Goal: Complete application form: Complete application form

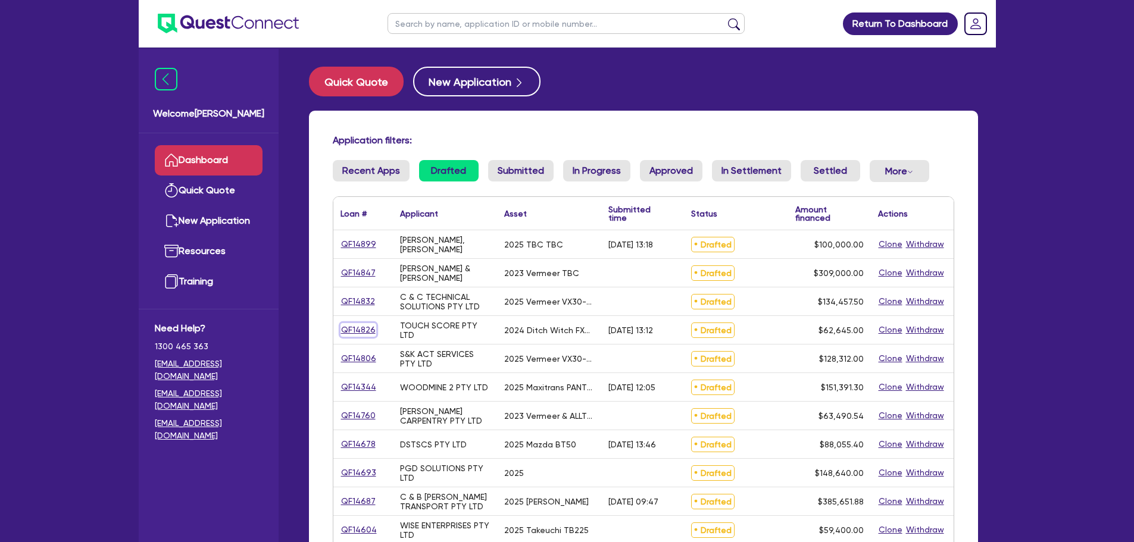
click at [367, 327] on link "QF14826" at bounding box center [358, 330] width 36 height 14
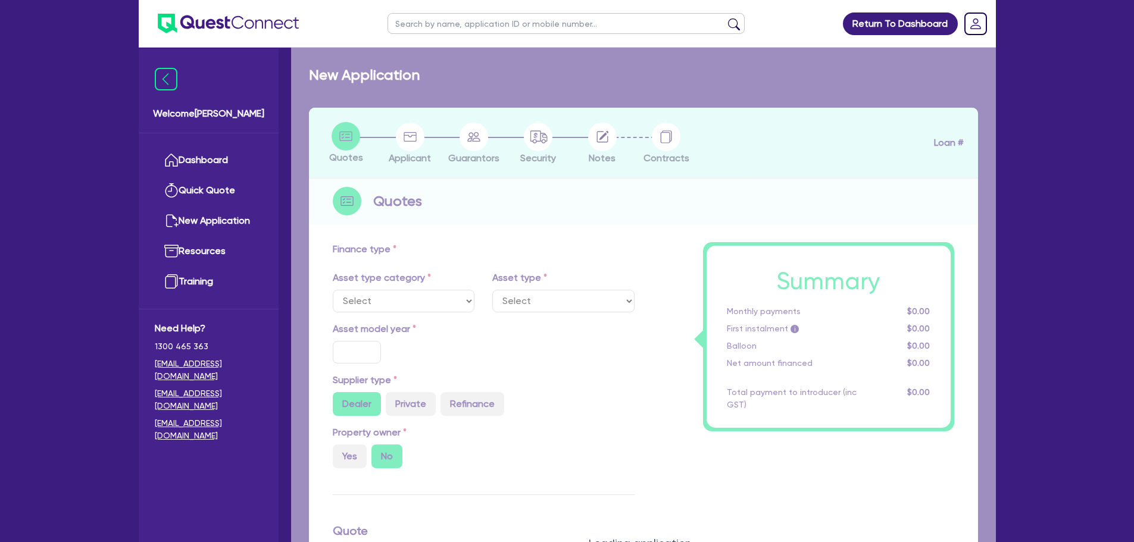
select select "PRIMARY_ASSETS"
type input "2024"
type input "62,645"
type input "5"
type input "3,132.25"
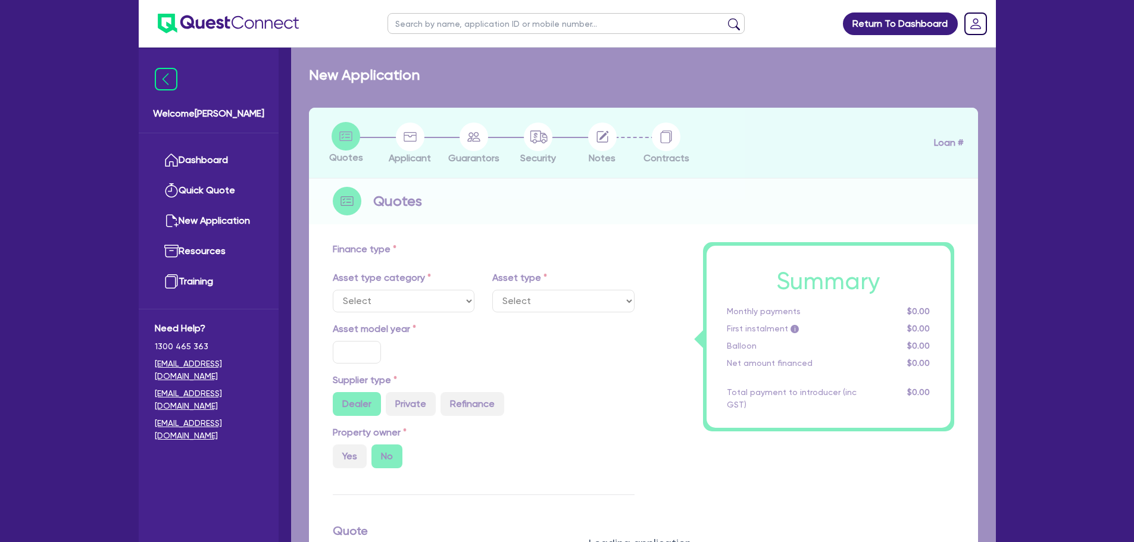
radio input "true"
type input "9.44"
type input "900"
select select "YELLOW_GOODS_AND_EXCAVATORS"
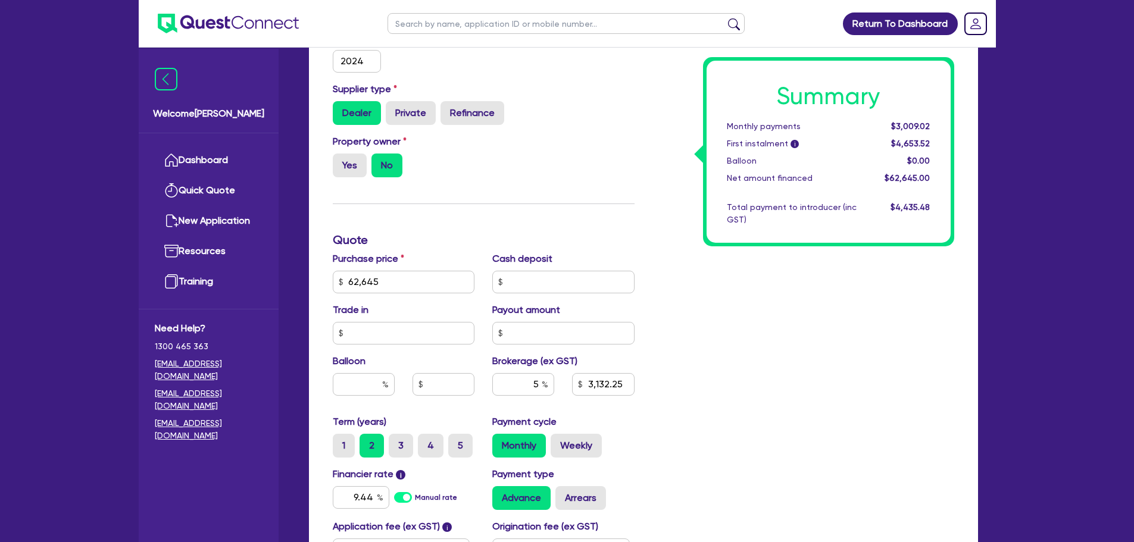
scroll to position [417, 0]
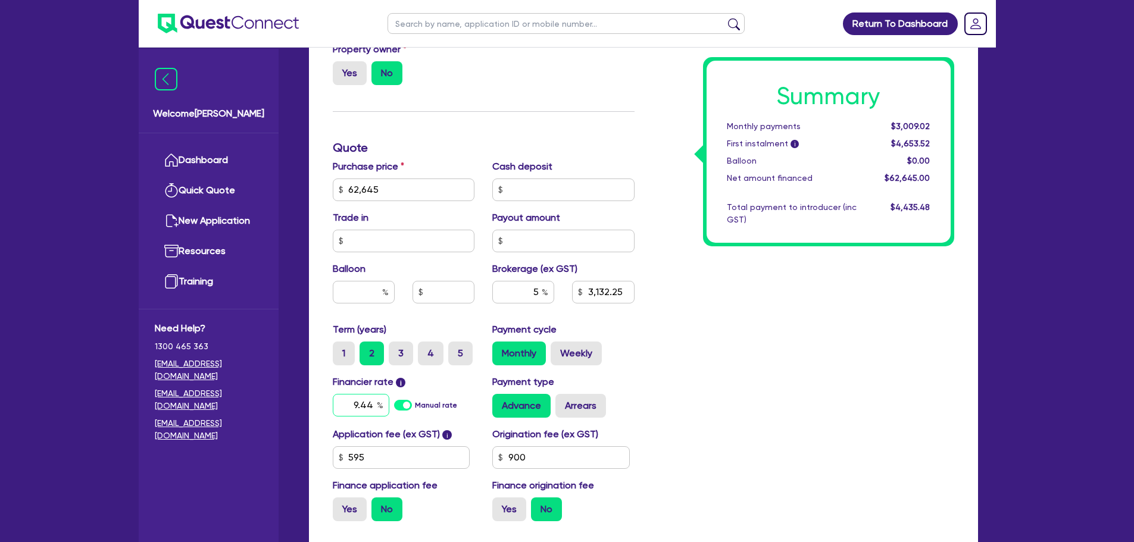
click at [368, 402] on input "9.44" at bounding box center [361, 405] width 57 height 23
type input "8.74"
type input "62,645"
type input "3,132.25"
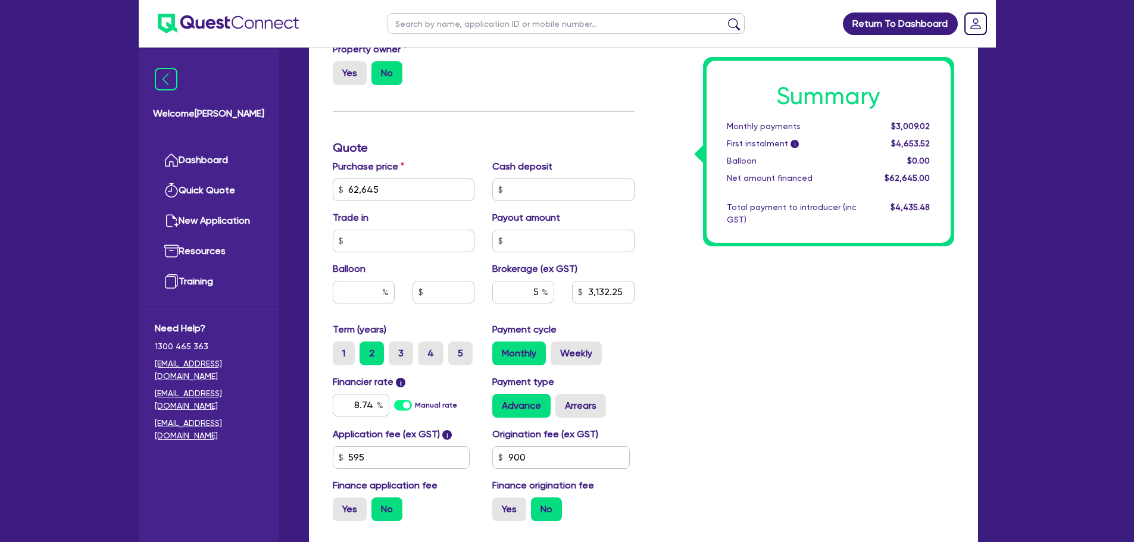
click at [732, 319] on div "Summary Monthly payments $3,009.02 First instalment i $4,653.52 Balloon $0.00 N…" at bounding box center [803, 183] width 320 height 696
type input "62,645"
type input "3,132.25"
click at [702, 346] on div "Summary Monthly payments $2,989.68 First instalment i $4,634.18 Balloon $0.00 N…" at bounding box center [803, 183] width 320 height 696
click at [545, 452] on input "900" at bounding box center [560, 457] width 137 height 23
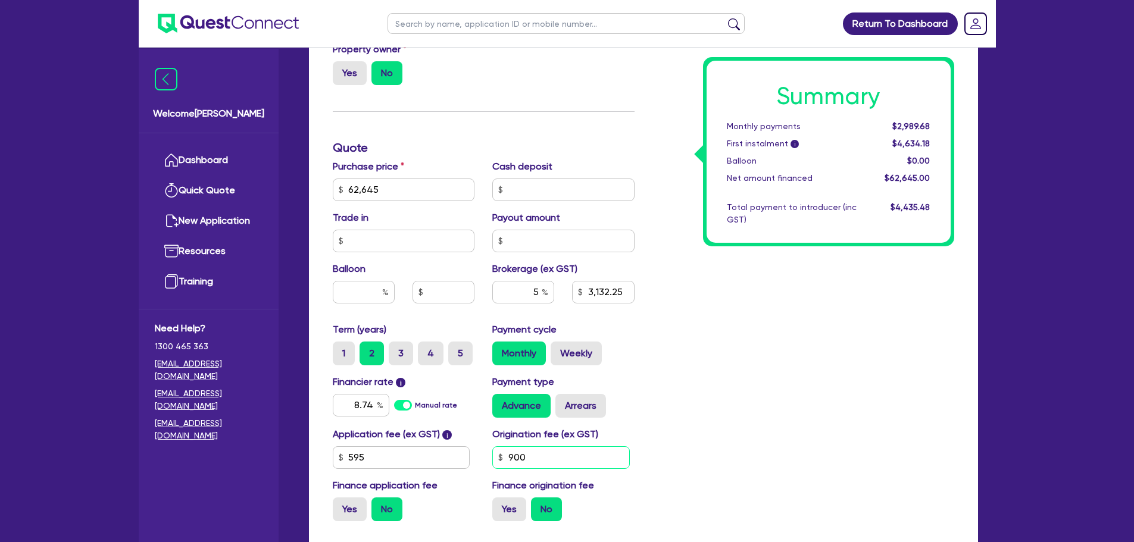
click at [545, 452] on input "900" at bounding box center [560, 457] width 137 height 23
type input "62,645"
type input "3,132.25"
click at [812, 443] on div "Summary Monthly payments $2,989.68 First instalment i $4,634.18 Balloon $0.00 N…" at bounding box center [803, 183] width 320 height 696
type input "62,645"
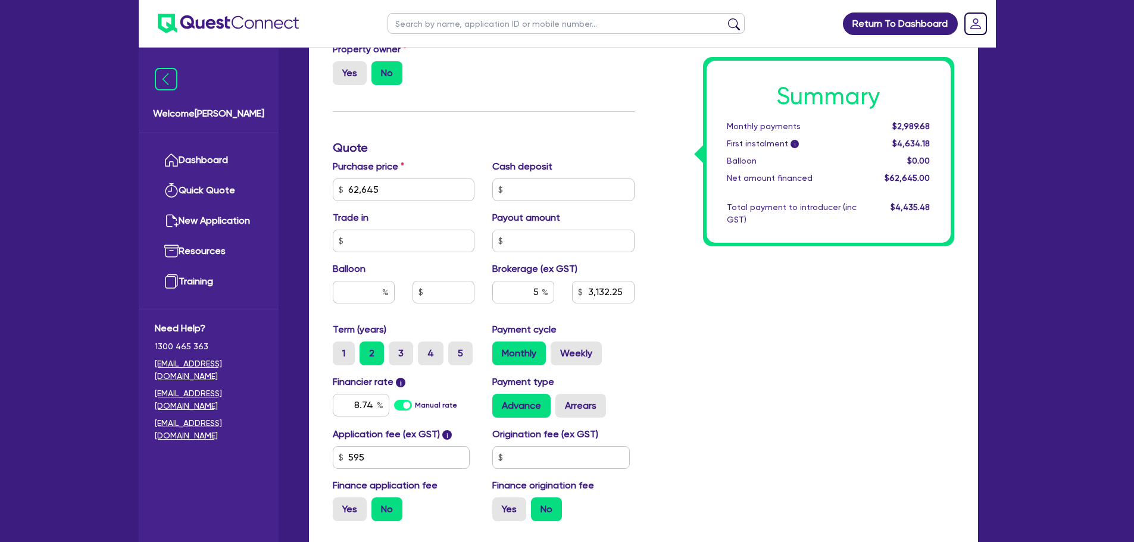
type input "3,132.25"
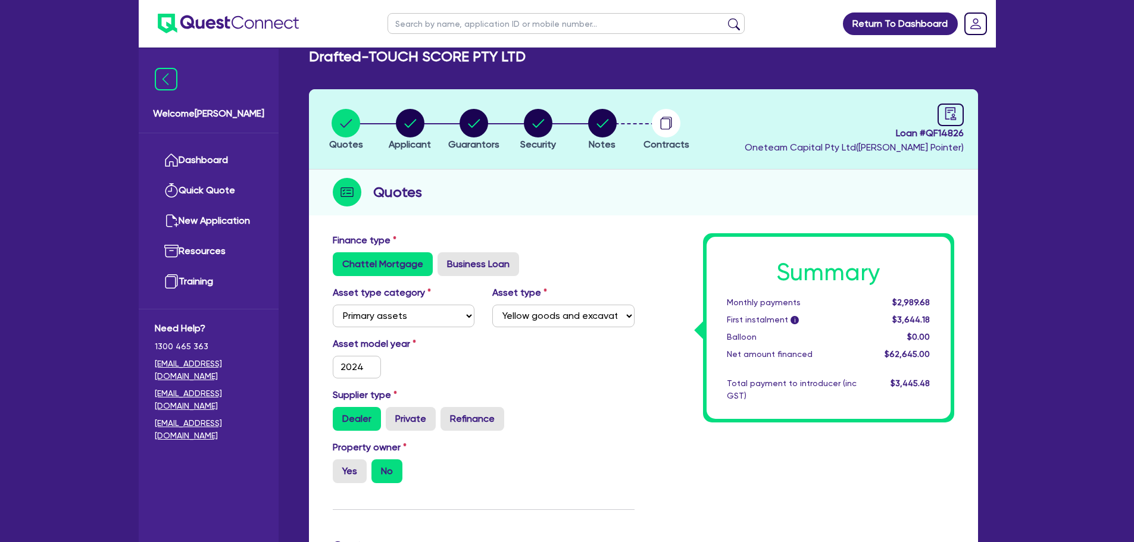
scroll to position [0, 0]
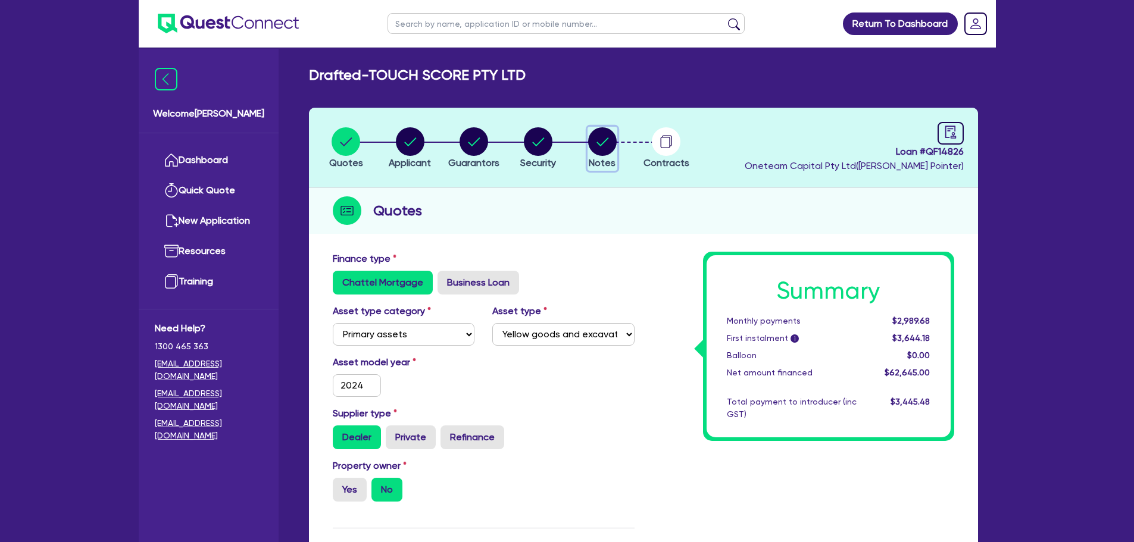
click at [595, 148] on circle "button" at bounding box center [602, 141] width 29 height 29
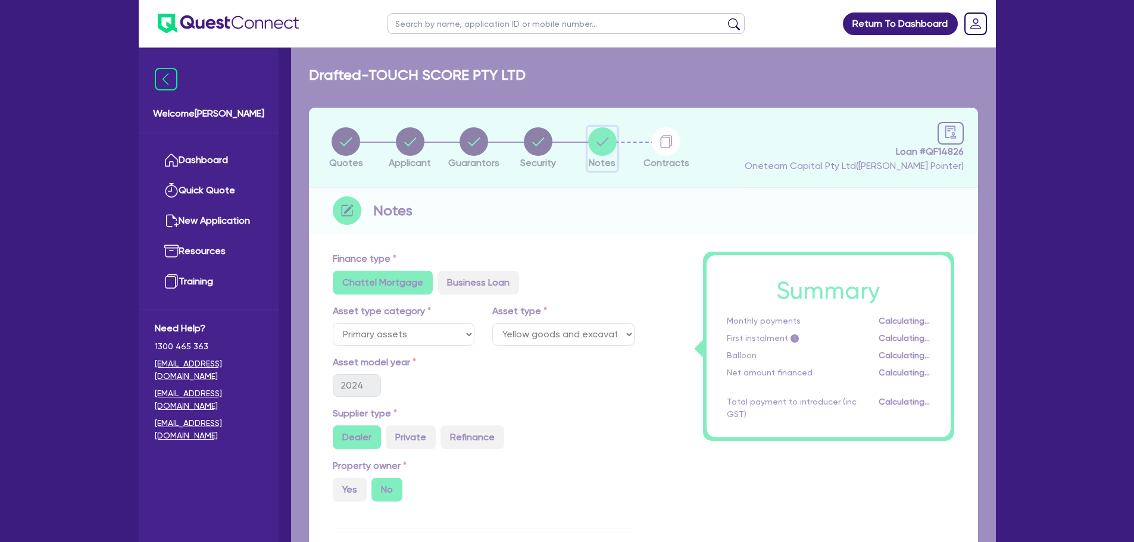
select select "Other"
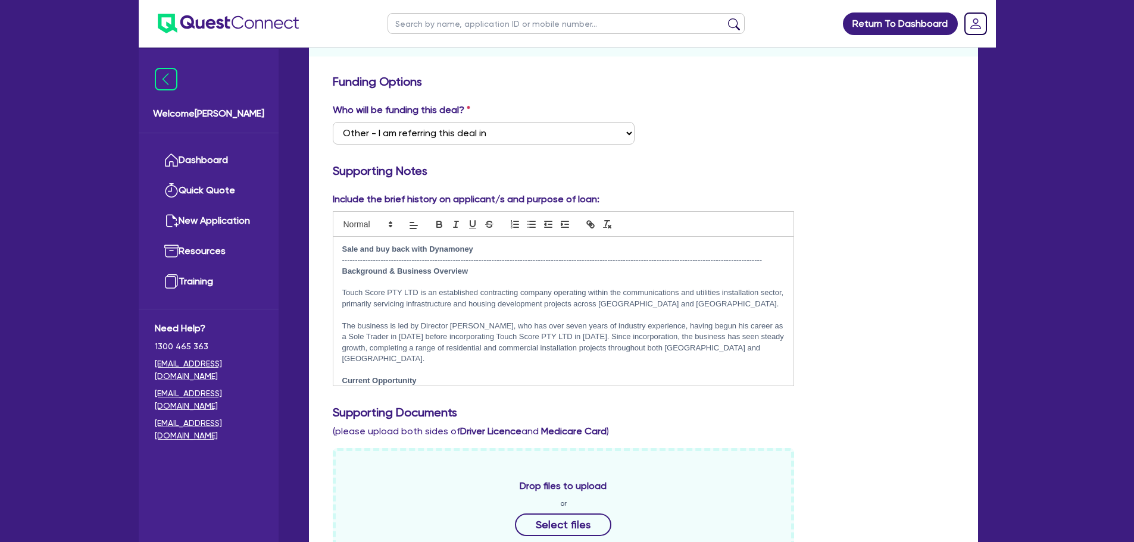
scroll to position [179, 0]
drag, startPoint x: 498, startPoint y: 245, endPoint x: 347, endPoint y: 240, distance: 150.7
click at [347, 240] on div "Sale and buy back with Dynamoney ----------------------------------------------…" at bounding box center [563, 310] width 461 height 149
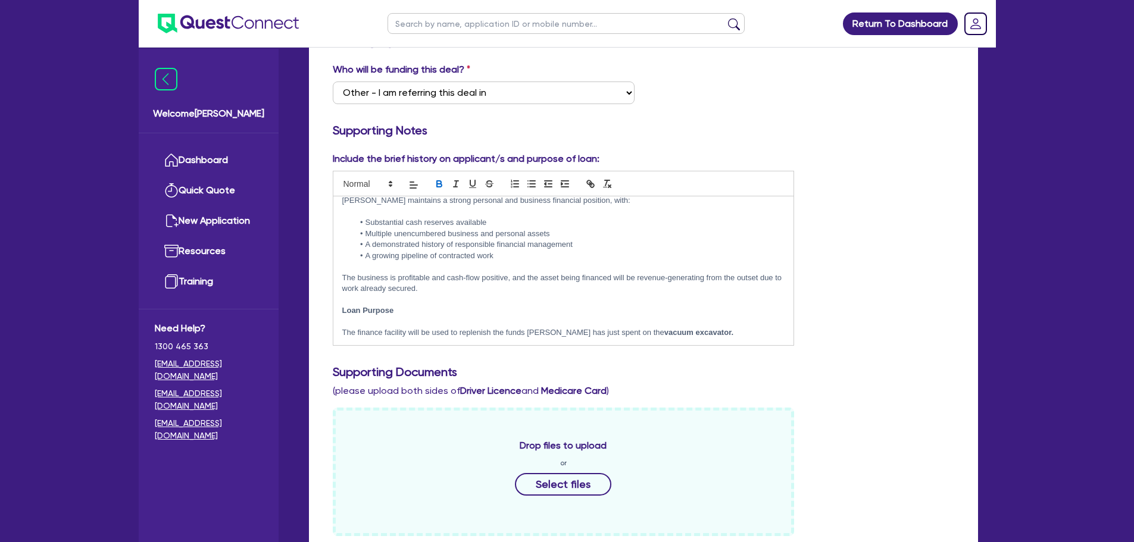
scroll to position [0, 0]
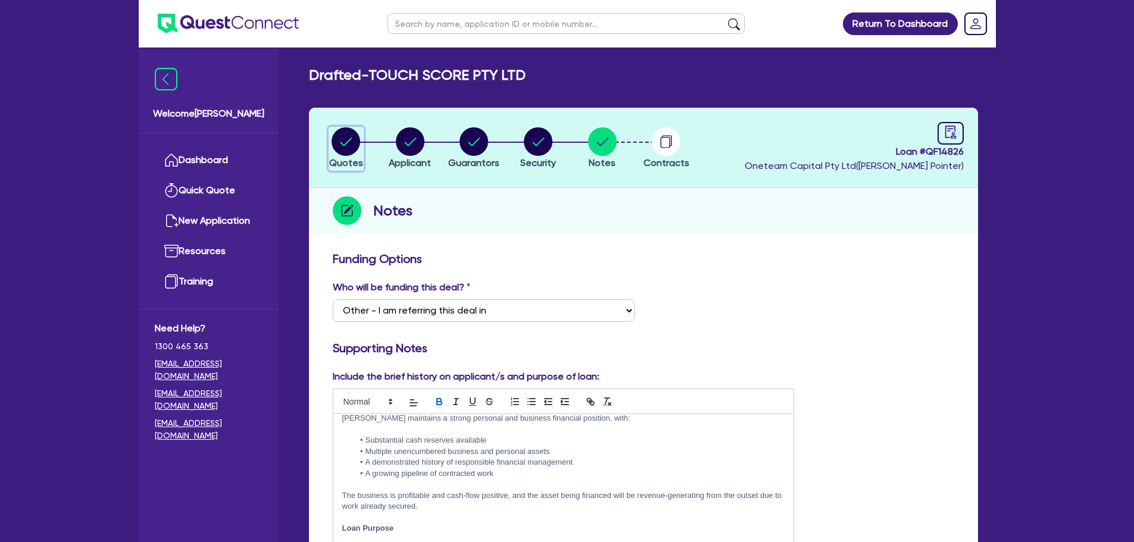
click at [350, 153] on circle "button" at bounding box center [346, 141] width 29 height 29
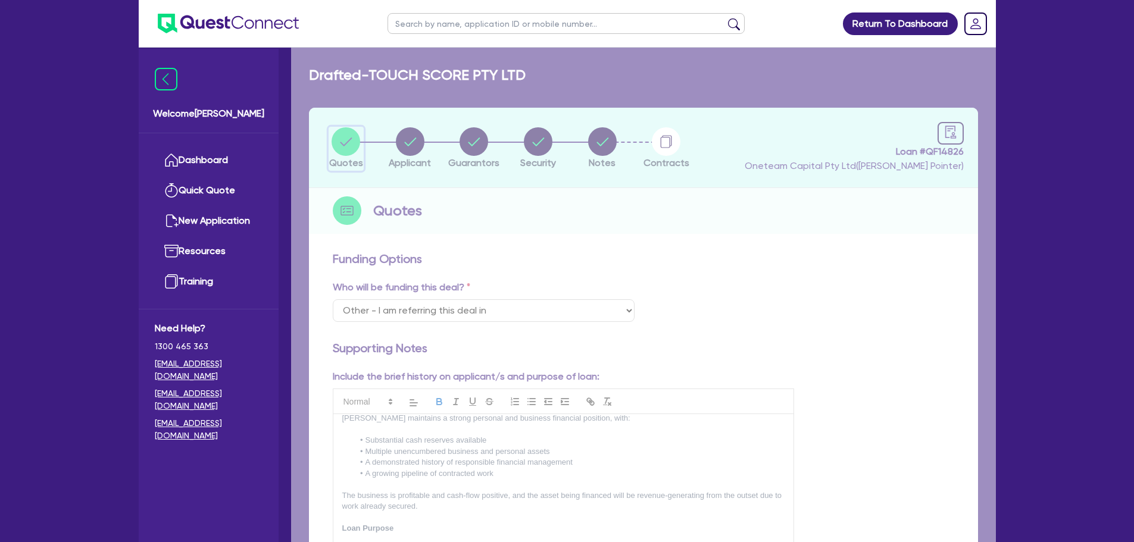
select select "PRIMARY_ASSETS"
select select "YELLOW_GOODS_AND_EXCAVATORS"
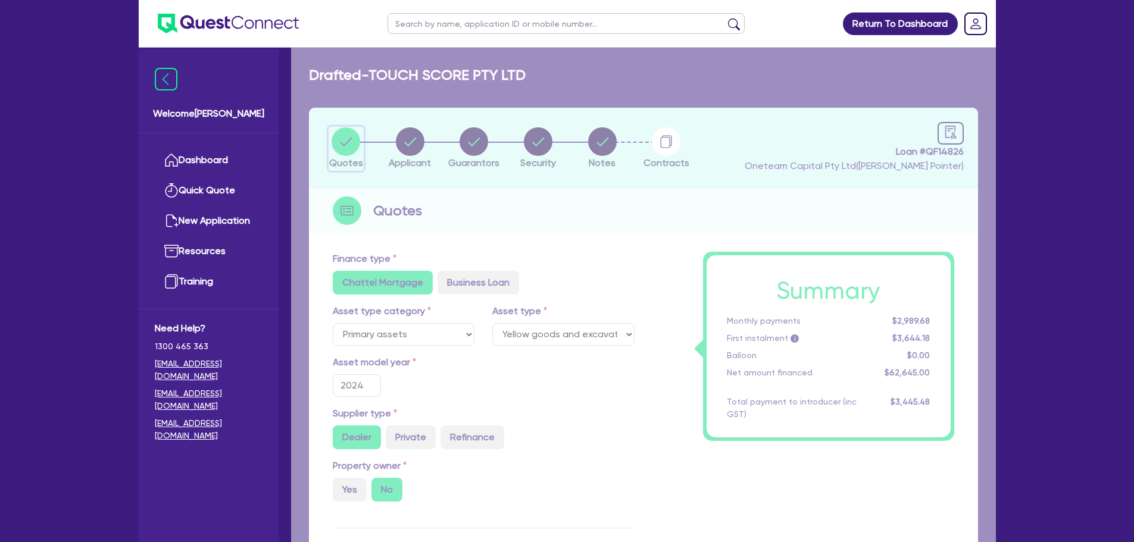
type input "62,645"
type input "3,132.25"
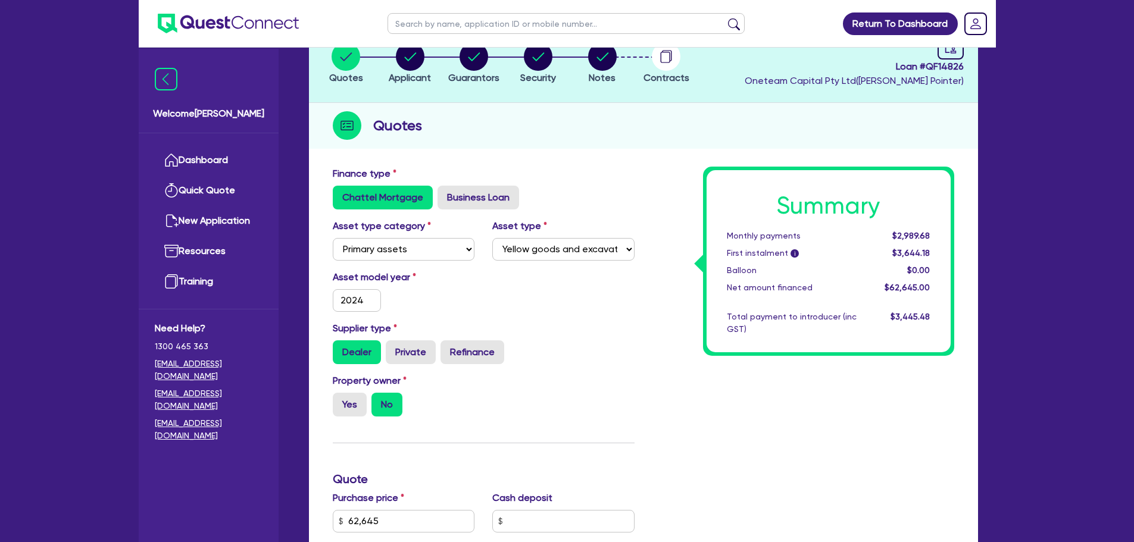
scroll to position [238, 0]
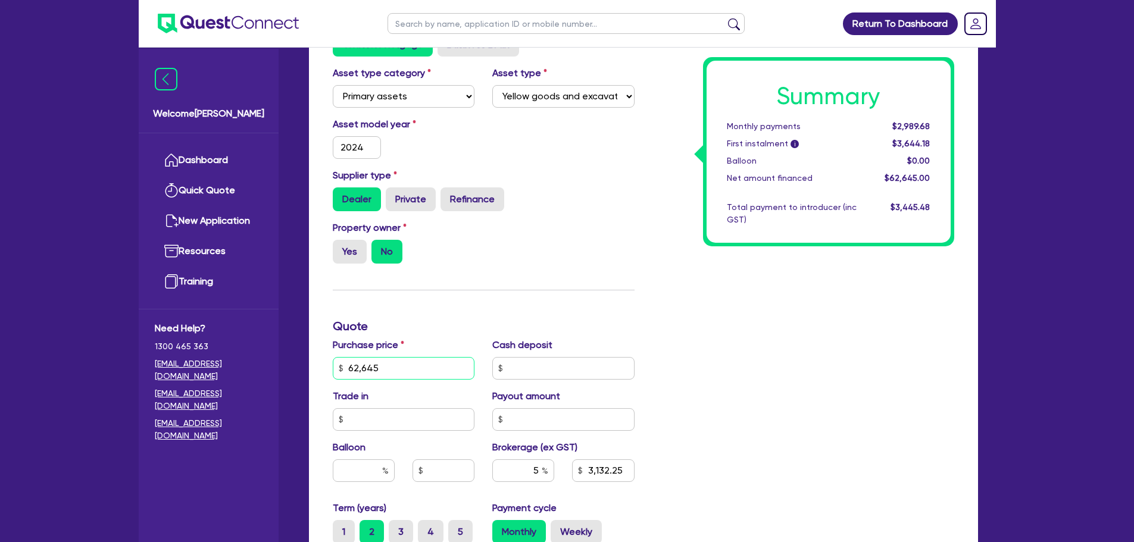
click at [424, 365] on input "62,645" at bounding box center [404, 368] width 142 height 23
type input "62,645"
type input "3,132.25"
click at [506, 363] on input "text" at bounding box center [563, 368] width 142 height 23
type input "62,645"
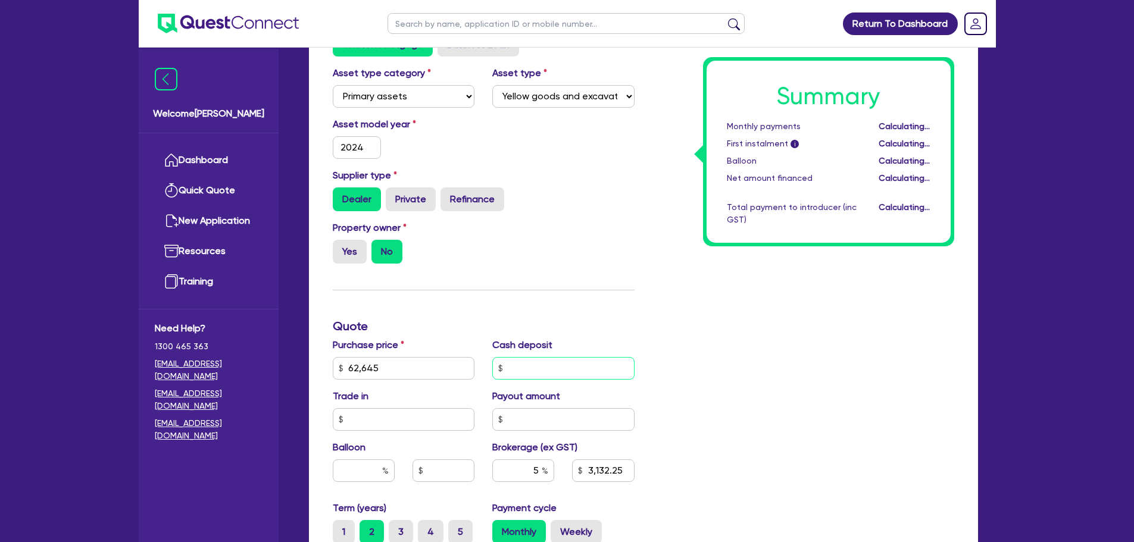
type input "3,132.25"
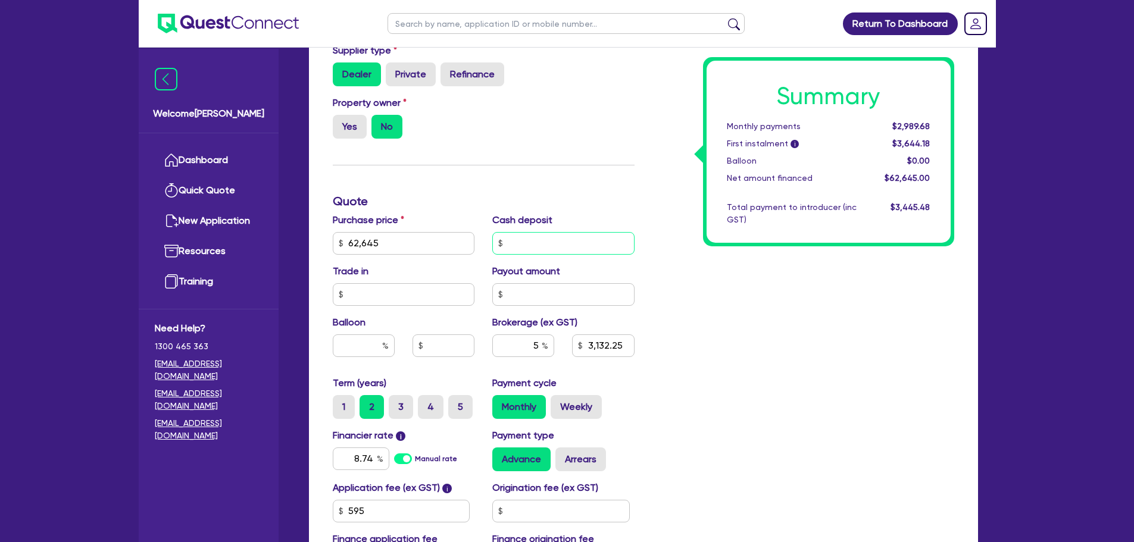
scroll to position [476, 0]
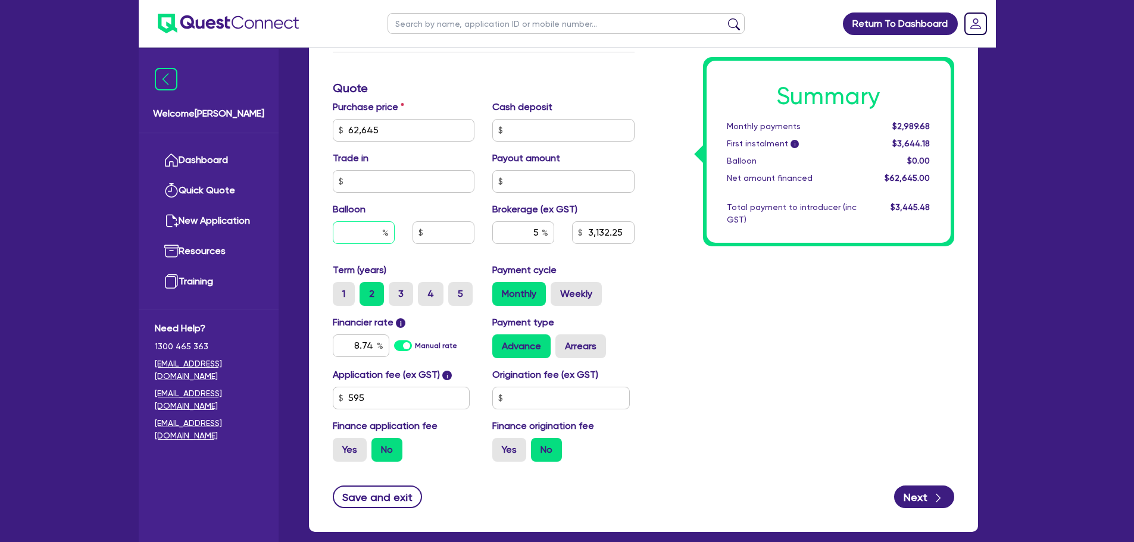
click at [369, 232] on input "text" at bounding box center [364, 232] width 62 height 23
click at [818, 343] on div "Summary Monthly payments $2,989.68 First instalment i $3,644.18 Balloon $0.00 N…" at bounding box center [803, 124] width 320 height 696
click at [358, 234] on input "text" at bounding box center [364, 232] width 62 height 23
click at [401, 293] on label "3" at bounding box center [401, 294] width 24 height 24
click at [396, 290] on input "3" at bounding box center [393, 286] width 8 height 8
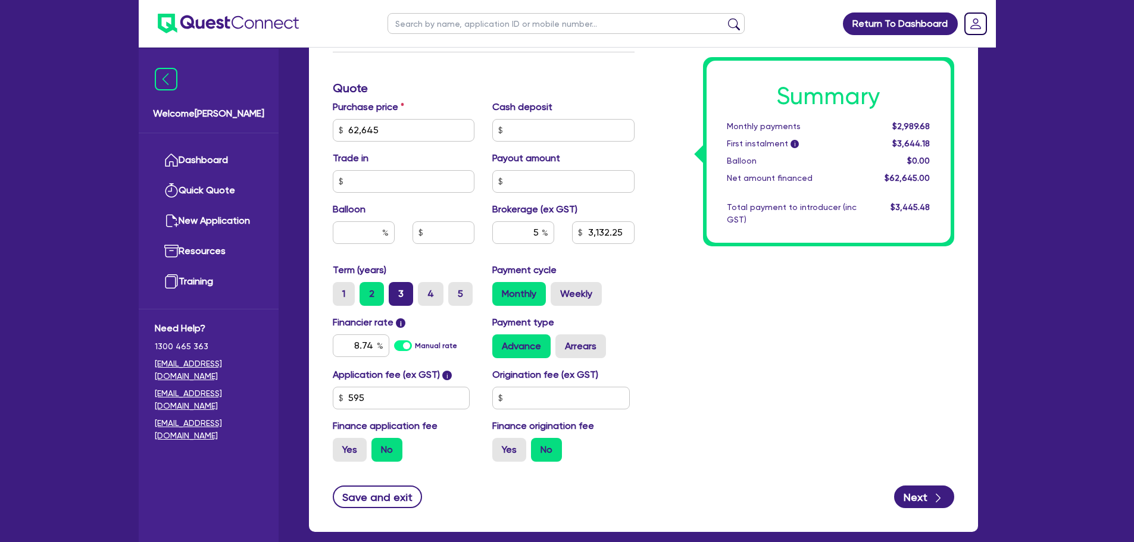
radio input "true"
type input "62,645"
type input "3,132.25"
type input "62,645"
type input "3,132.25"
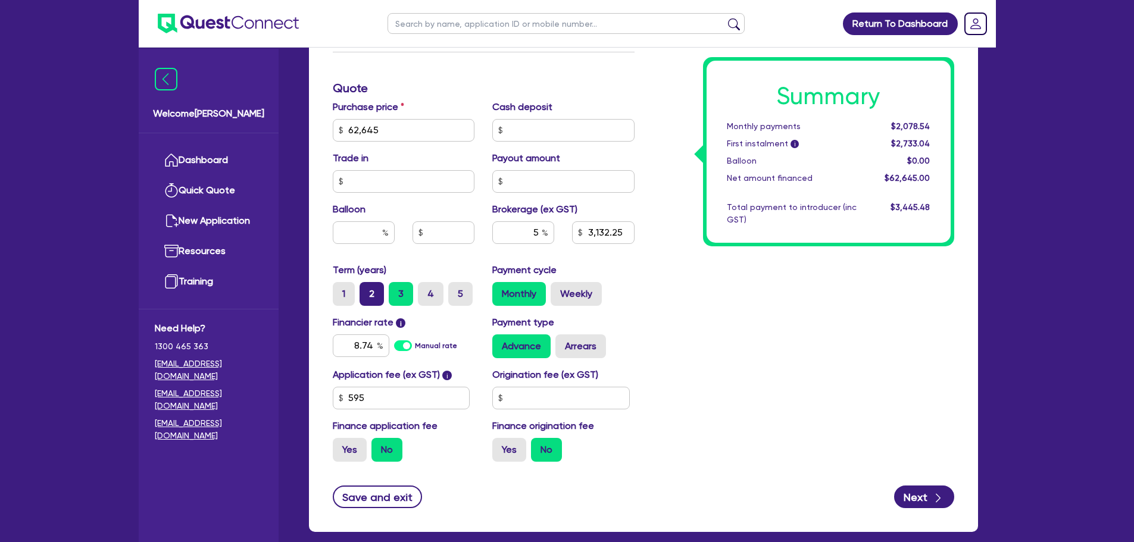
click at [379, 298] on label "2" at bounding box center [372, 294] width 24 height 24
click at [367, 290] on input "2" at bounding box center [364, 286] width 8 height 8
radio input "true"
type input "62,645"
type input "3,132.25"
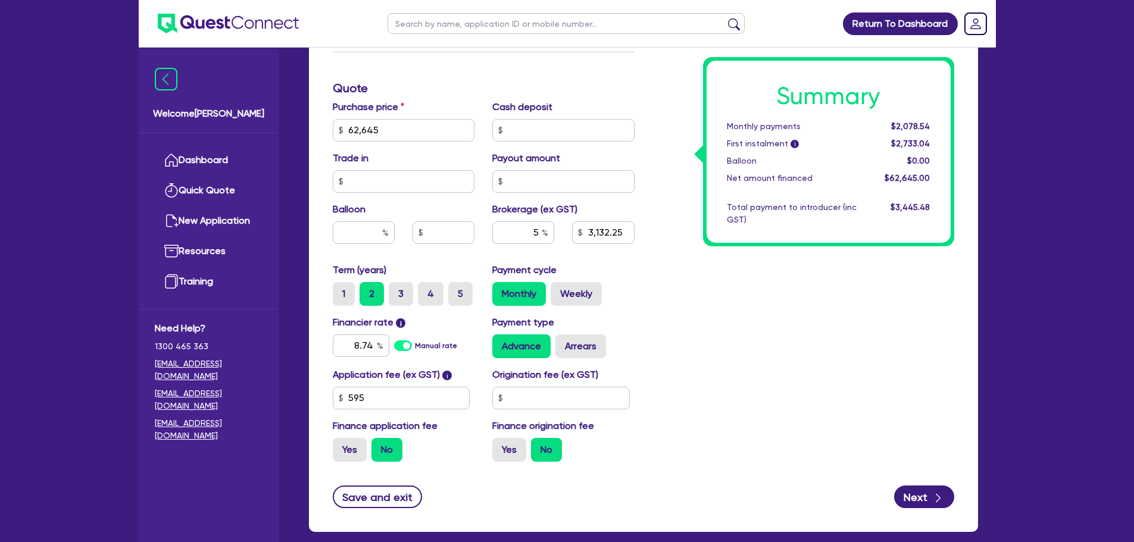
type input "62,645"
type input "3,132.25"
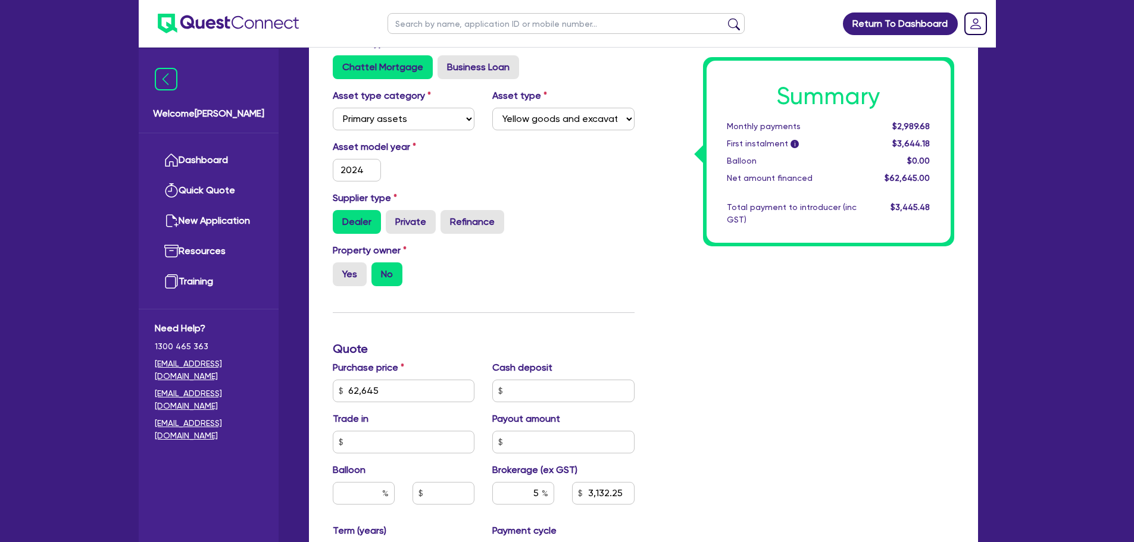
scroll to position [238, 0]
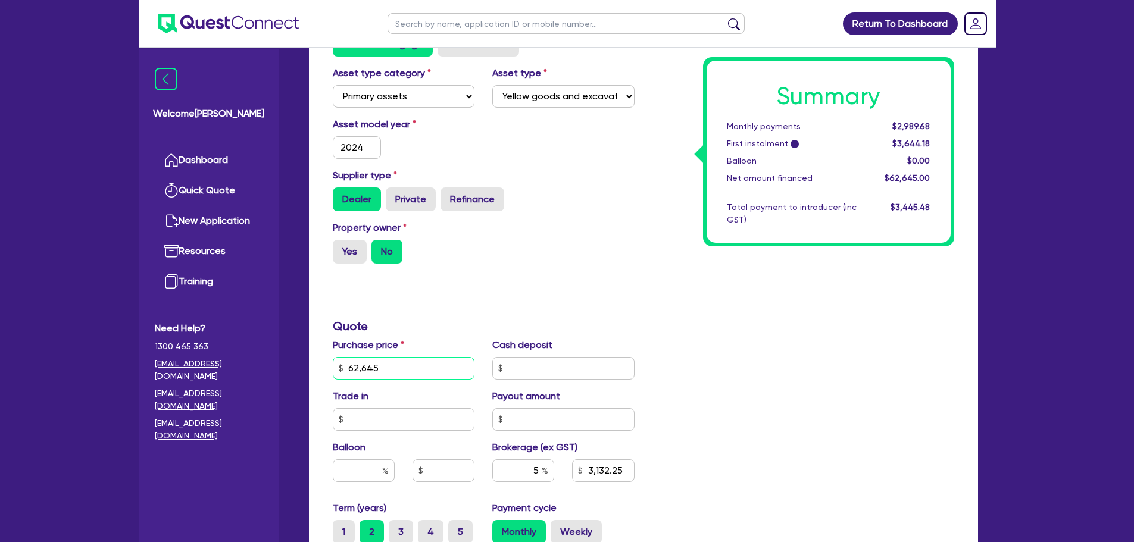
click at [421, 371] on input "62,645" at bounding box center [404, 368] width 142 height 23
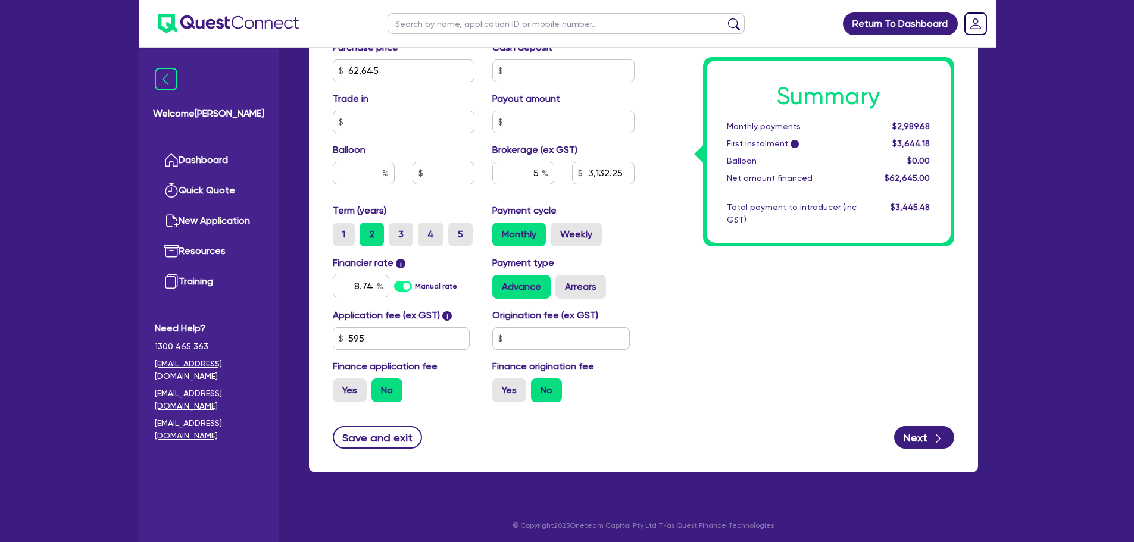
click at [771, 394] on div "Summary Monthly payments $2,989.68 First instalment i $3,644.18 Balloon $0.00 N…" at bounding box center [803, 64] width 320 height 696
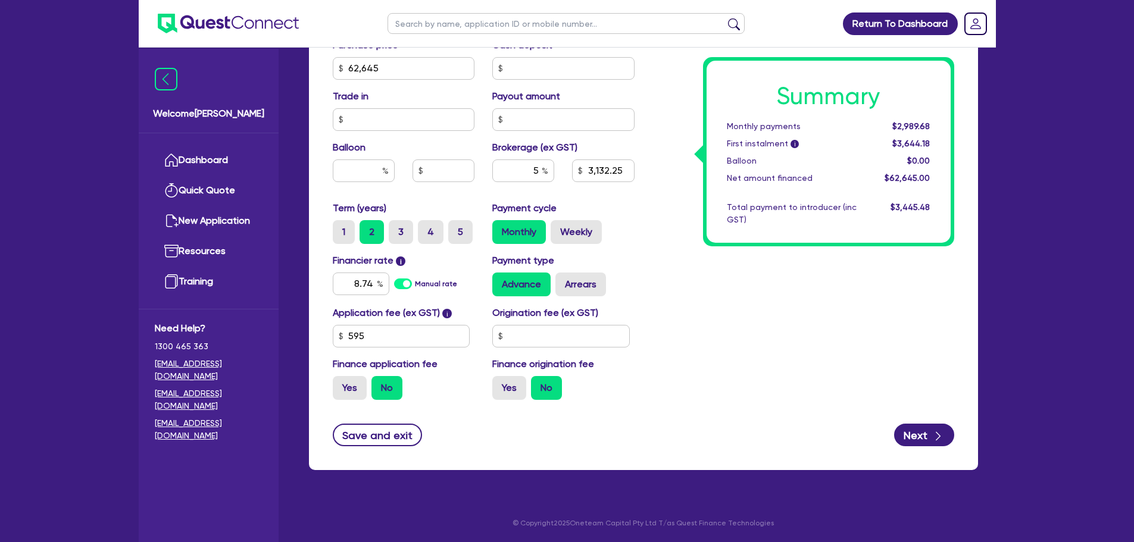
scroll to position [539, 0]
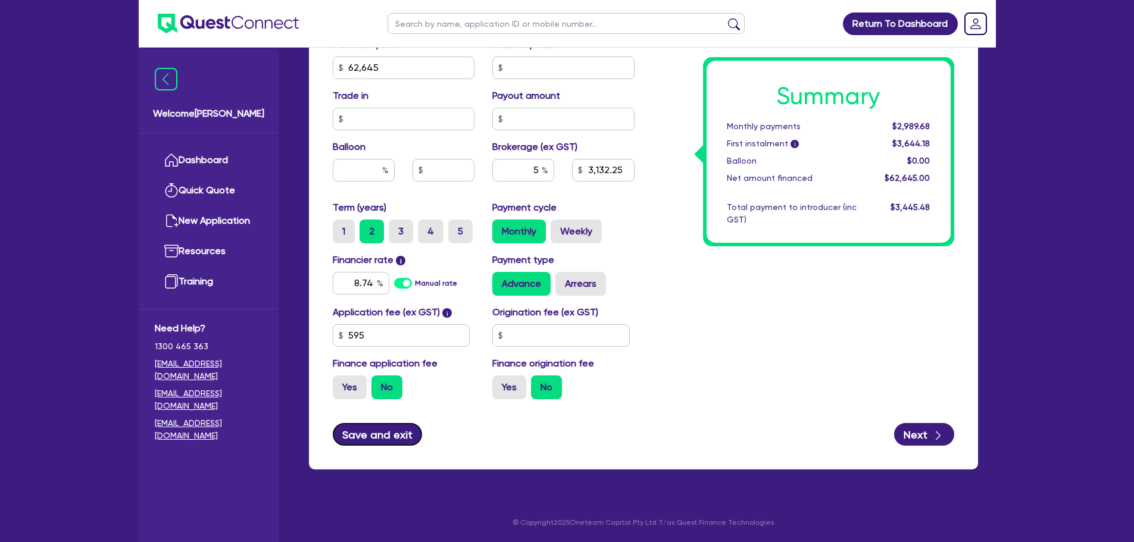
click at [373, 443] on button "Save and exit" at bounding box center [378, 434] width 90 height 23
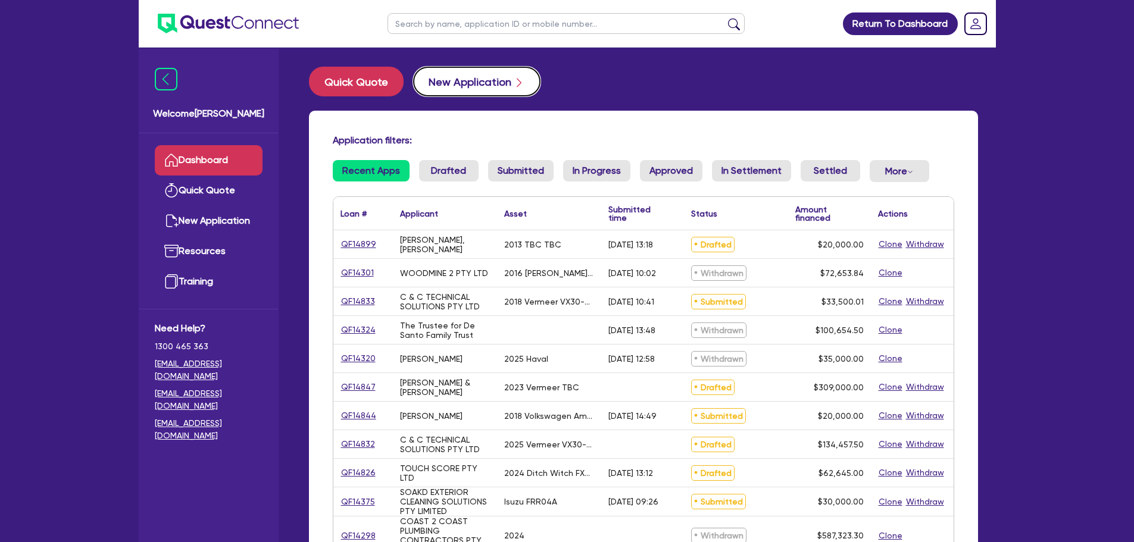
click at [436, 89] on button "New Application" at bounding box center [476, 82] width 127 height 30
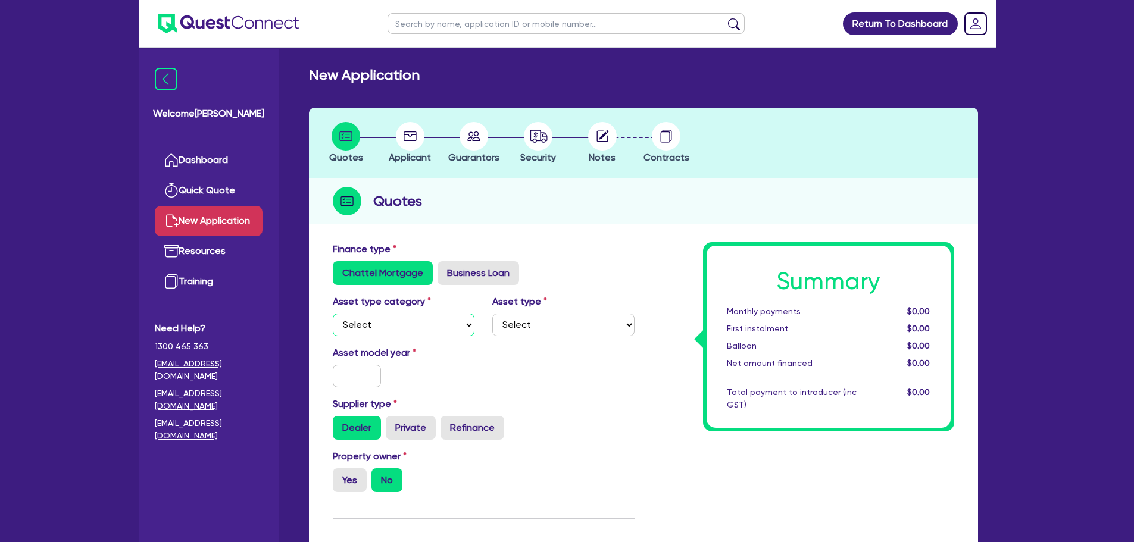
click at [387, 324] on select "Select Cars and light trucks Primary assets Secondary assets Tertiary assets" at bounding box center [404, 325] width 142 height 23
select select "PRIMARY_ASSETS"
click at [333, 314] on select "Select Cars and light trucks Primary assets Secondary assets Tertiary assets" at bounding box center [404, 325] width 142 height 23
click at [545, 324] on select "Select Heavy trucks over 4.5 tonne Trailers Bus and coaches Yellow goods and ex…" at bounding box center [563, 325] width 142 height 23
select select "FORKLIFTS_AND_WAREHOUSING_EQUIPMENT"
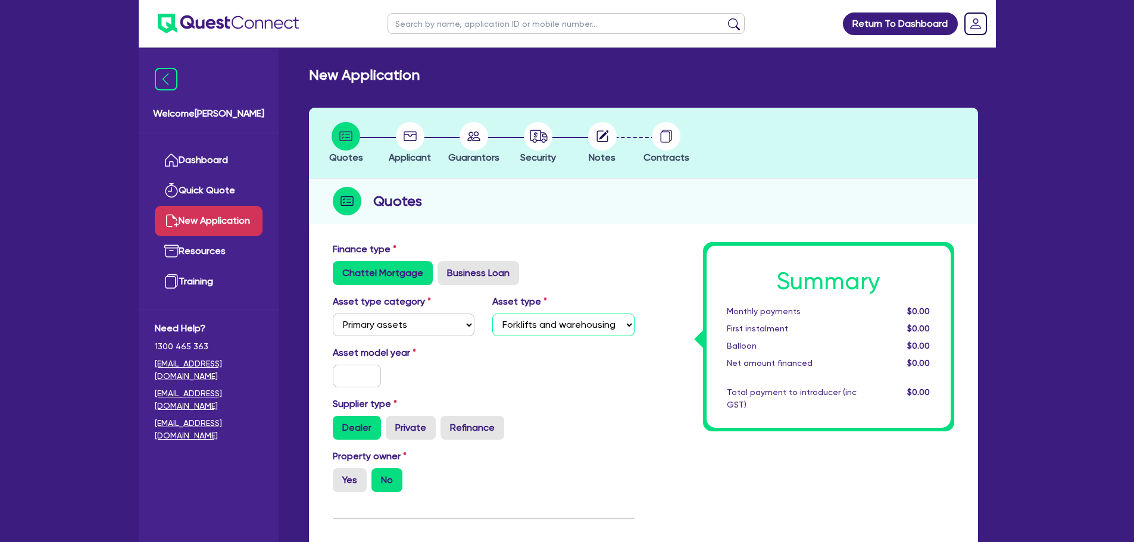
click at [492, 314] on select "Select Heavy trucks over 4.5 tonne Trailers Bus and coaches Yellow goods and ex…" at bounding box center [563, 325] width 142 height 23
click at [348, 379] on input "text" at bounding box center [357, 376] width 49 height 23
type input "2025"
click at [350, 478] on label "Yes" at bounding box center [350, 480] width 34 height 24
click at [340, 476] on input "Yes" at bounding box center [337, 472] width 8 height 8
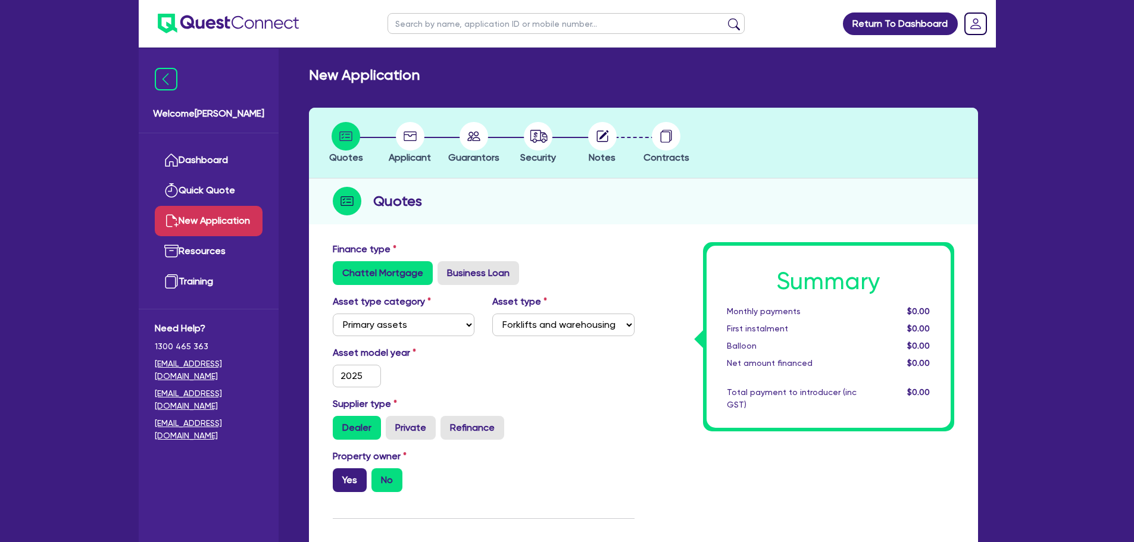
radio input "true"
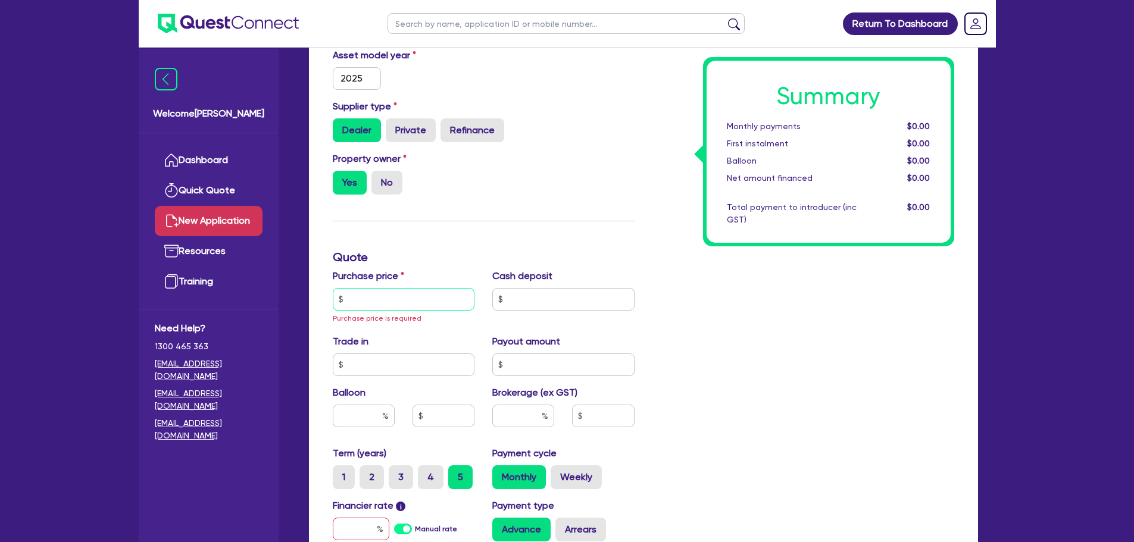
click at [371, 307] on input "text" at bounding box center [404, 299] width 142 height 23
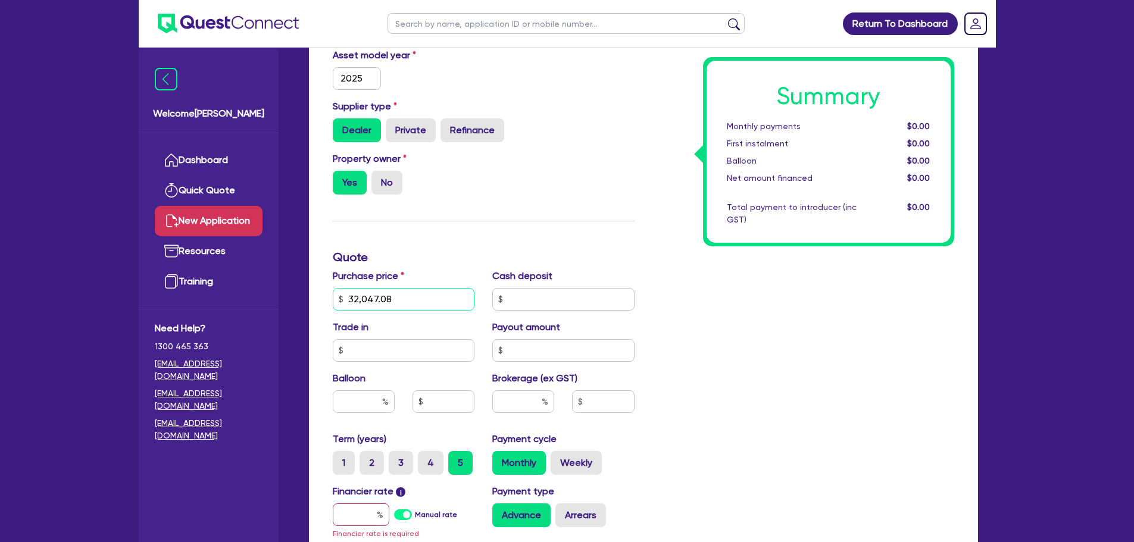
scroll to position [357, 0]
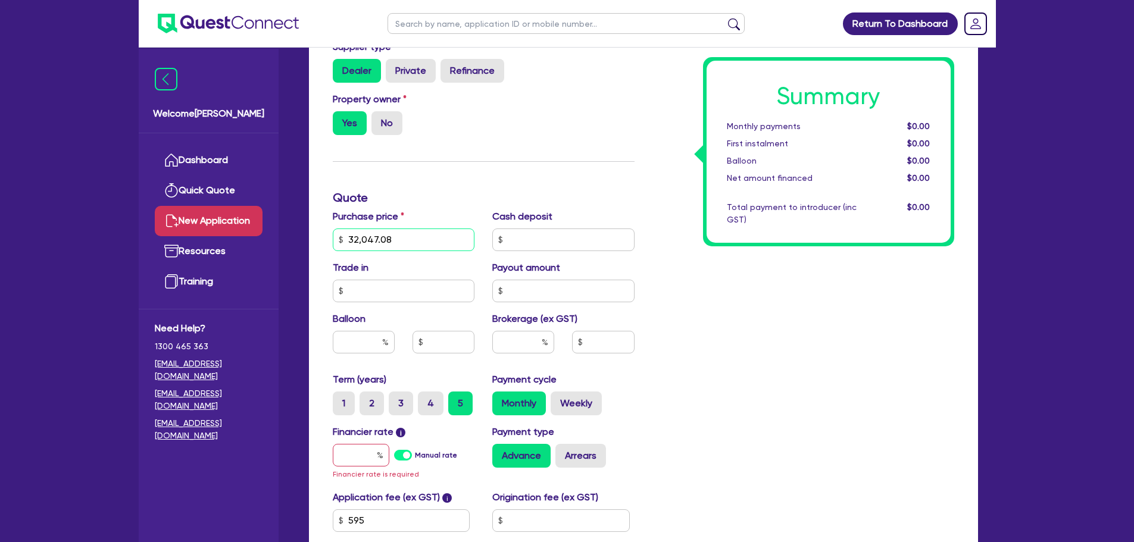
type input "32,047.08"
click at [351, 460] on input "text" at bounding box center [361, 455] width 57 height 23
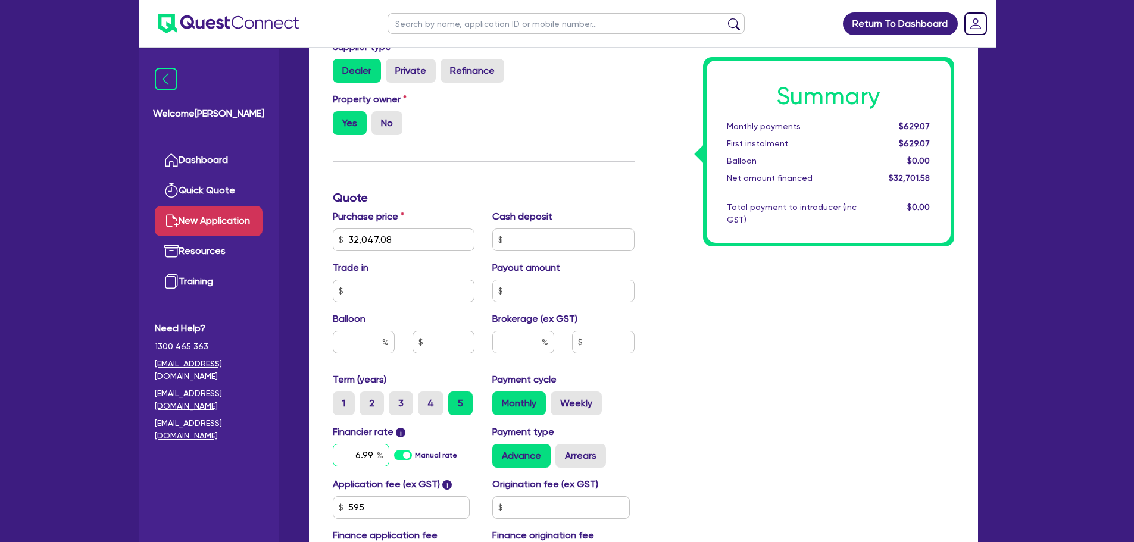
type input "6.99"
click at [519, 349] on input "text" at bounding box center [523, 342] width 62 height 23
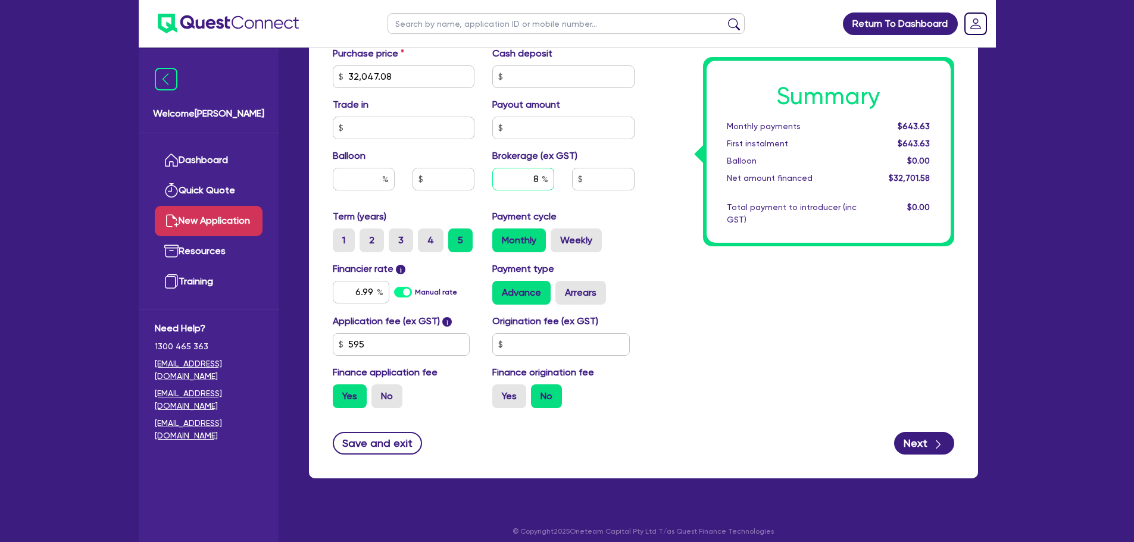
scroll to position [529, 0]
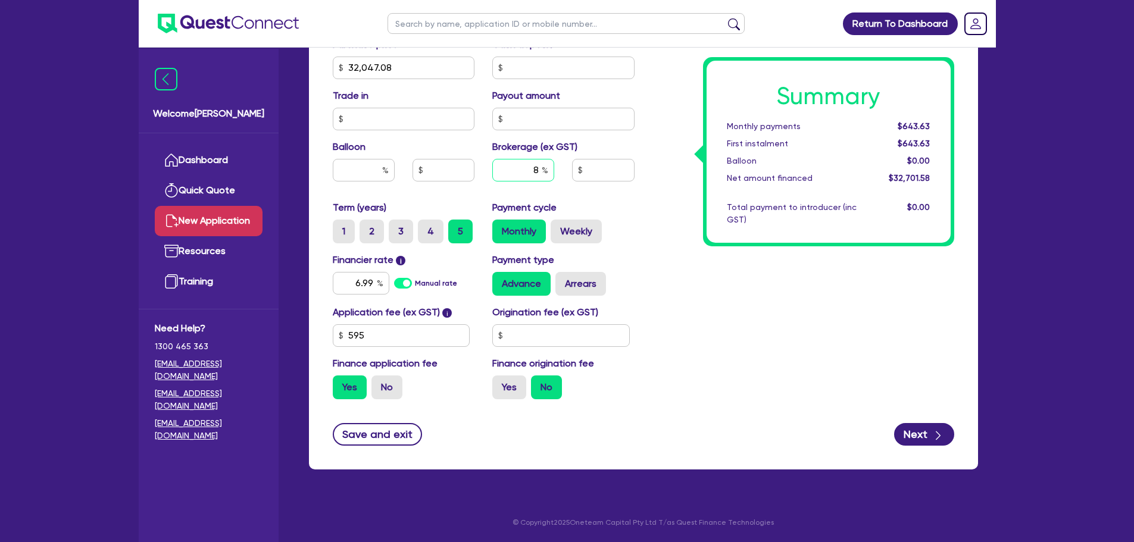
type input "8"
click at [542, 341] on input "text" at bounding box center [560, 335] width 137 height 23
type input "2,616.13"
type input "900"
click at [695, 329] on div "Summary Monthly payments $700.27 First instalment $700.27 Balloon $0.00 Net amo…" at bounding box center [803, 61] width 320 height 696
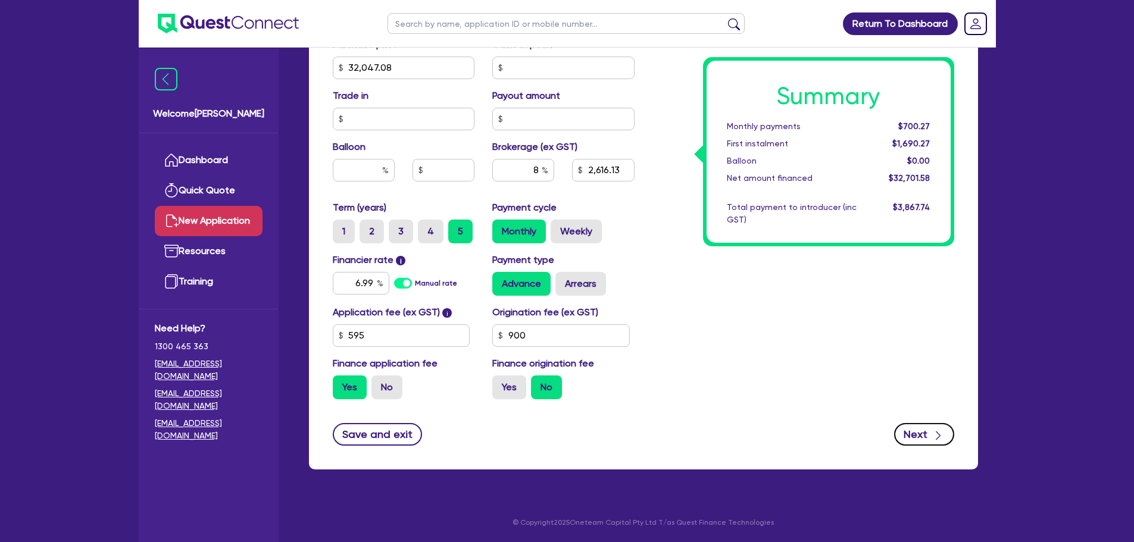
click at [917, 429] on button "Next" at bounding box center [924, 434] width 60 height 23
type input "2,616.13"
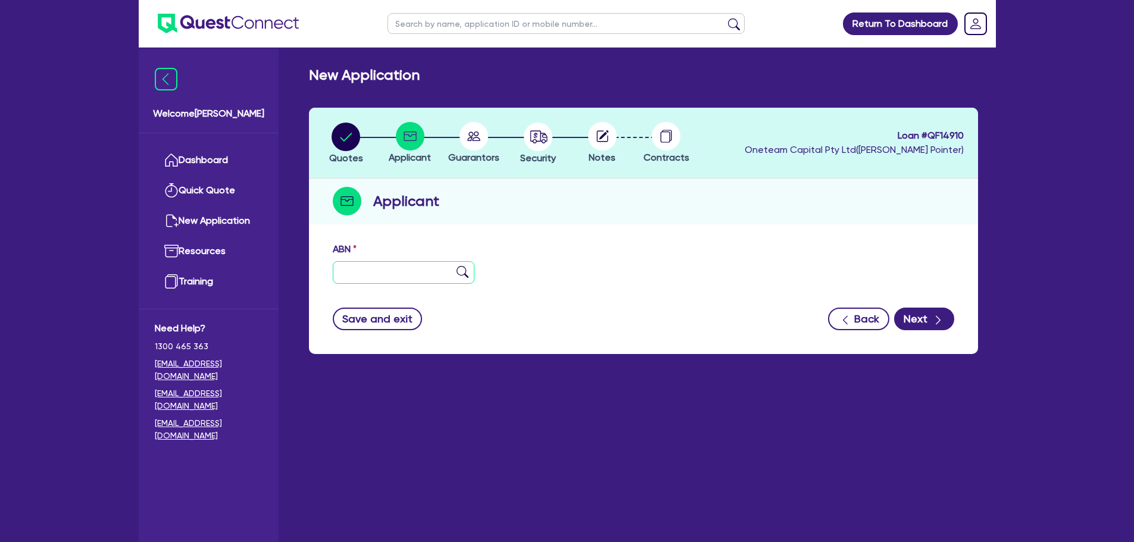
click at [385, 267] on input "text" at bounding box center [404, 272] width 142 height 23
paste input "49 386 119 226"
type input "49 386 119 226"
click at [463, 274] on img at bounding box center [463, 272] width 12 height 12
type input "[PERSON_NAME]"
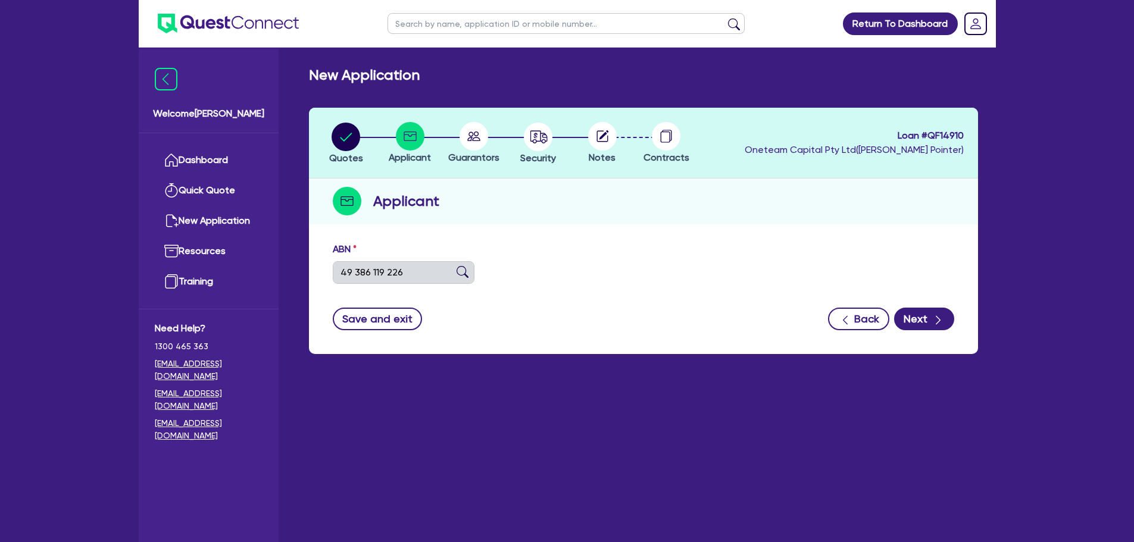
type input "[PERSON_NAME] BULK HAULAGE"
select select "SOLE_TRADER"
type input "[DATE]"
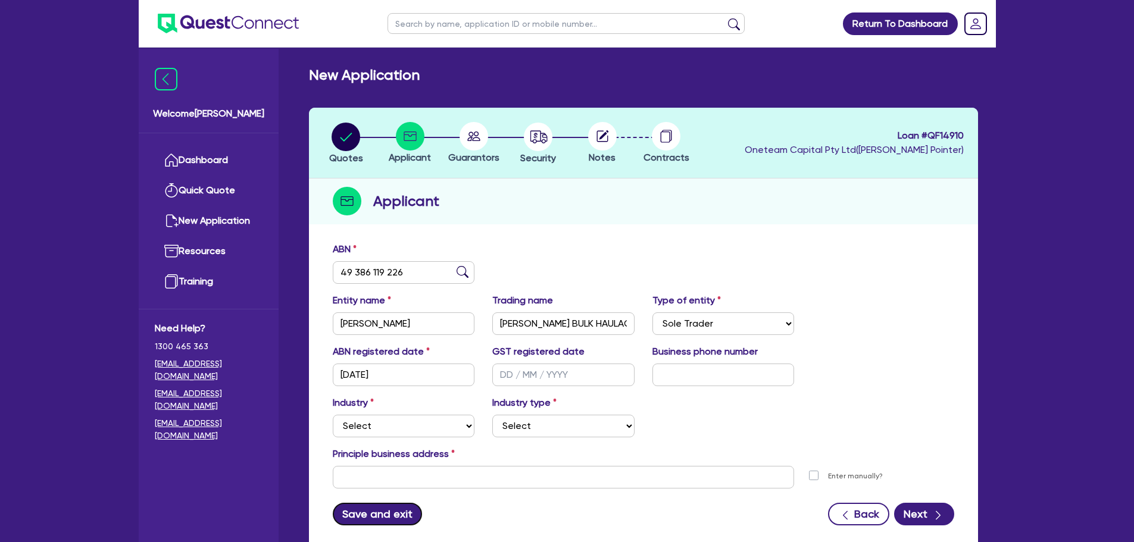
click at [383, 511] on button "Save and exit" at bounding box center [378, 514] width 90 height 23
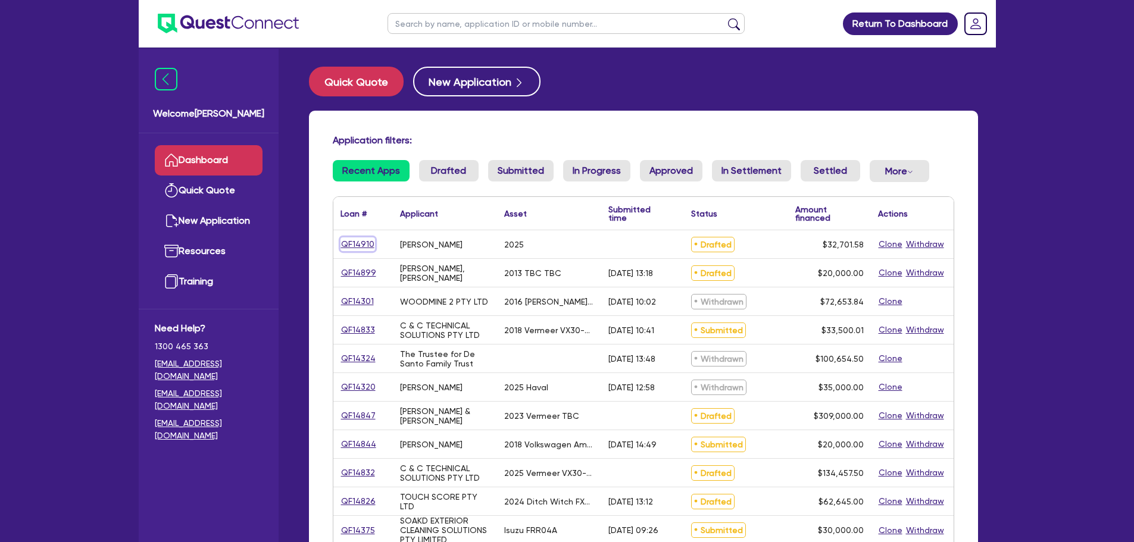
click at [357, 245] on link "QF14910" at bounding box center [357, 244] width 35 height 14
select select "PRIMARY_ASSETS"
select select "FORKLIFTS_AND_WAREHOUSING_EQUIPMENT"
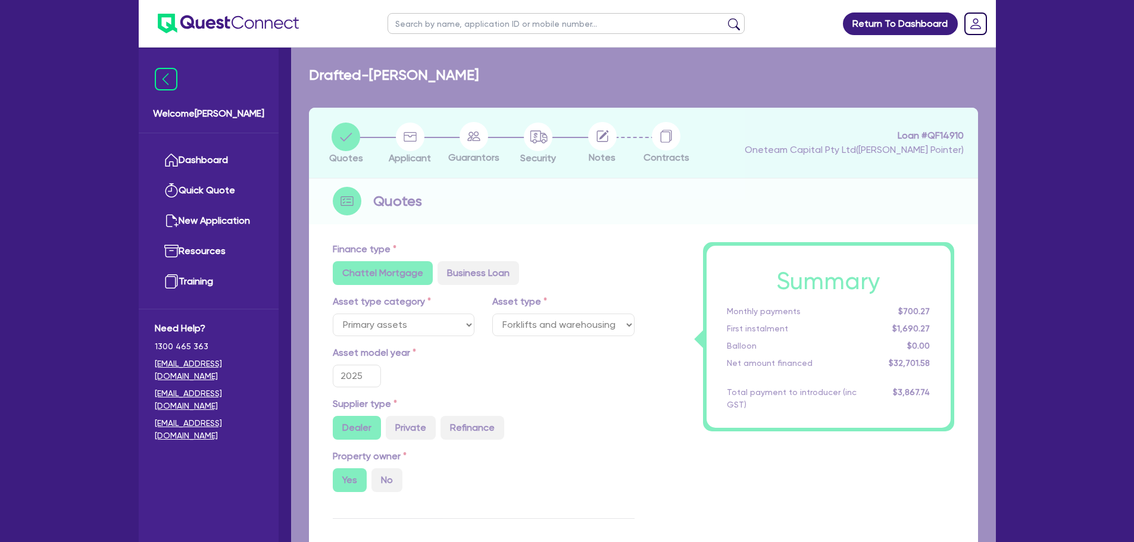
type input "32,047.08"
type input "2,616.13"
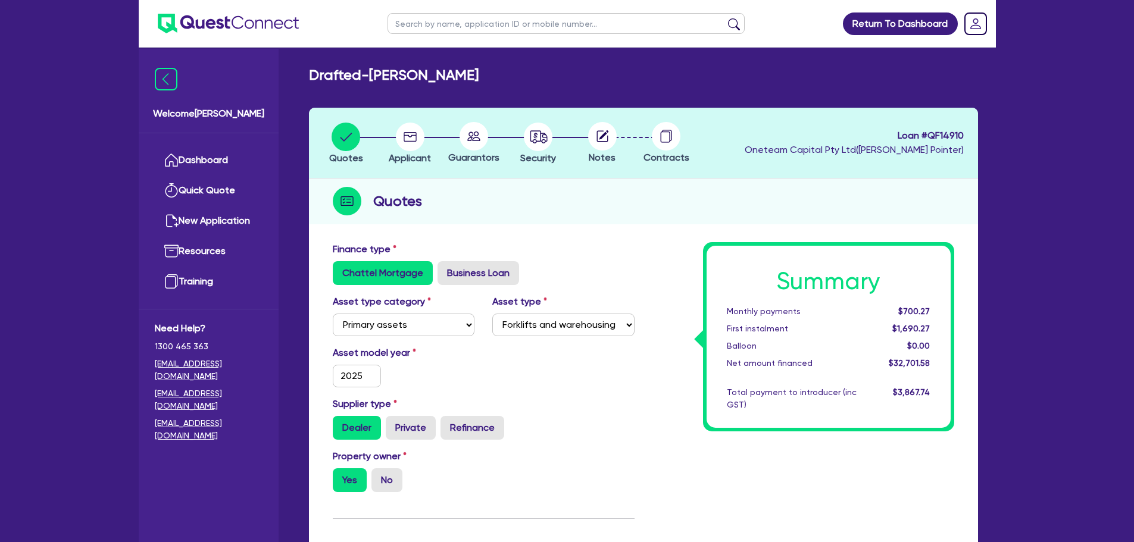
scroll to position [417, 0]
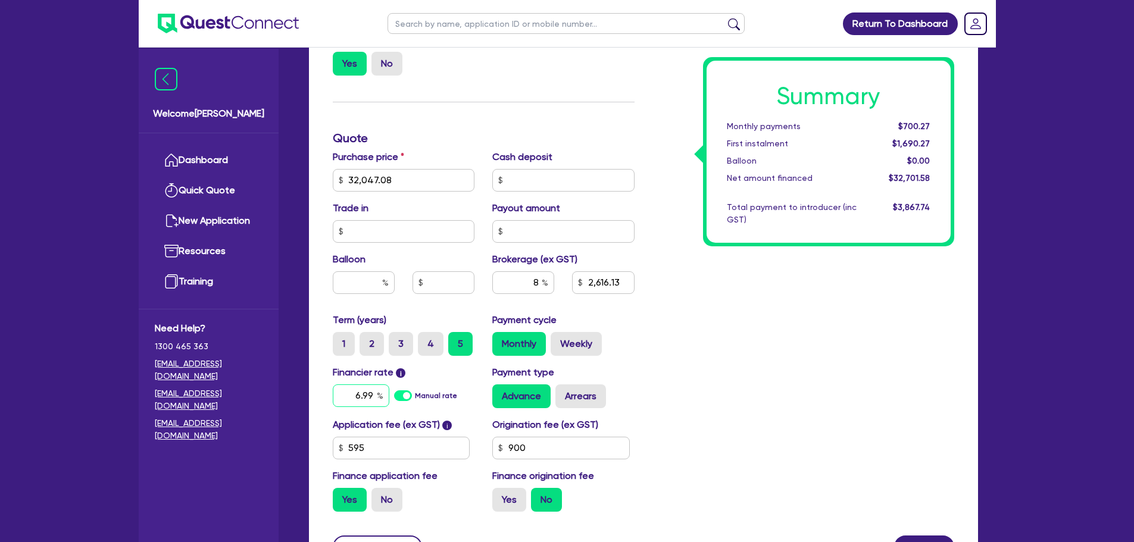
click at [368, 396] on input "6.99" at bounding box center [361, 396] width 57 height 23
type input "17.95"
type input "32,047.08"
type input "2,616.13"
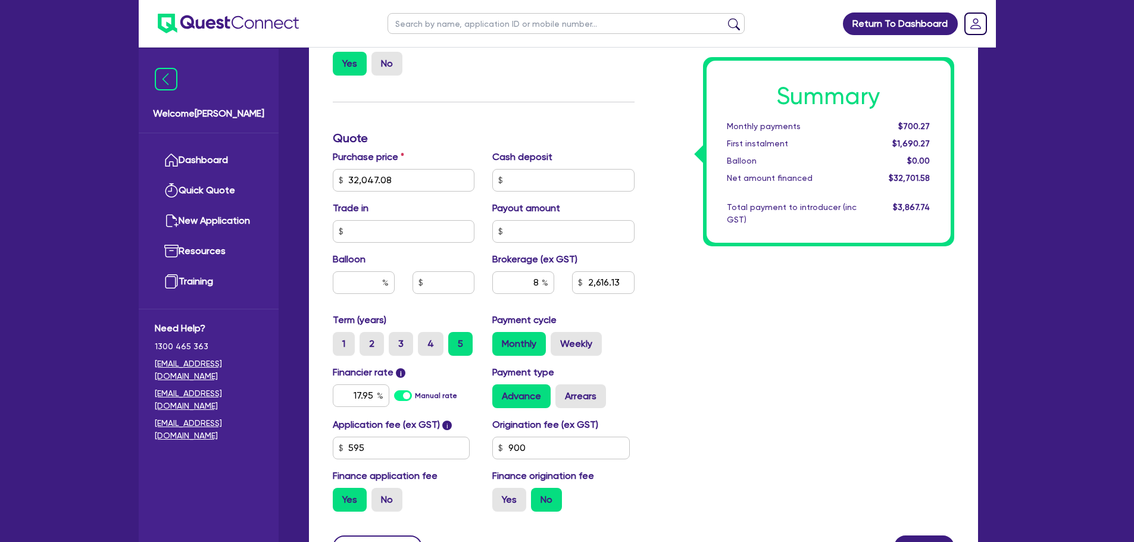
click at [703, 342] on div "Summary Monthly payments $700.27 First instalment $1,690.27 Balloon $0.00 Net a…" at bounding box center [803, 174] width 320 height 696
type input "32,047.08"
type input "2,616.13"
click at [533, 454] on input "900" at bounding box center [560, 448] width 137 height 23
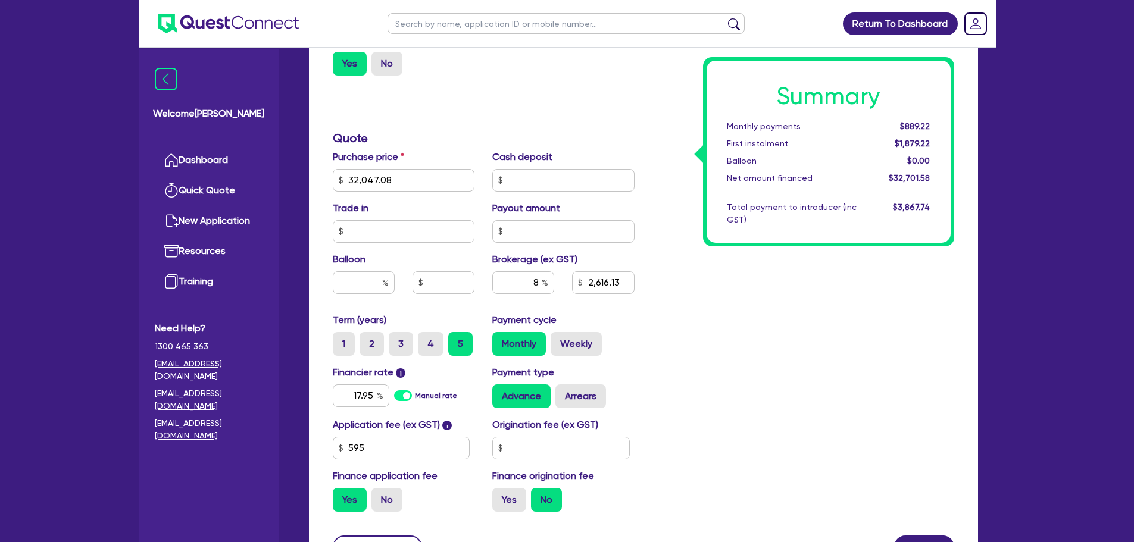
type input "32,047.08"
type input "2,616.13"
click at [702, 349] on div "Summary Monthly payments Calculating... First instalment Calculating... Balloon…" at bounding box center [803, 174] width 320 height 696
type input "32,047.08"
type input "2,616.13"
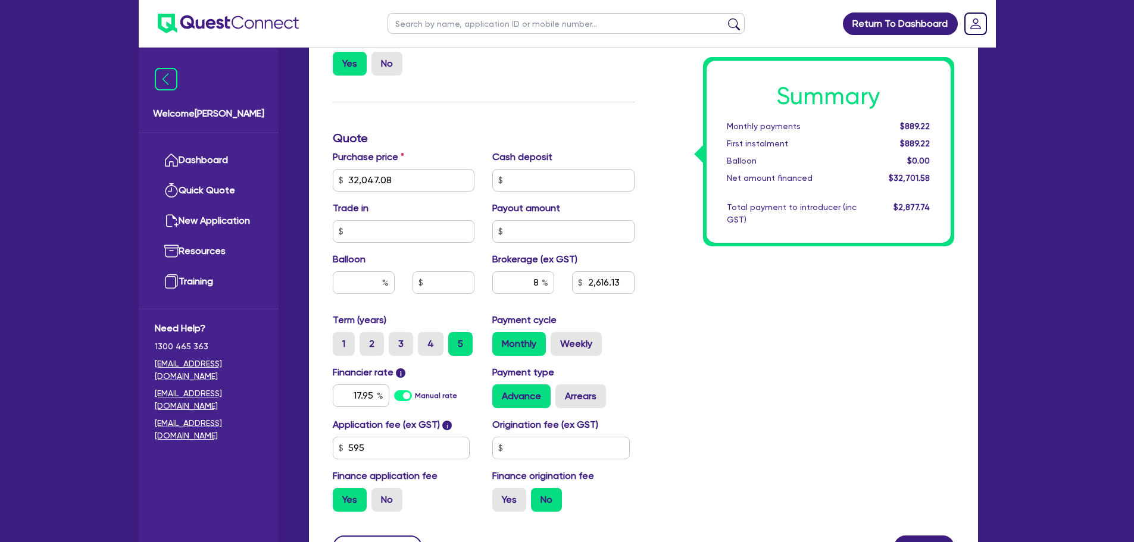
scroll to position [529, 0]
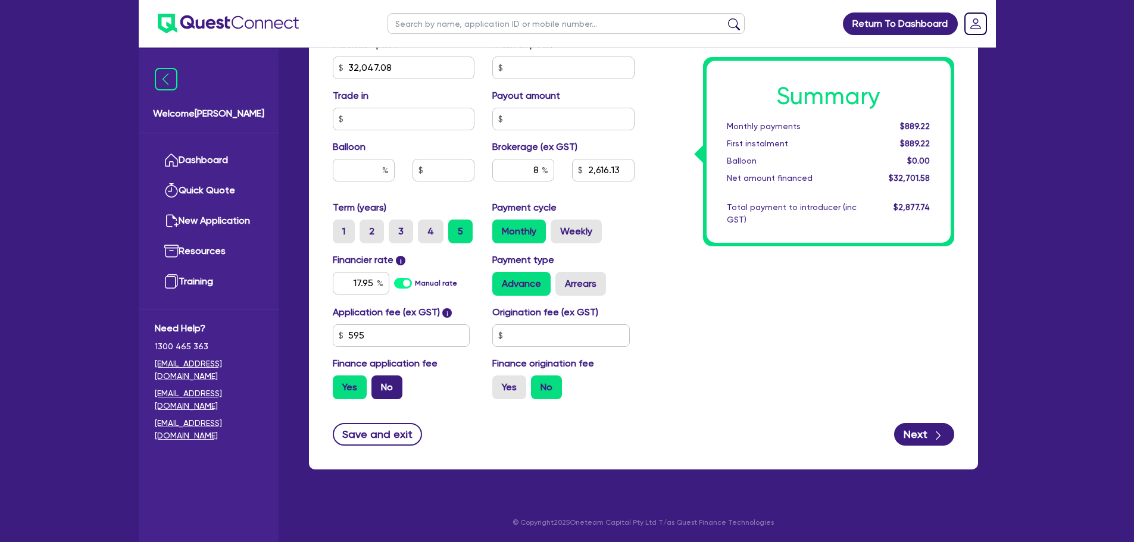
click at [392, 387] on label "No" at bounding box center [386, 388] width 31 height 24
click at [379, 383] on input "No" at bounding box center [375, 380] width 8 height 8
radio input "true"
type input "32,047.08"
type input "2,616.13"
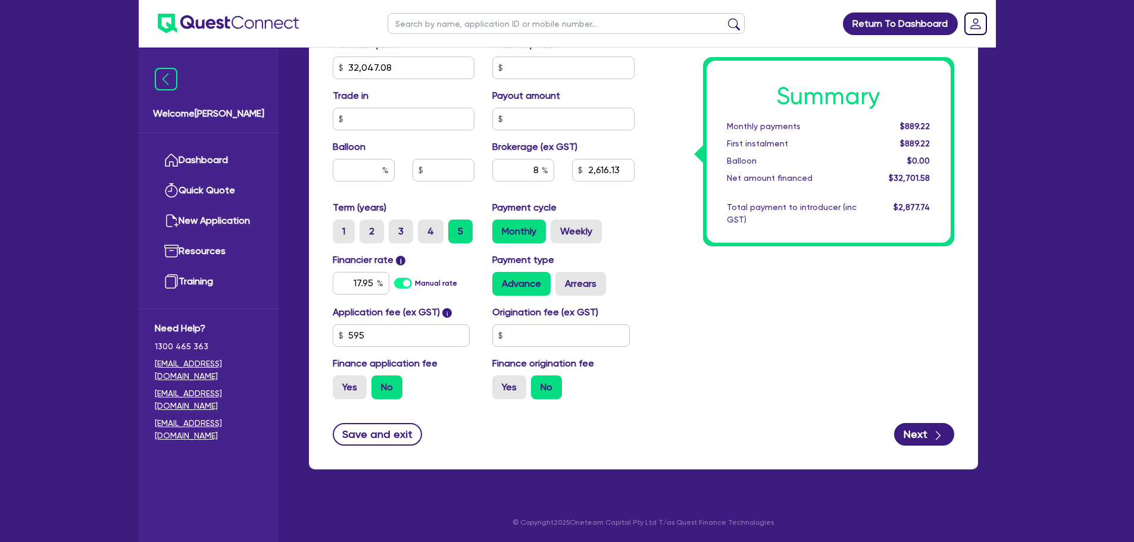
type input "32,047.08"
type input "2,563.77"
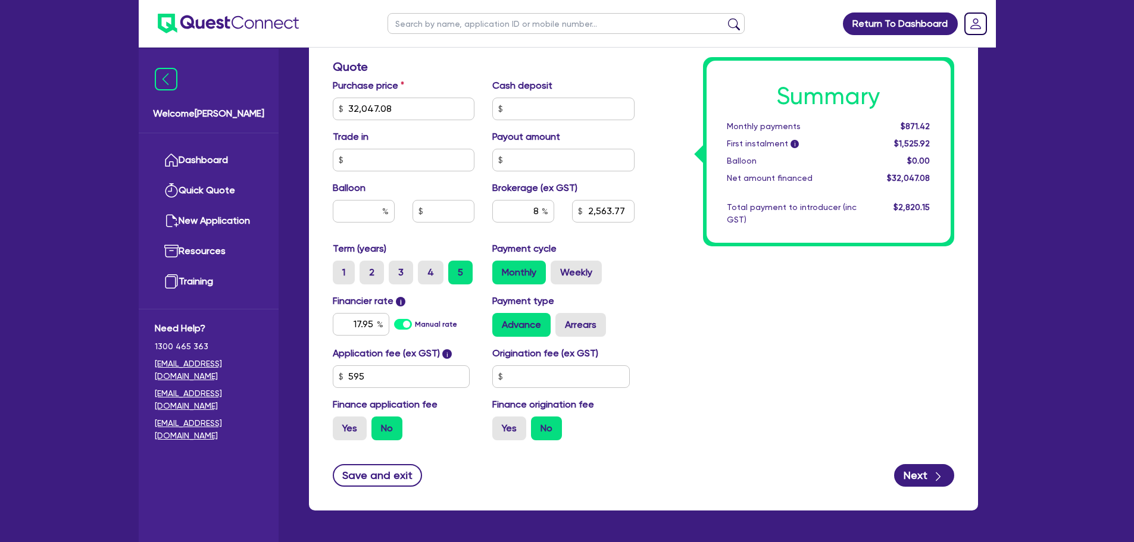
scroll to position [470, 0]
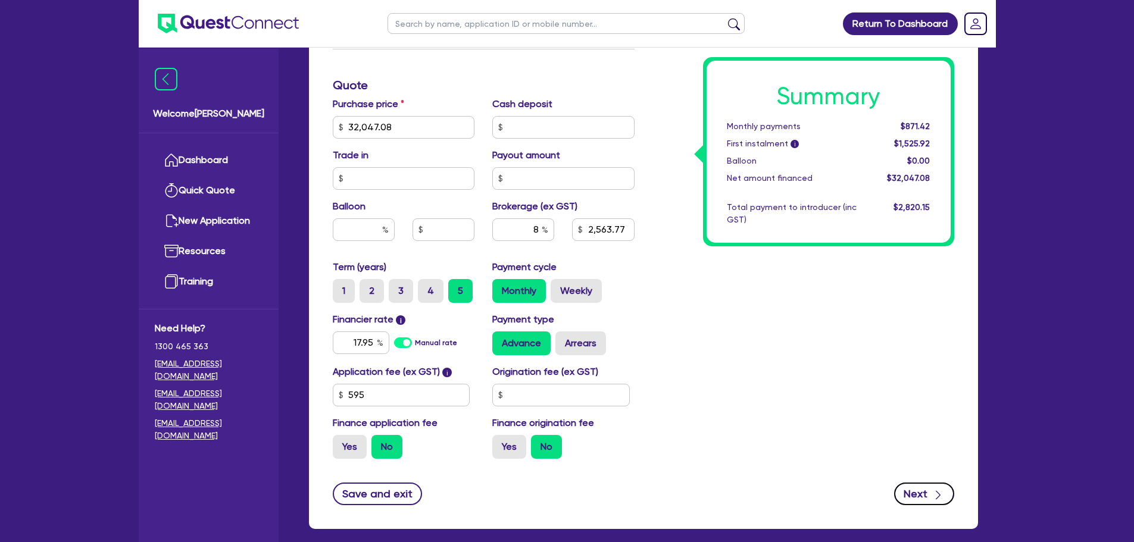
click at [918, 493] on button "Next" at bounding box center [924, 494] width 60 height 23
type input "32,047.08"
type input "2,563.77"
select select "SOLE_TRADER"
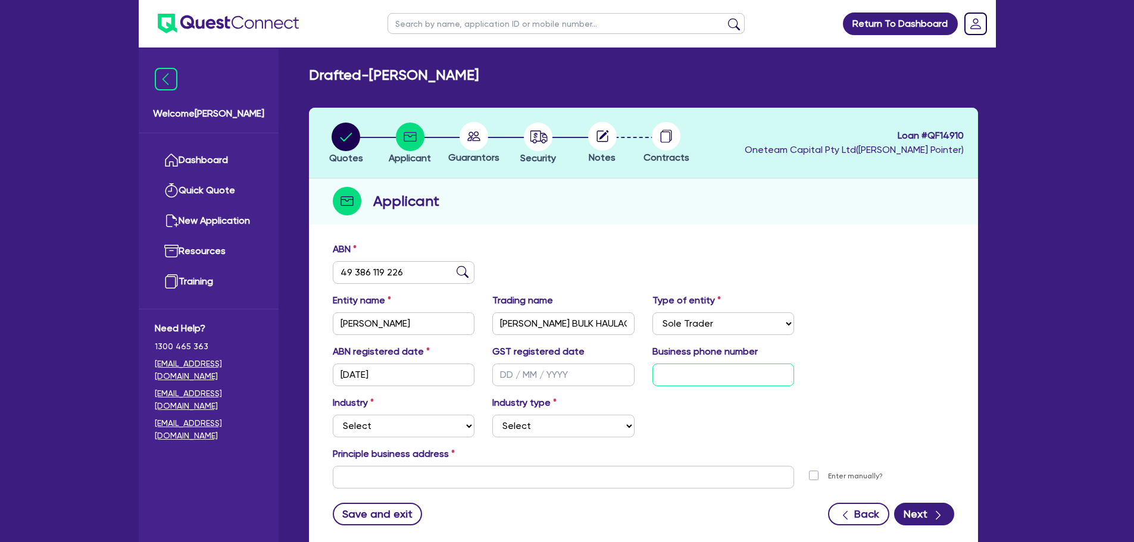
click at [673, 379] on input "text" at bounding box center [723, 375] width 142 height 23
click at [410, 269] on input "49 386 119 226" at bounding box center [404, 272] width 142 height 23
type input "24 687 436 899"
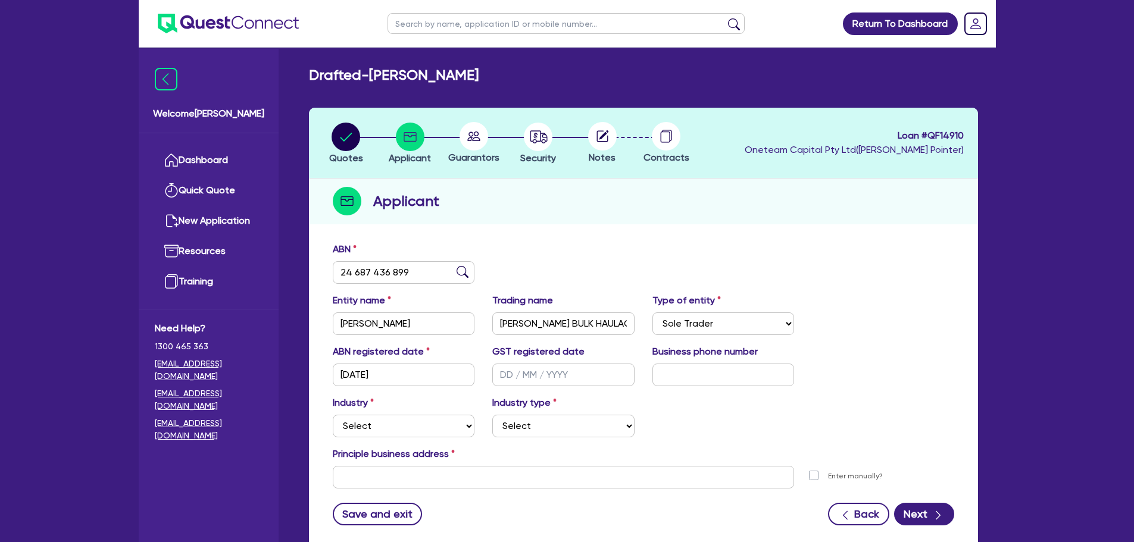
click at [460, 271] on img at bounding box center [463, 272] width 12 height 12
type input "[PERSON_NAME] BULK HAULAGE PTY LTD"
select select "COMPANY"
type input "[DATE]"
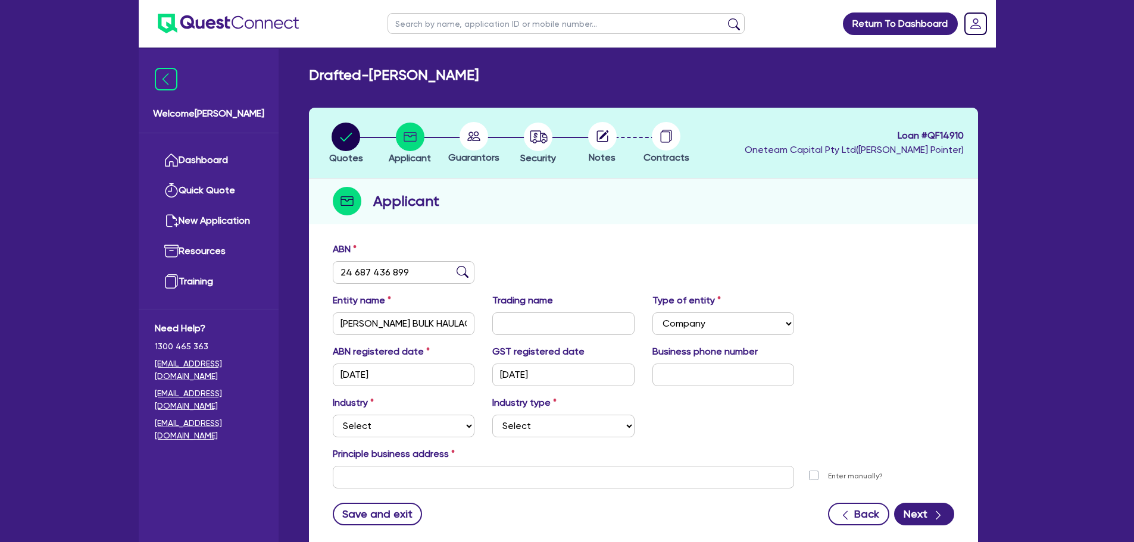
click at [529, 253] on div "ABN 24 687 436 899" at bounding box center [643, 267] width 639 height 51
click at [387, 324] on input "[PERSON_NAME] BULK HAULAGE PTY LTD" at bounding box center [404, 323] width 142 height 23
click at [546, 332] on input "text" at bounding box center [563, 323] width 142 height 23
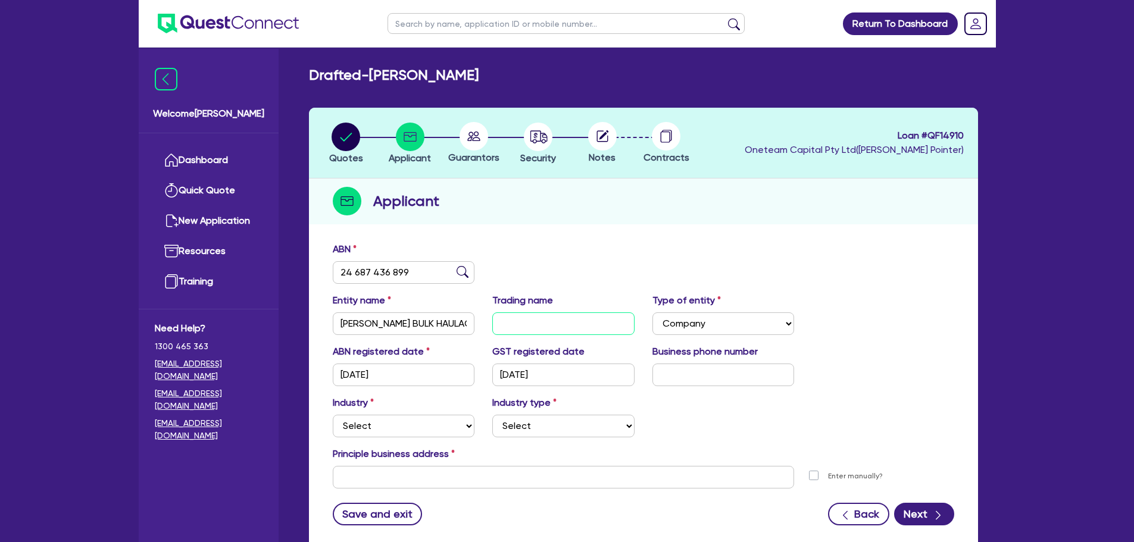
paste input "[PERSON_NAME] BULK HAULAGE PTY LTD"
type input "[PERSON_NAME] BULK HAULAGE PTY LTD"
click at [690, 376] on input "text" at bounding box center [723, 375] width 142 height 23
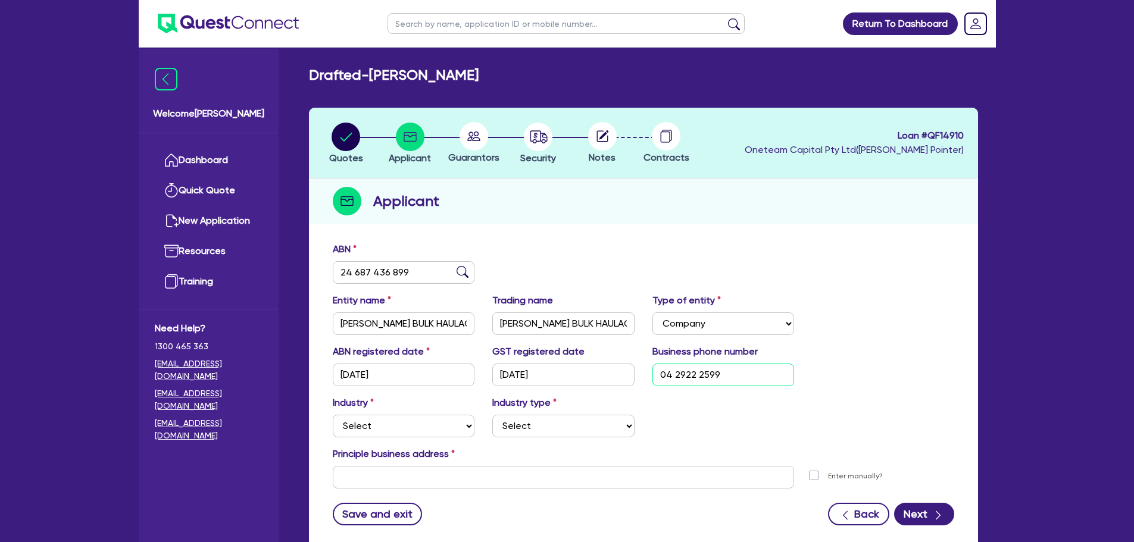
type input "04 2922 2599"
click at [416, 430] on select "Select Accomodation & Food Services Administrative & Support Services Agricultu…" at bounding box center [404, 426] width 142 height 23
select select "TRANSPORT_WAREHOUSING"
click at [333, 415] on select "Select Accomodation & Food Services Administrative & Support Services Agricultu…" at bounding box center [404, 426] width 142 height 23
click at [588, 422] on select "Select Taxi & Luxury Car Services Passengers & Freight Transport Services Posta…" at bounding box center [563, 426] width 142 height 23
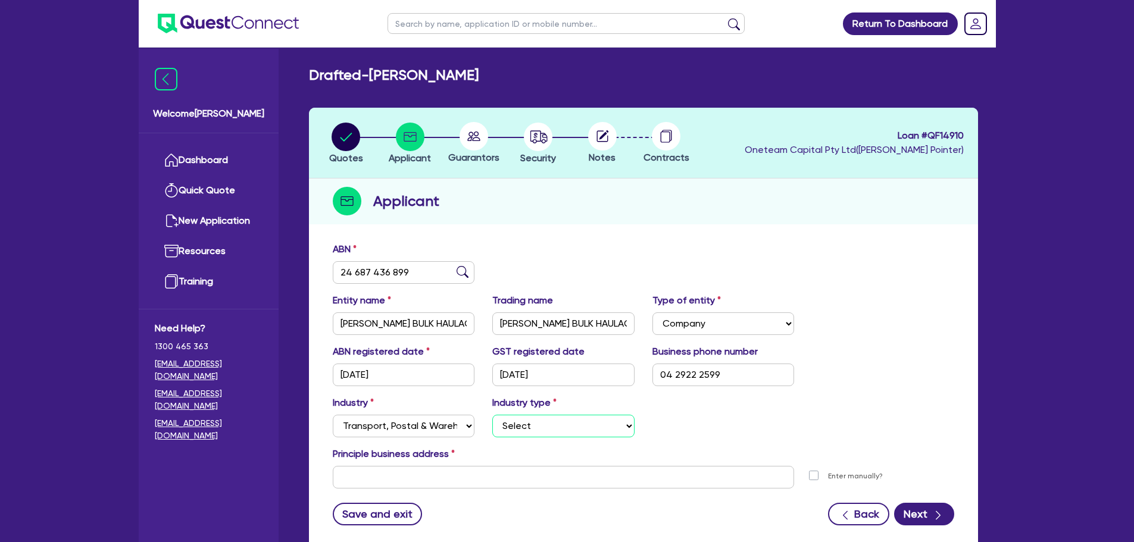
select select "PASSENGERS_FREIGHT_TRANSPORT"
click at [492, 415] on select "Select Taxi & Luxury Car Services Passengers & Freight Transport Services Posta…" at bounding box center [563, 426] width 142 height 23
click at [430, 470] on input "text" at bounding box center [564, 477] width 462 height 23
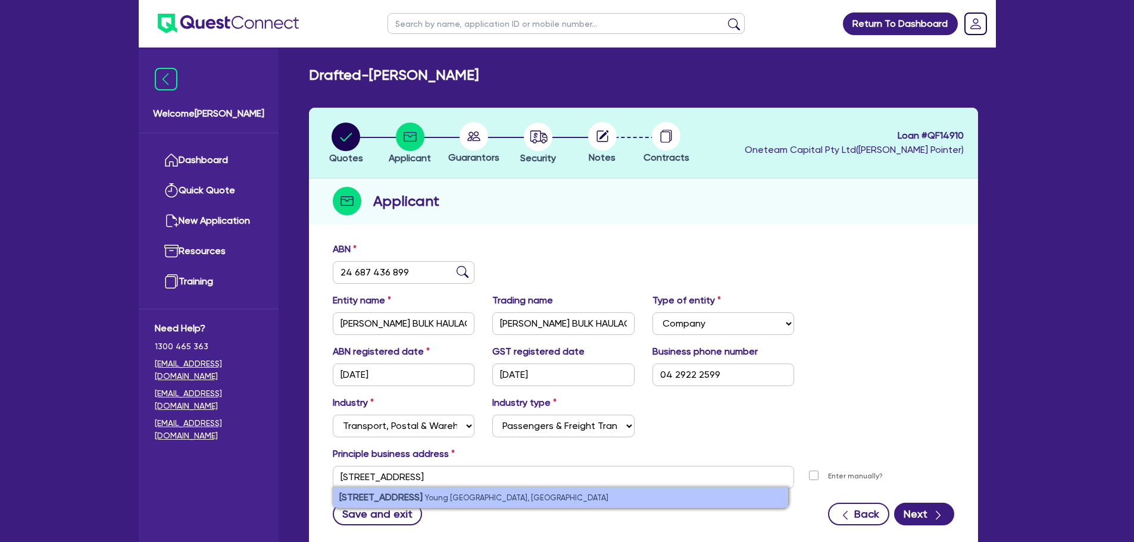
click at [437, 504] on li "[STREET_ADDRESS]" at bounding box center [560, 497] width 454 height 20
type input "[STREET_ADDRESS][PERSON_NAME]"
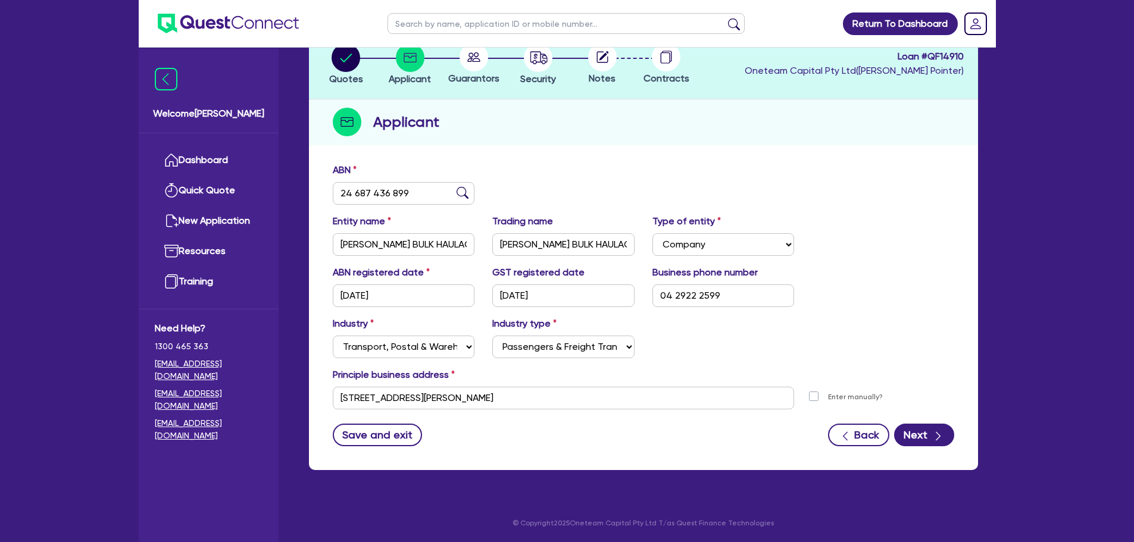
scroll to position [80, 0]
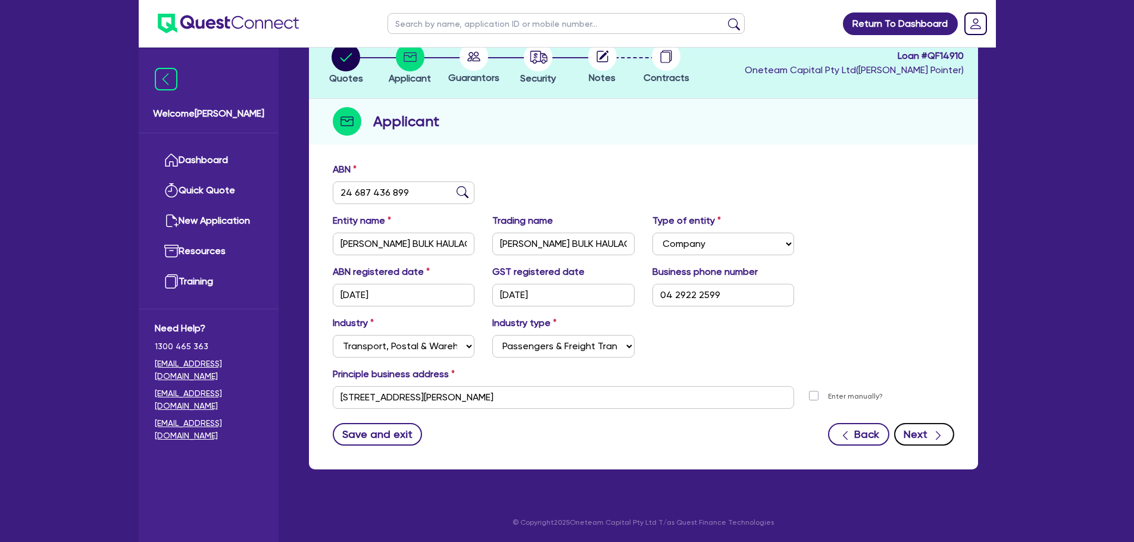
click at [915, 429] on button "Next" at bounding box center [924, 434] width 60 height 23
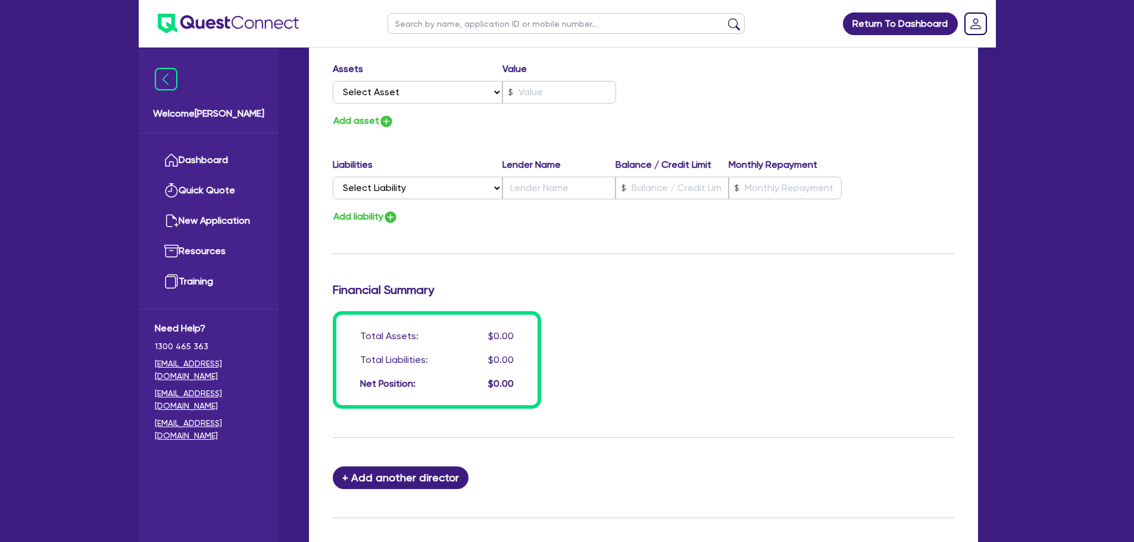
scroll to position [774, 0]
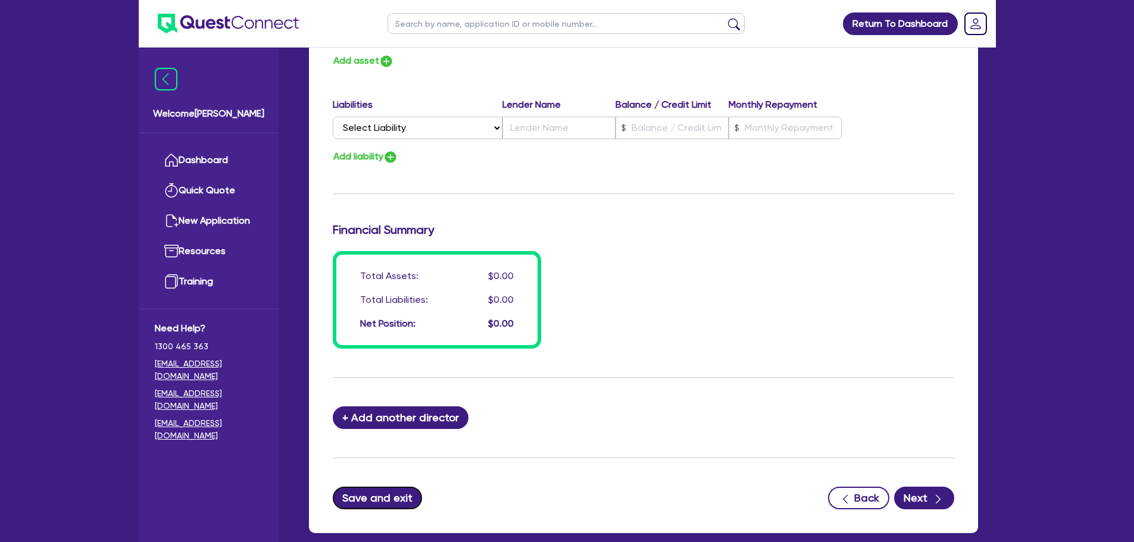
click at [386, 498] on button "Save and exit" at bounding box center [378, 498] width 90 height 23
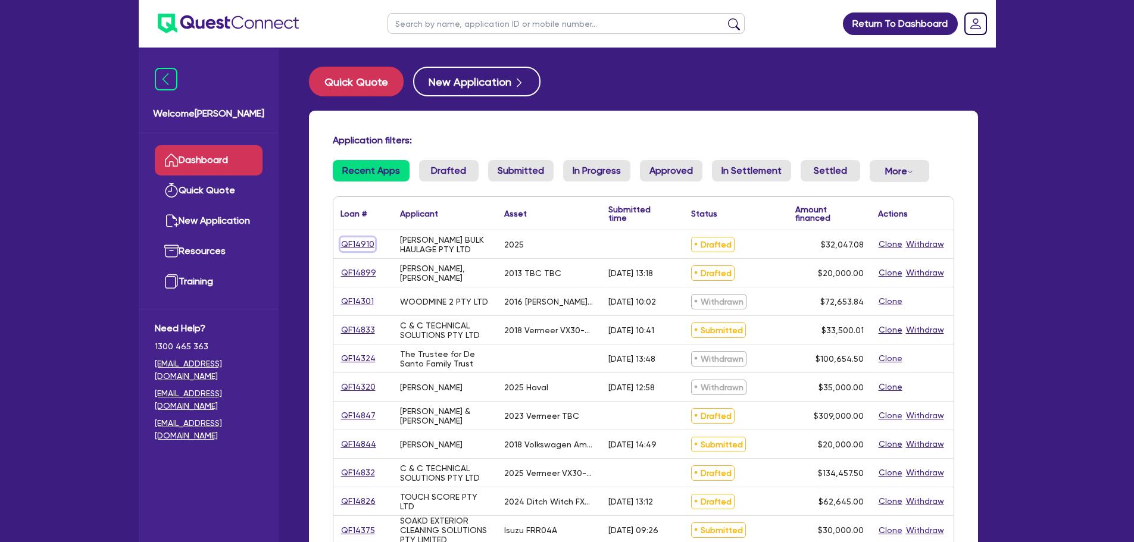
click at [358, 239] on link "QF14910" at bounding box center [357, 244] width 35 height 14
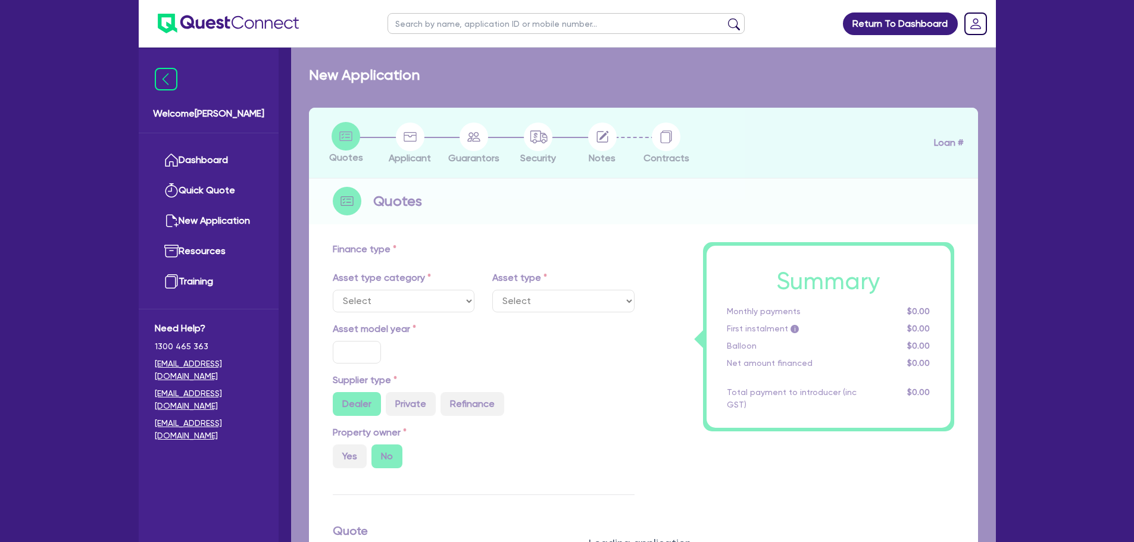
select select "PRIMARY_ASSETS"
type input "2025"
radio input "true"
type input "32,047.08"
type input "8"
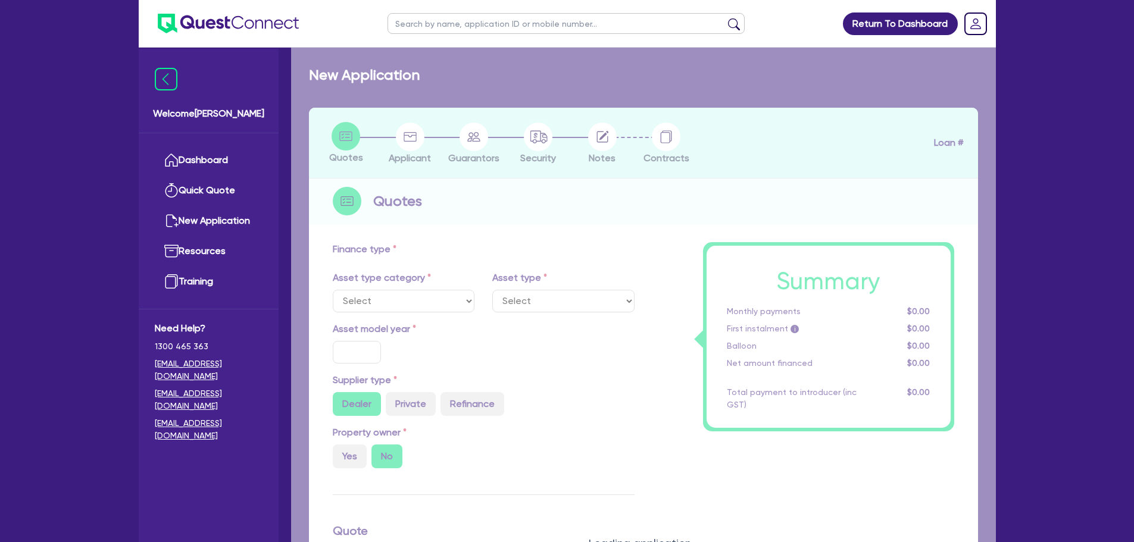
type input "2,563.77"
type input "17.95"
select select "FORKLIFTS_AND_WAREHOUSING_EQUIPMENT"
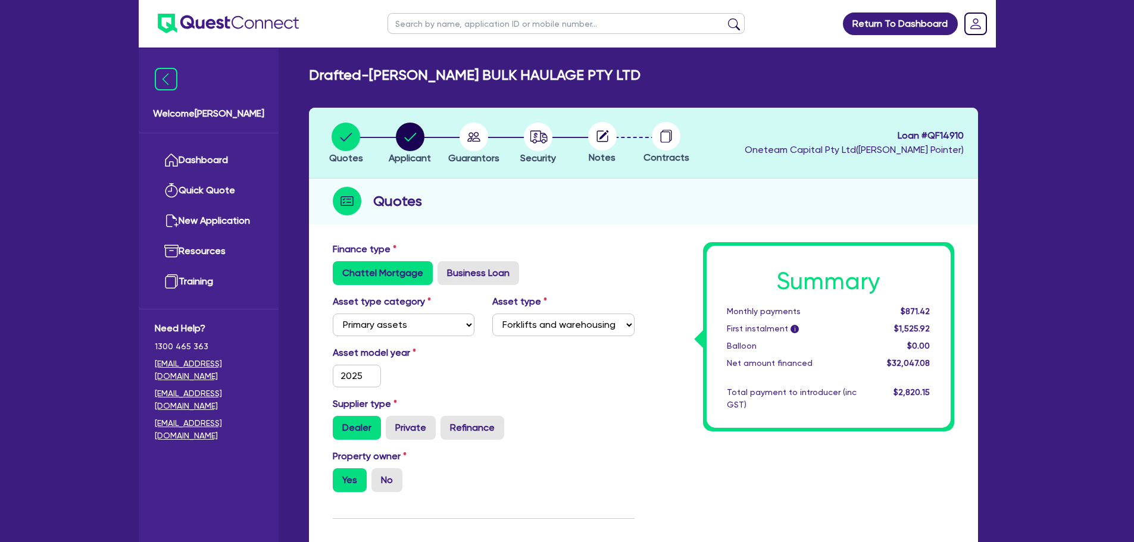
click at [596, 132] on circle at bounding box center [602, 136] width 29 height 29
click at [536, 146] on circle "button" at bounding box center [538, 137] width 29 height 29
select select "PRIMARY_ASSETS"
select select "FORKLIFTS_AND_WAREHOUSING_EQUIPMENT"
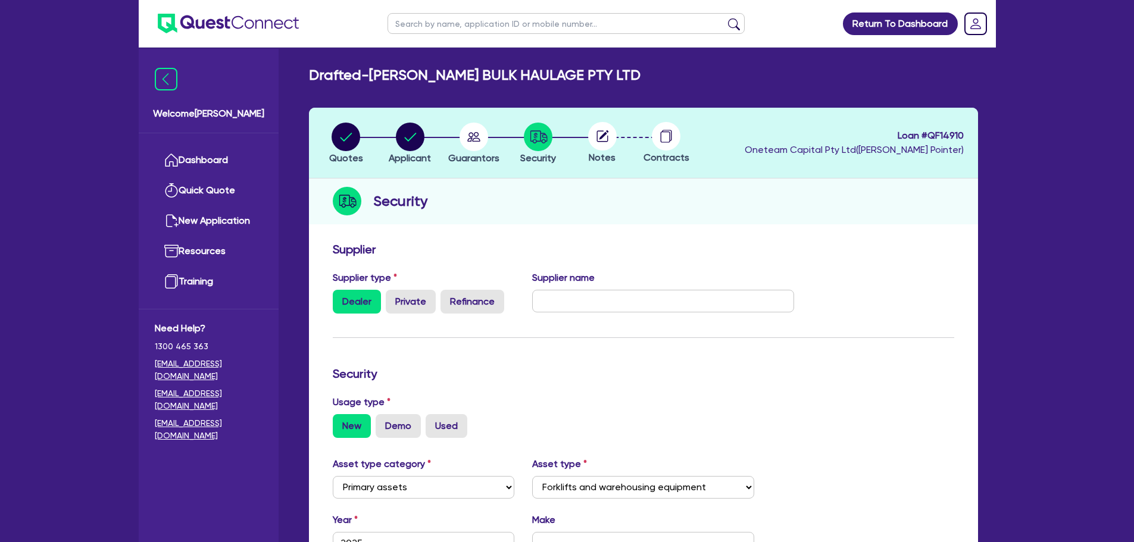
click at [616, 138] on circle at bounding box center [602, 136] width 29 height 29
click at [609, 137] on circle at bounding box center [602, 136] width 29 height 29
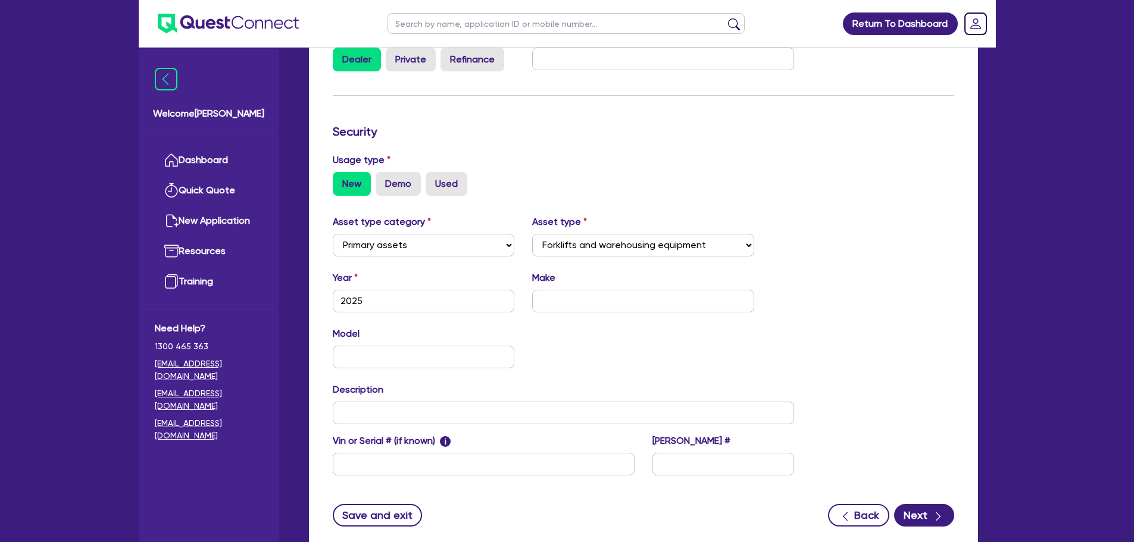
scroll to position [323, 0]
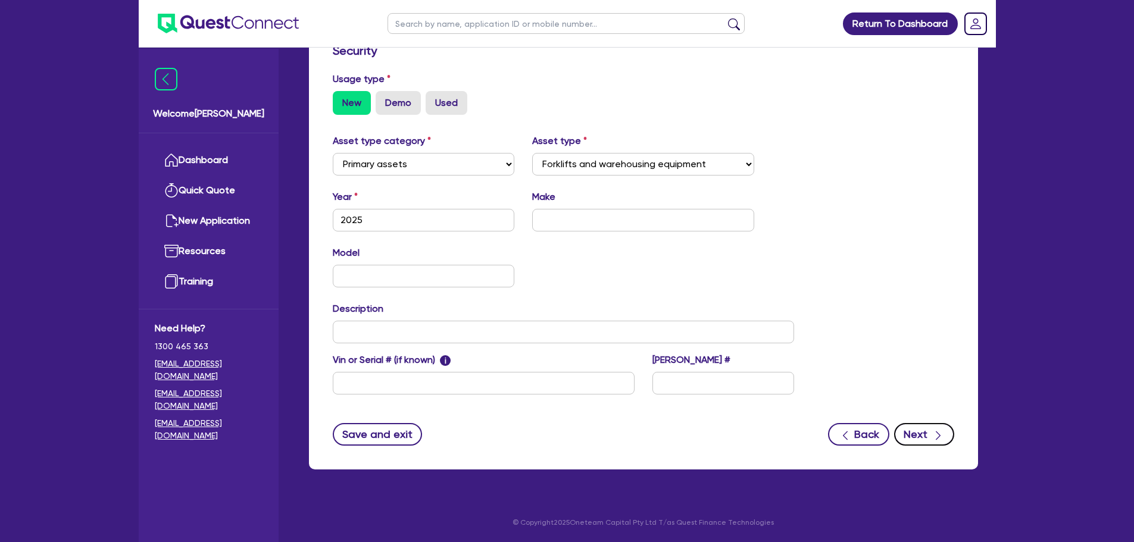
click at [936, 432] on icon "button" at bounding box center [938, 436] width 5 height 9
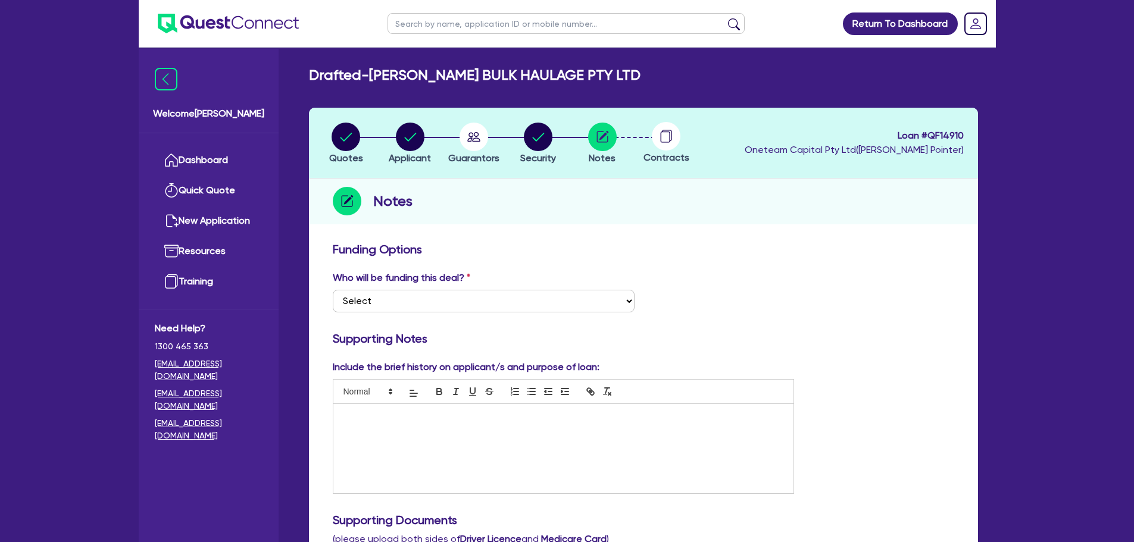
click at [372, 414] on p at bounding box center [563, 416] width 443 height 11
click at [360, 146] on icon "button" at bounding box center [346, 137] width 29 height 29
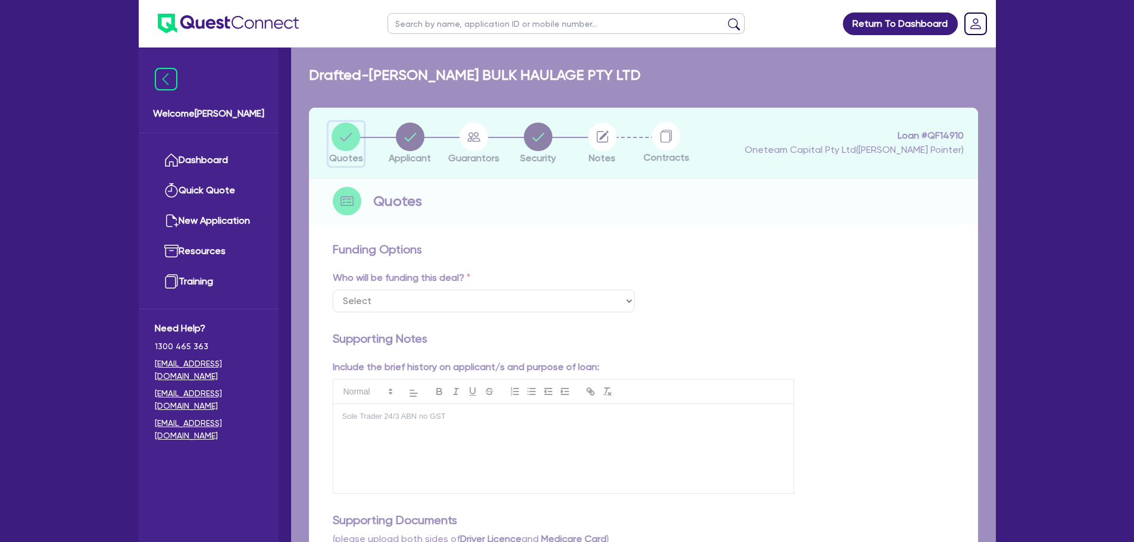
select select "PRIMARY_ASSETS"
select select "FORKLIFTS_AND_WAREHOUSING_EQUIPMENT"
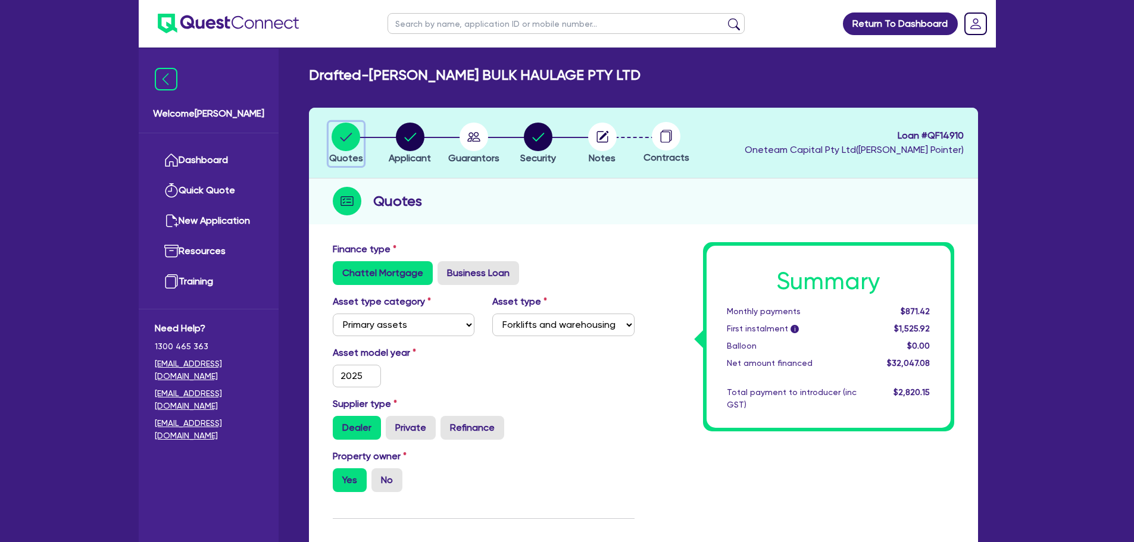
scroll to position [417, 0]
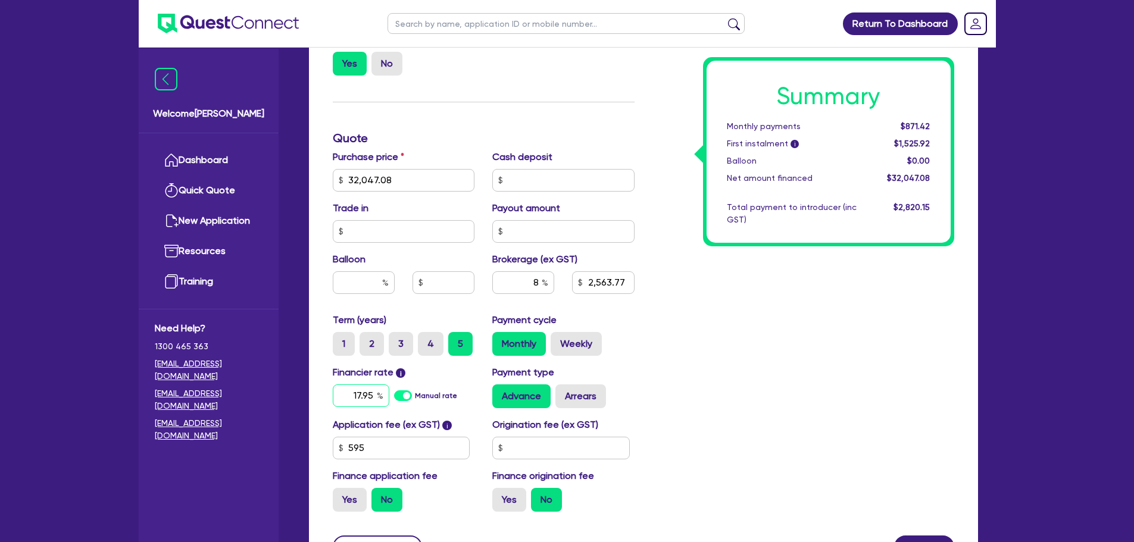
click at [365, 395] on input "17.95" at bounding box center [361, 396] width 57 height 23
type input "12.95"
type input "32,047.08"
type input "2,563.77"
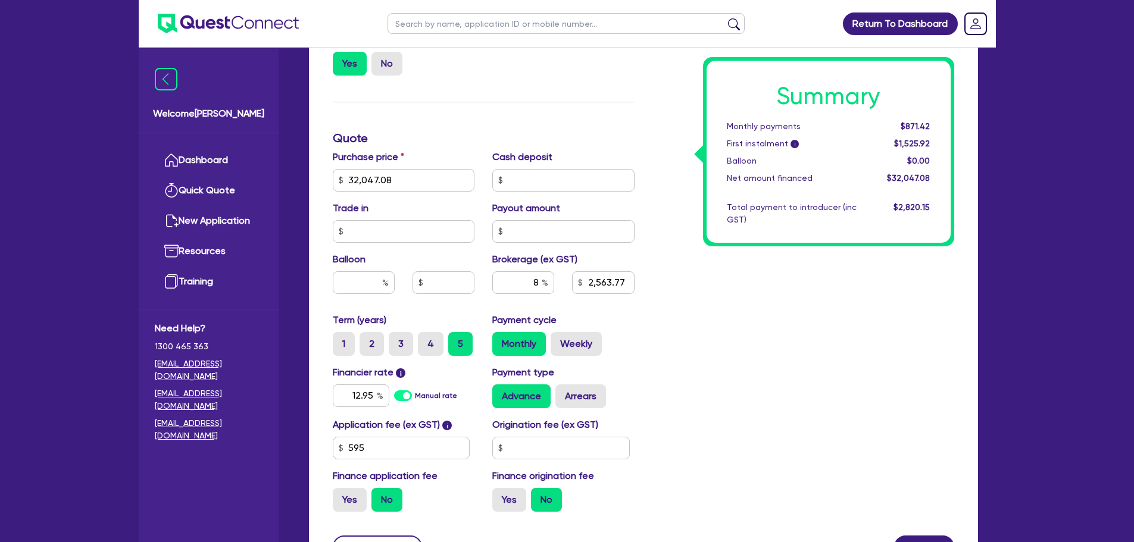
type input "32,047.08"
type input "2,563.77"
click at [702, 358] on div "Summary Monthly payments $871.42 First instalment i $1,525.92 Balloon $0.00 Net…" at bounding box center [803, 174] width 320 height 696
click at [537, 283] on input "8" at bounding box center [523, 282] width 62 height 23
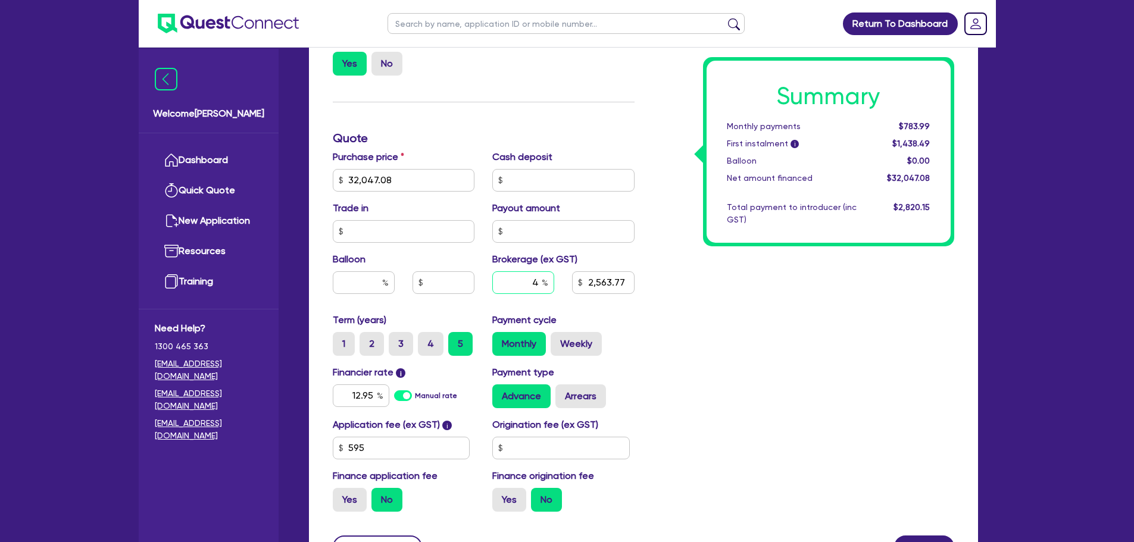
type input "4"
type input "32,047.08"
type input "2,563.77"
click at [564, 448] on input "text" at bounding box center [560, 448] width 137 height 23
type input "32,047.08"
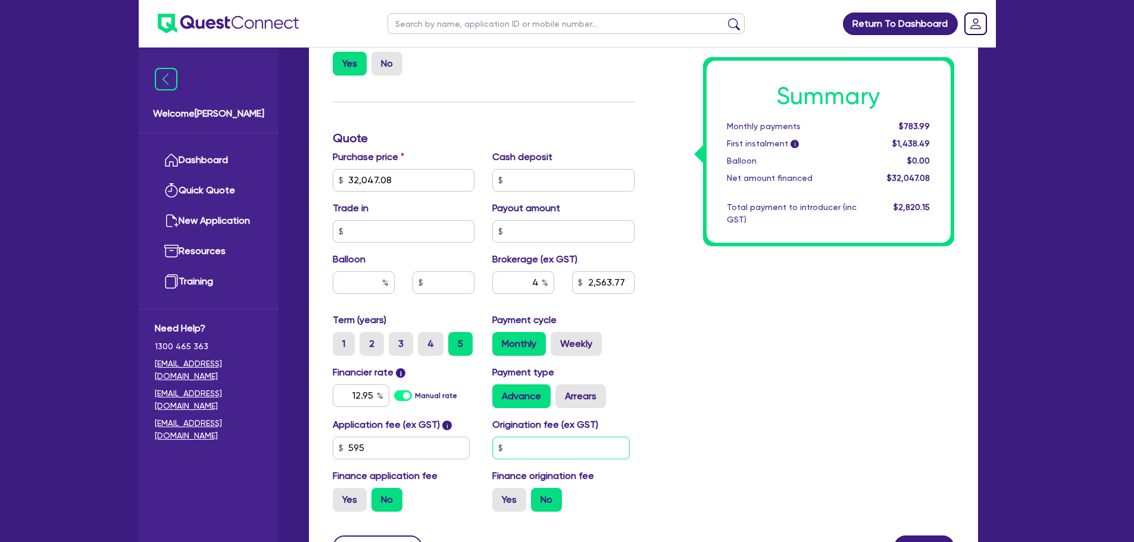
type input "1,281.88"
type input "900"
type input "32,047.08"
type input "1,281.88"
click at [782, 404] on div "Summary Monthly payments $752.28 First instalment i $1,406.78 Balloon $0.00 Net…" at bounding box center [803, 174] width 320 height 696
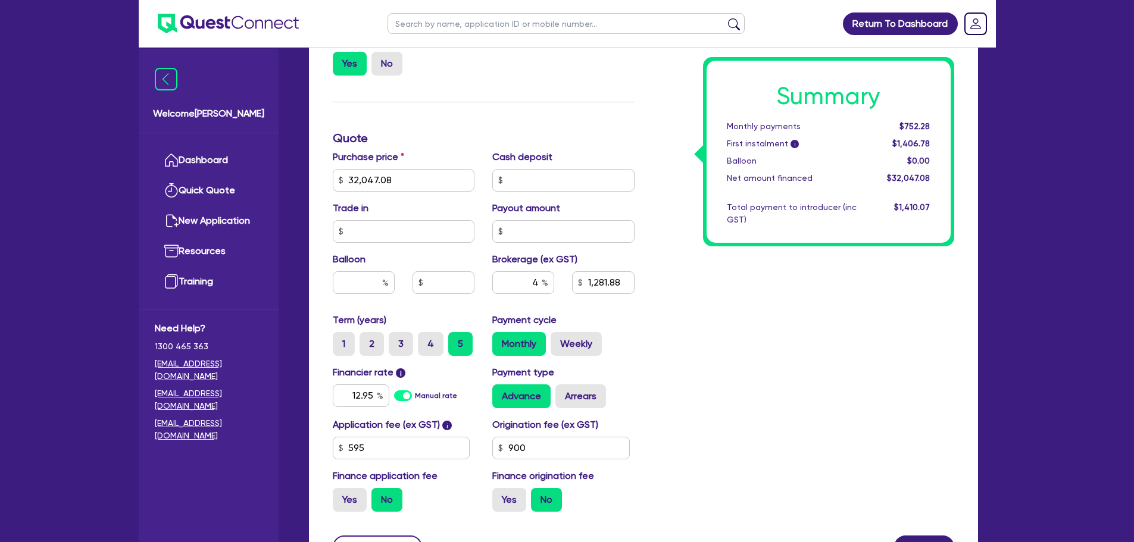
type input "32,047.08"
type input "1,281.88"
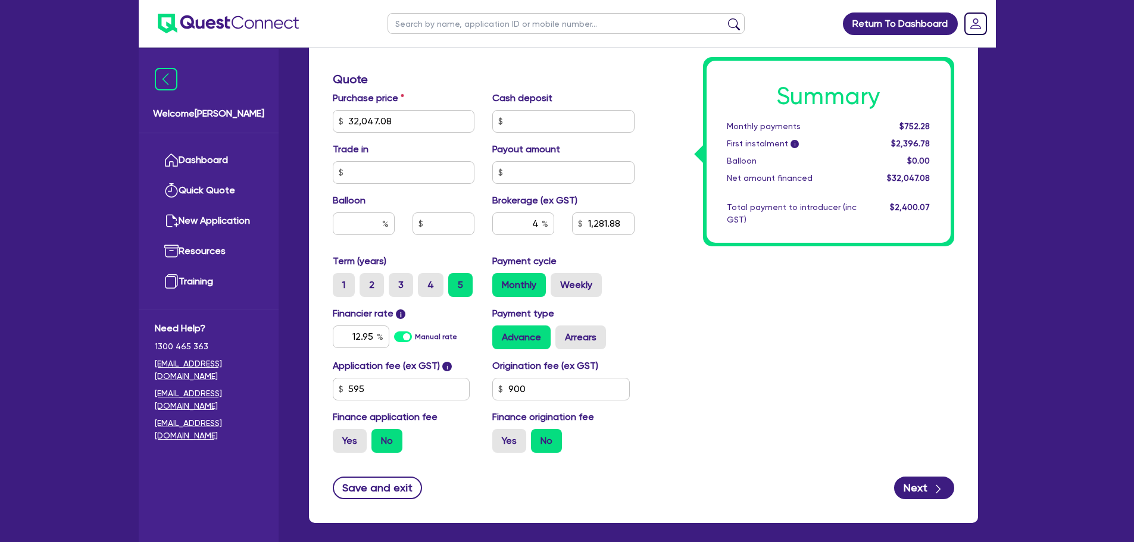
scroll to position [476, 0]
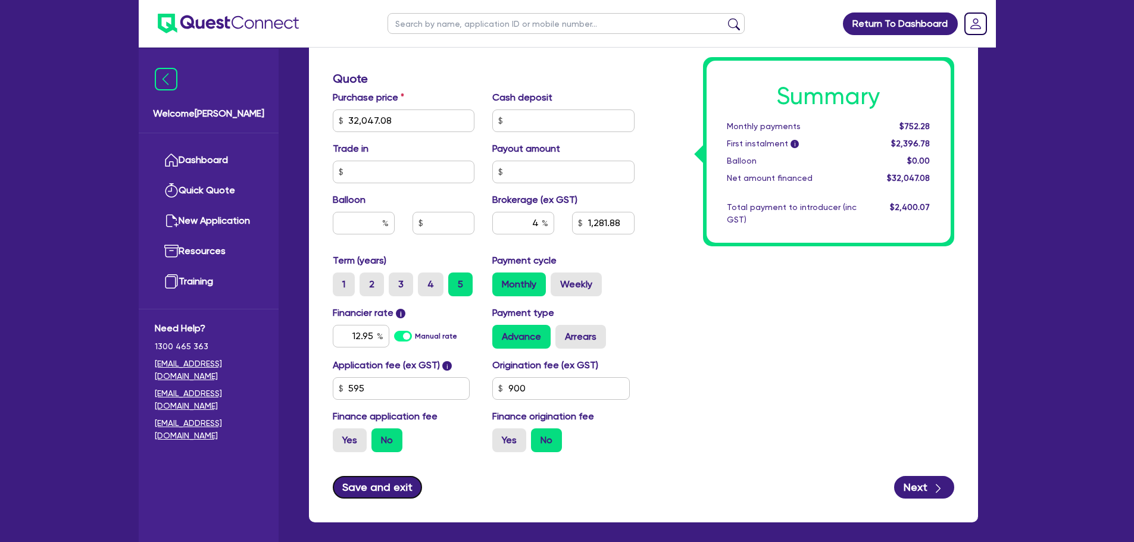
click at [383, 489] on button "Save and exit" at bounding box center [378, 487] width 90 height 23
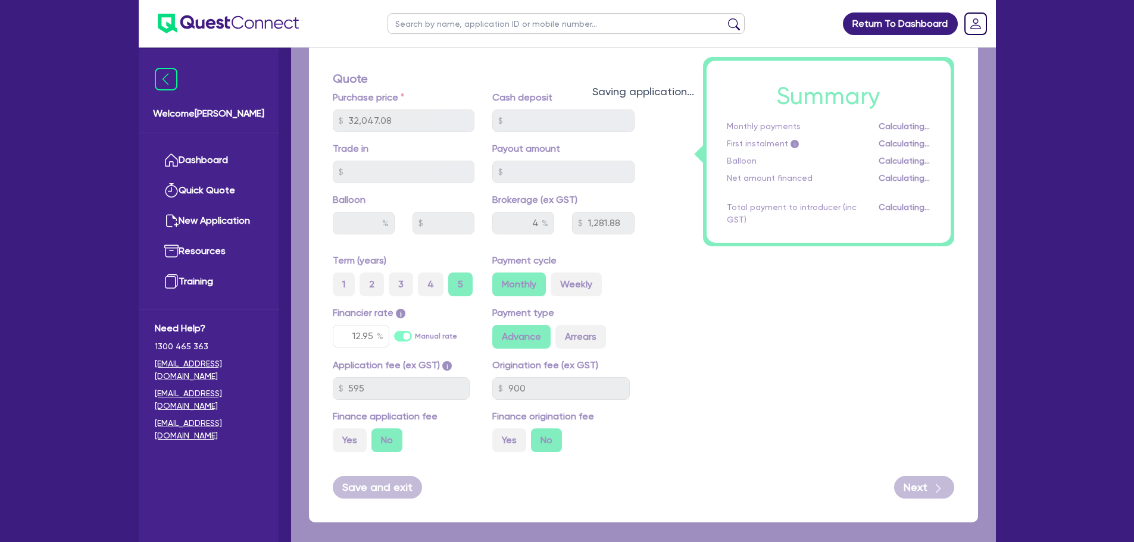
type input "32,047.08"
type input "1,281.88"
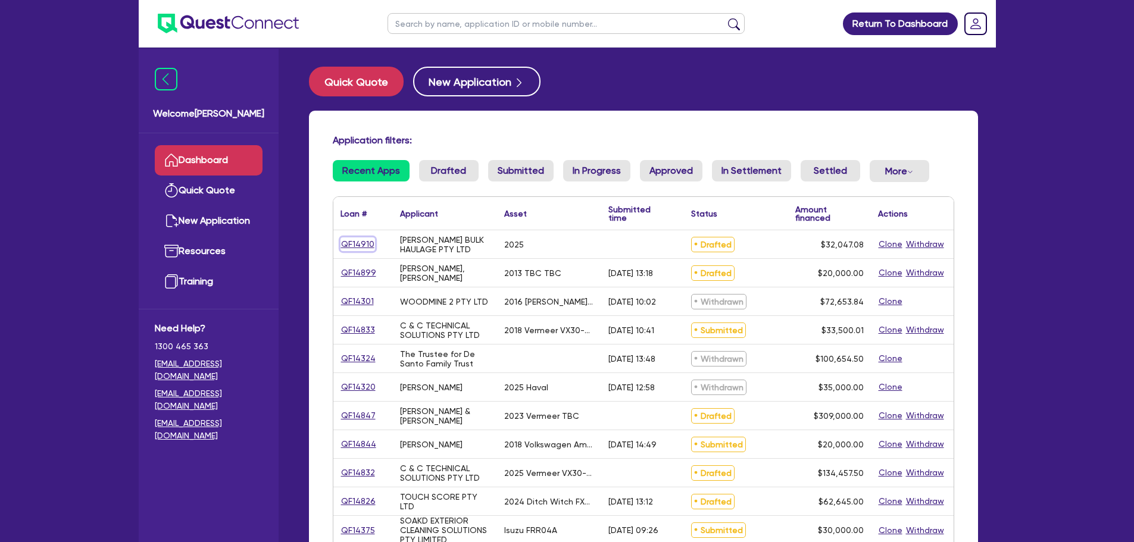
click at [356, 245] on link "QF14910" at bounding box center [357, 244] width 35 height 14
select select "PRIMARY_ASSETS"
select select "FORKLIFTS_AND_WAREHOUSING_EQUIPMENT"
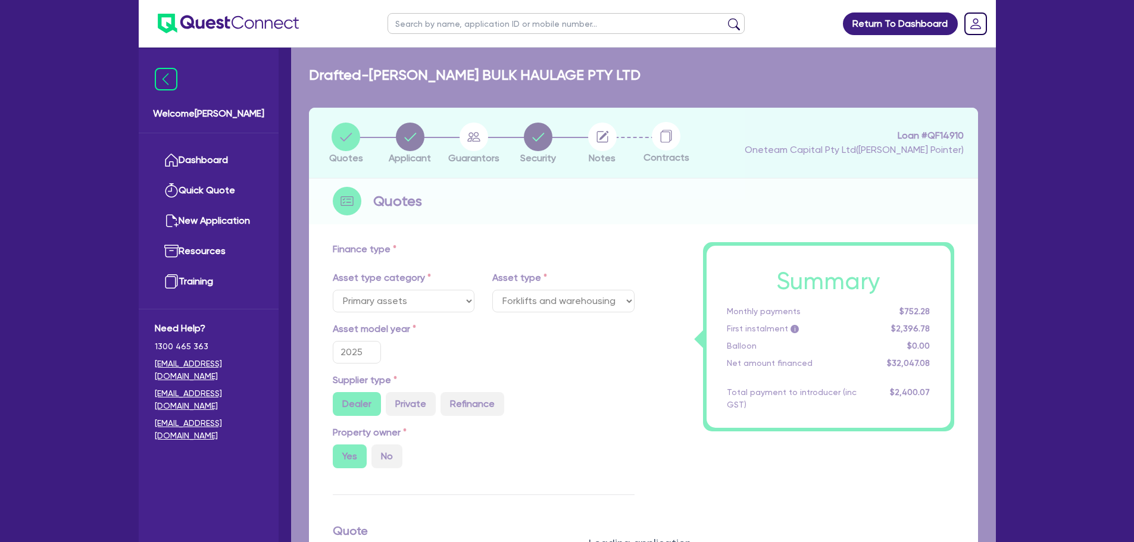
type input "32,047.08"
type input "1,281.88"
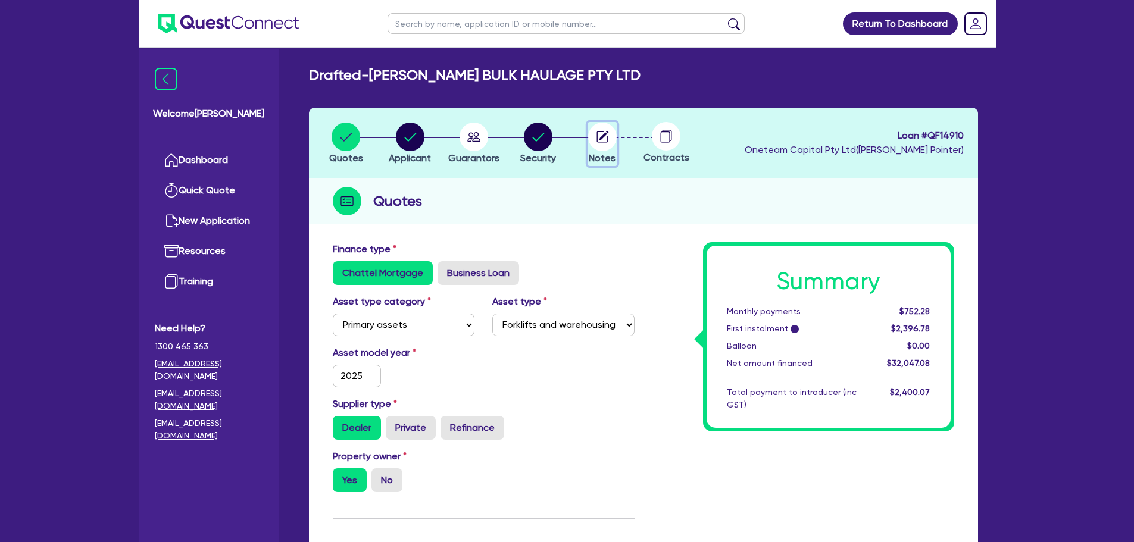
click at [616, 138] on circle "button" at bounding box center [602, 137] width 29 height 29
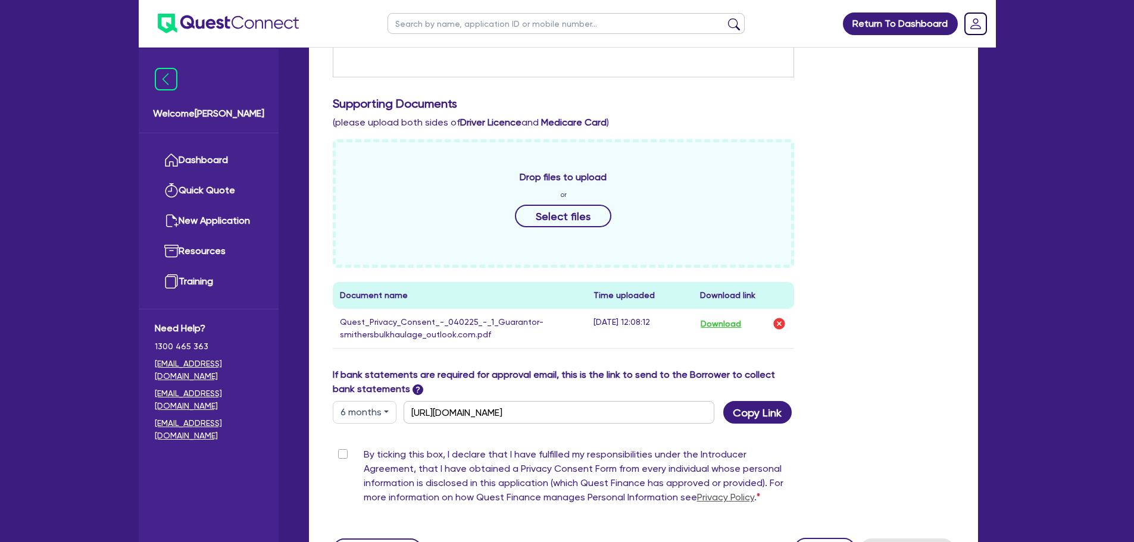
scroll to position [532, 0]
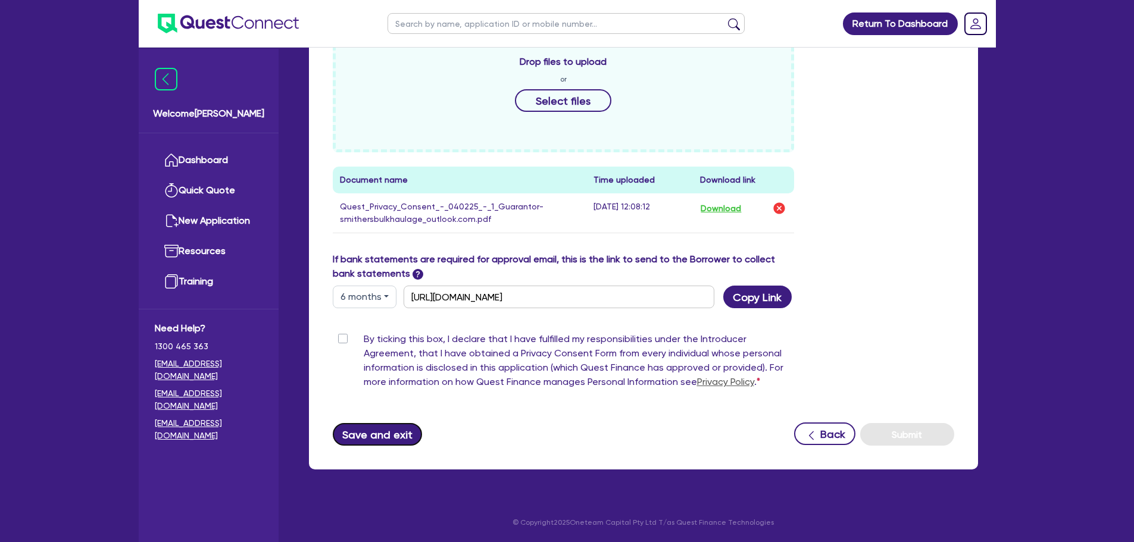
click at [373, 430] on button "Save and exit" at bounding box center [378, 434] width 90 height 23
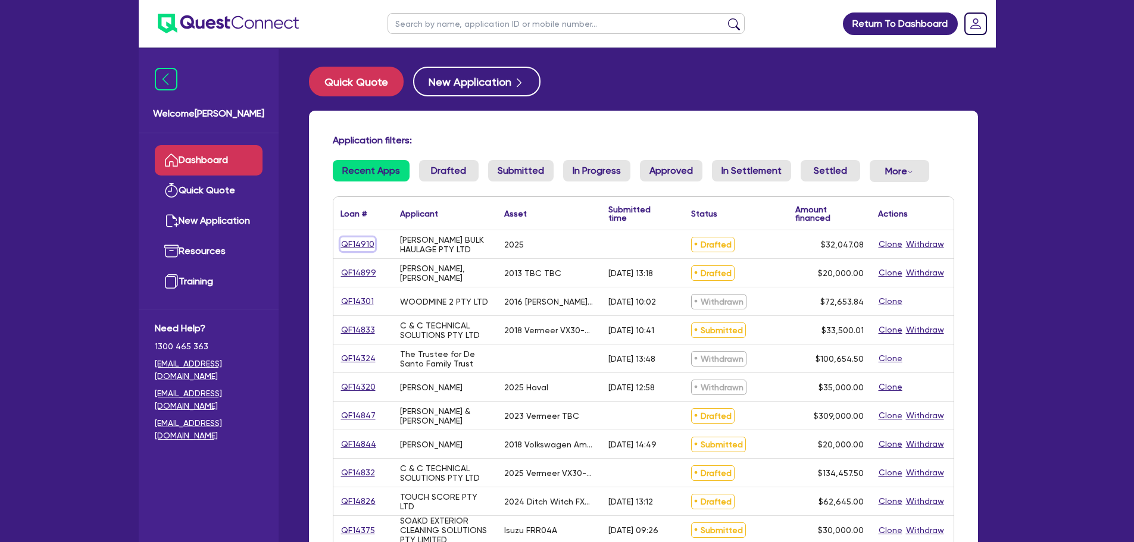
click at [358, 239] on link "QF14910" at bounding box center [357, 244] width 35 height 14
select select "PRIMARY_ASSETS"
select select "FORKLIFTS_AND_WAREHOUSING_EQUIPMENT"
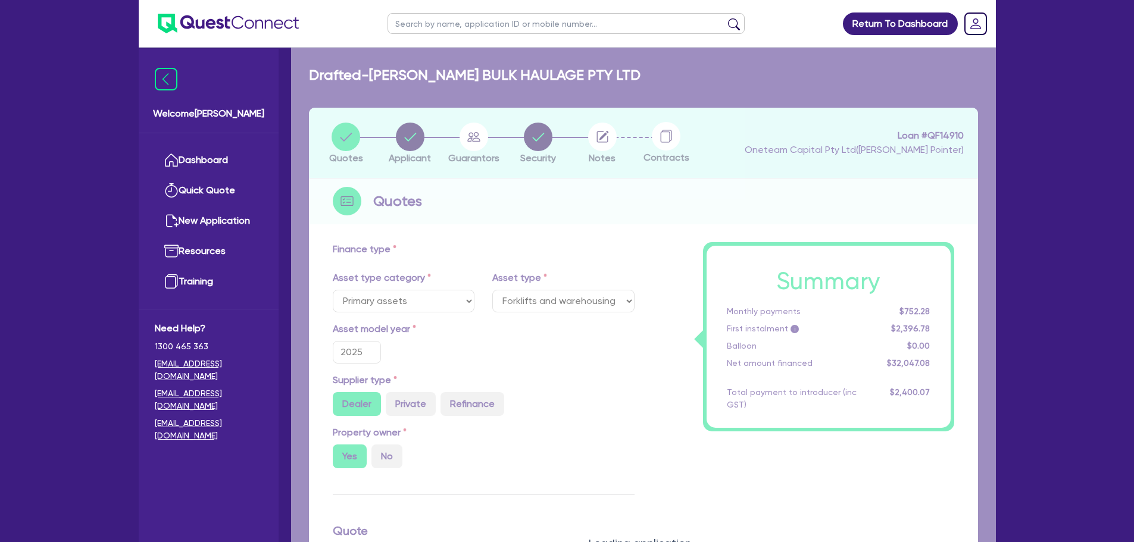
type input "32,047.08"
type input "1,281.88"
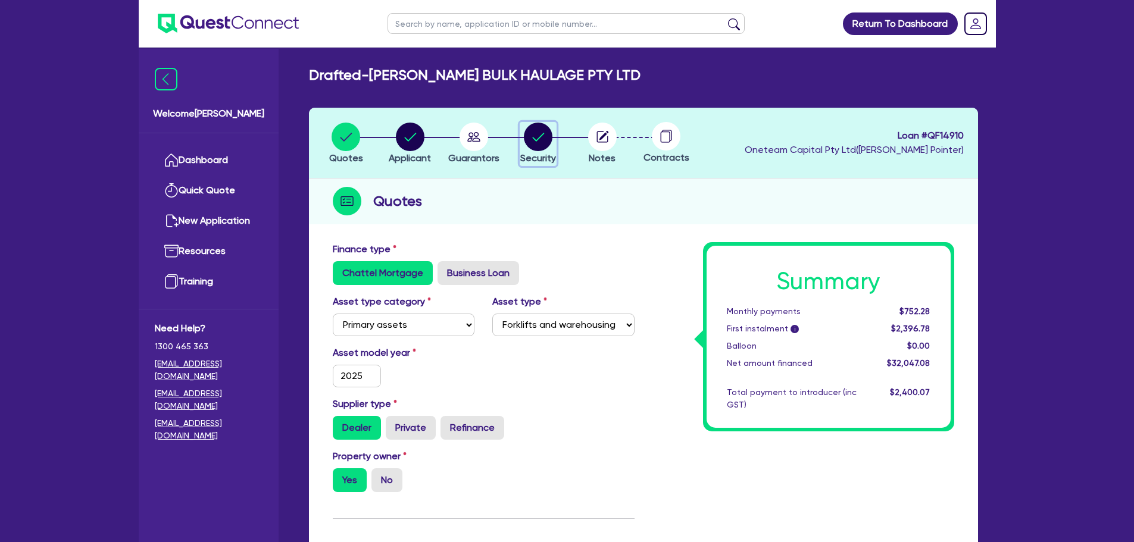
click at [527, 130] on circle "button" at bounding box center [538, 137] width 29 height 29
select select "PRIMARY_ASSETS"
select select "FORKLIFTS_AND_WAREHOUSING_EQUIPMENT"
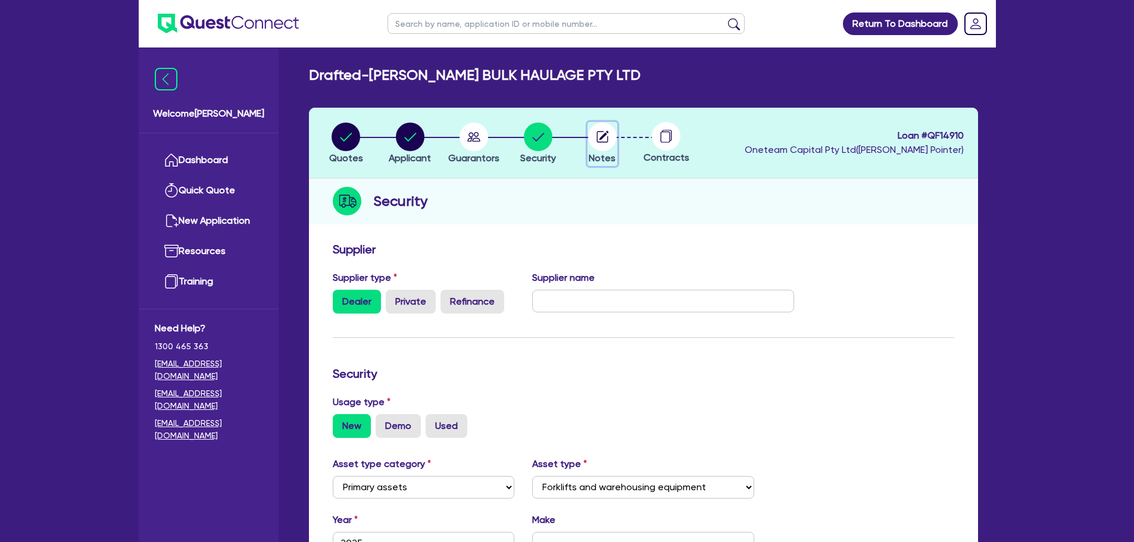
click at [609, 132] on circle "button" at bounding box center [602, 137] width 29 height 29
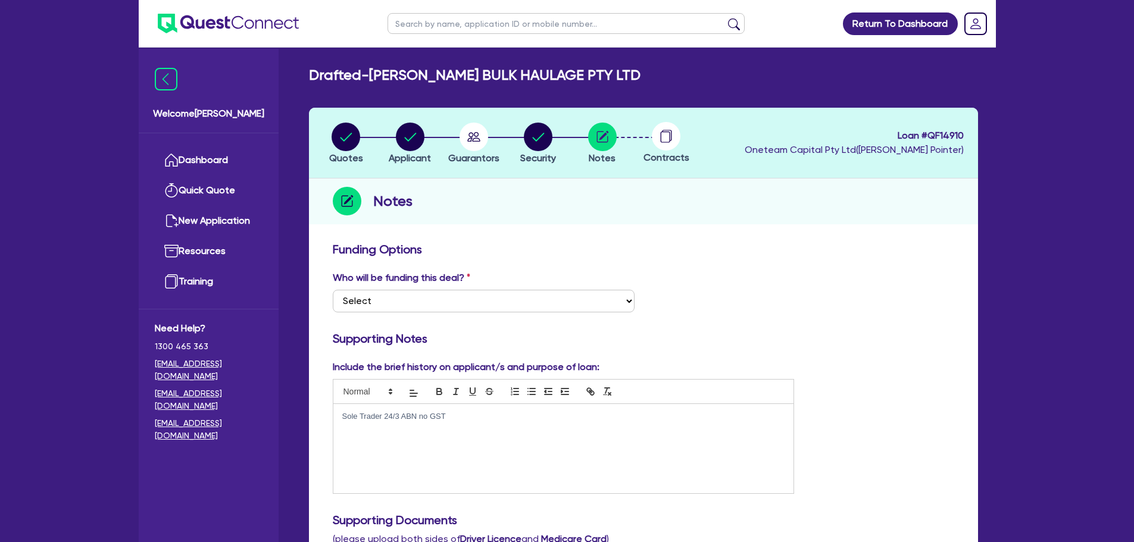
click at [461, 419] on p "Sole Trader 24/3 ABN no GST" at bounding box center [563, 416] width 443 height 11
drag, startPoint x: 341, startPoint y: 431, endPoint x: 310, endPoint y: 423, distance: 32.5
click at [371, 388] on span at bounding box center [367, 392] width 58 height 14
click at [367, 484] on span at bounding box center [381, 486] width 76 height 18
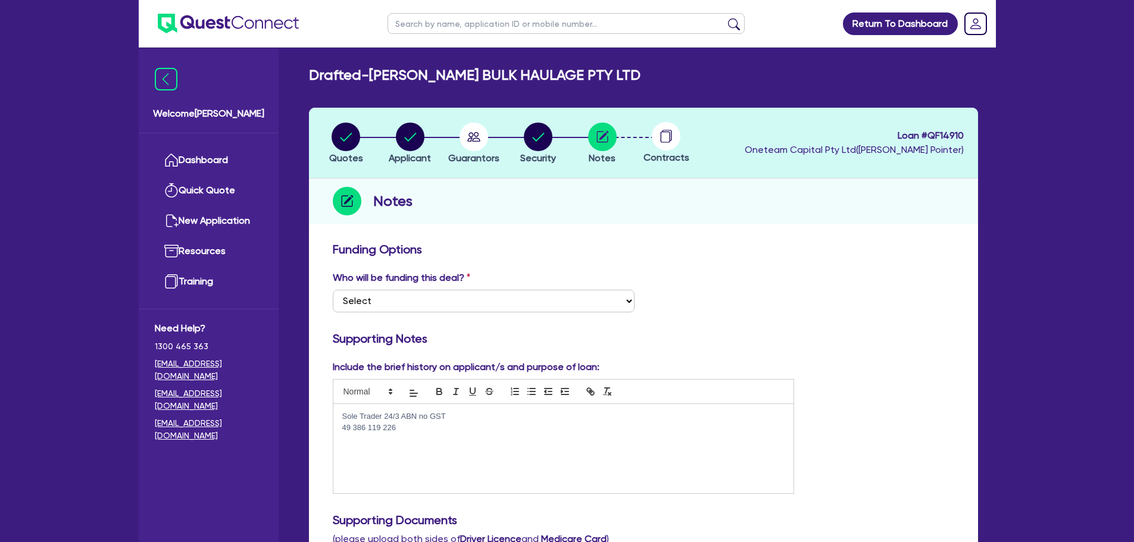
click at [464, 436] on p at bounding box center [563, 438] width 443 height 11
click at [354, 464] on div "Sole Trader 24/3 ABN no GST 49 386 119 226 ------------------------------------…" at bounding box center [563, 448] width 461 height 89
click at [751, 432] on p "49 386 119 226" at bounding box center [563, 428] width 443 height 11
click at [736, 440] on p "-------------------------------------------------------------------------------…" at bounding box center [563, 438] width 443 height 11
click at [342, 134] on circle "button" at bounding box center [346, 137] width 29 height 29
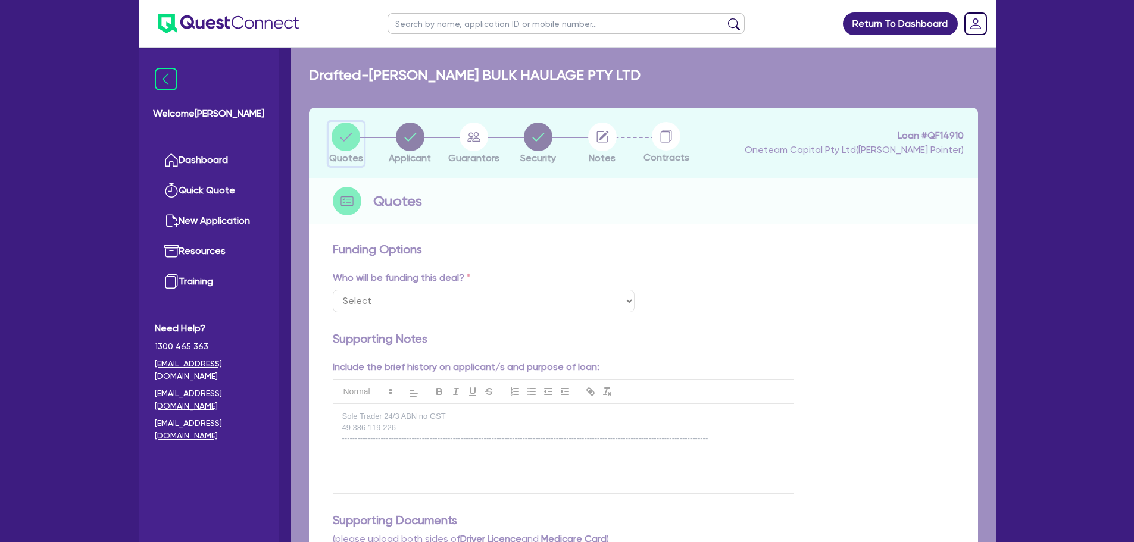
select select "PRIMARY_ASSETS"
select select "FORKLIFTS_AND_WAREHOUSING_EQUIPMENT"
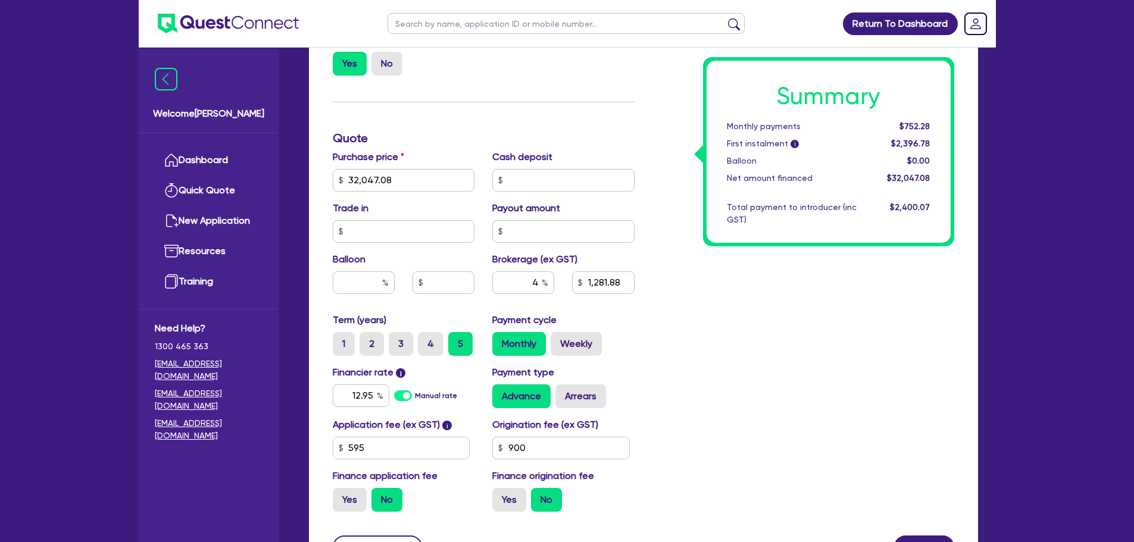
scroll to position [476, 0]
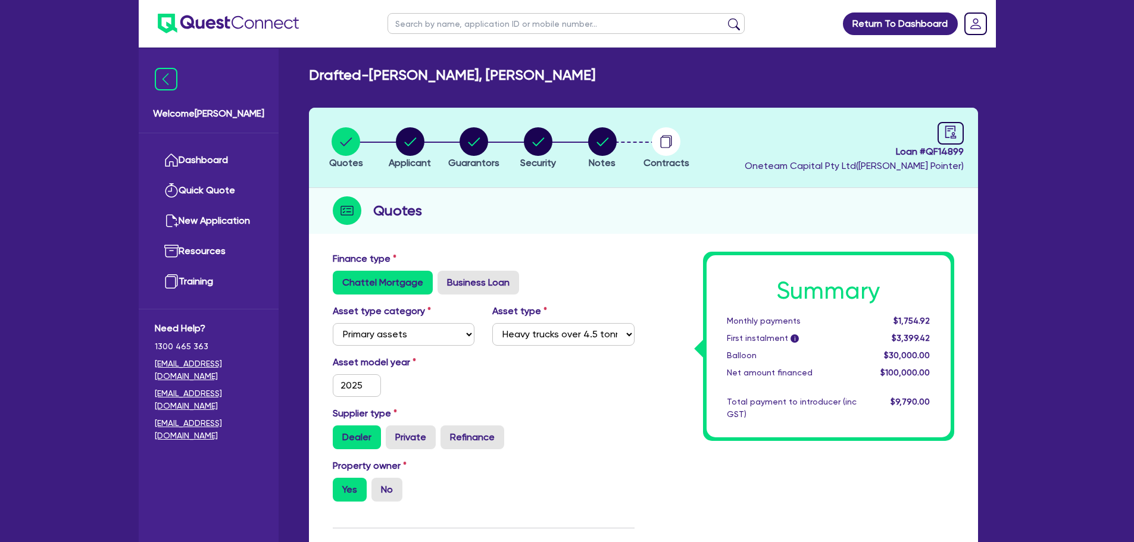
select select "PRIMARY_ASSETS"
select select "HEAVY_TRUCKS"
click at [364, 384] on input "2025" at bounding box center [357, 385] width 49 height 23
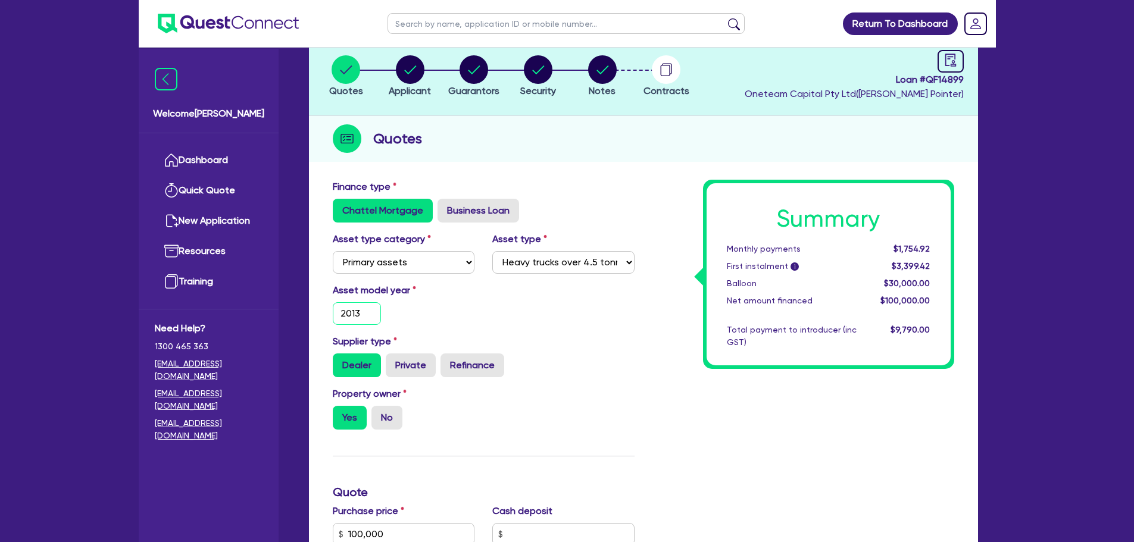
scroll to position [298, 0]
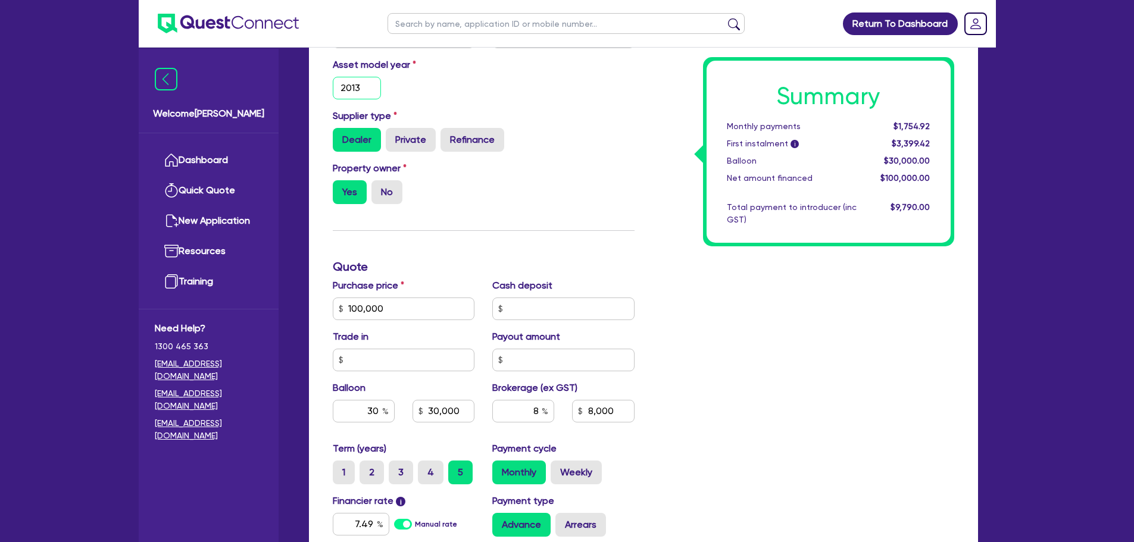
type input "2013"
type input "100,000"
type input "30,000"
type input "8,000"
click at [390, 301] on input "100,000" at bounding box center [404, 309] width 142 height 23
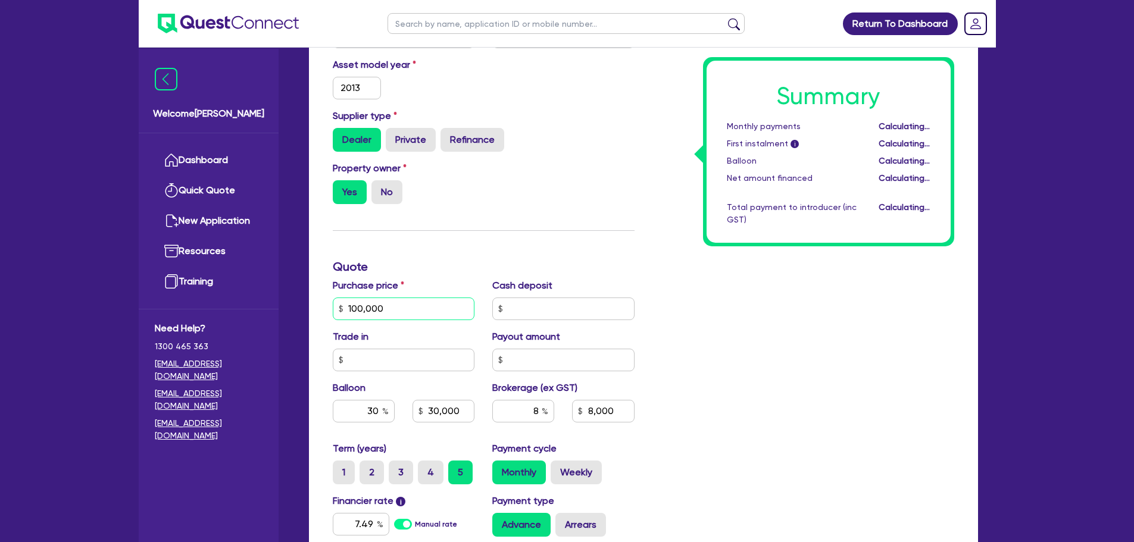
click at [390, 301] on input "100,000" at bounding box center [404, 309] width 142 height 23
type input "100,000"
type input "30,000"
type input "8,000"
click at [389, 311] on input "100,000" at bounding box center [404, 309] width 142 height 23
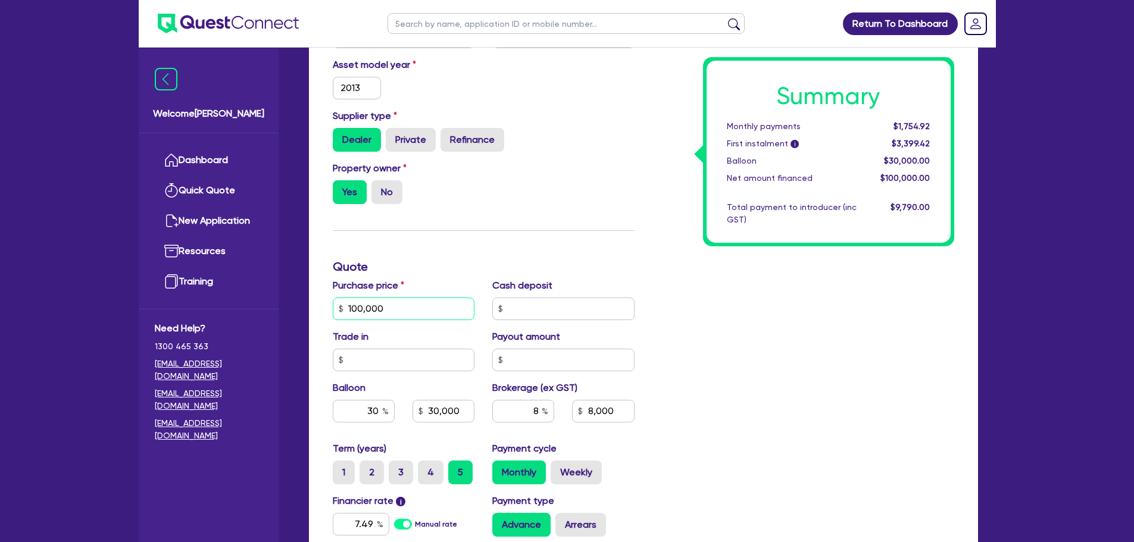
click at [389, 311] on input "100,000" at bounding box center [404, 309] width 142 height 23
type input "60,000"
type input "30,000"
type input "8,000"
click at [782, 311] on div "Summary Monthly payments $1,754.92 First instalment i $3,399.42 Balloon $30,000…" at bounding box center [803, 302] width 320 height 696
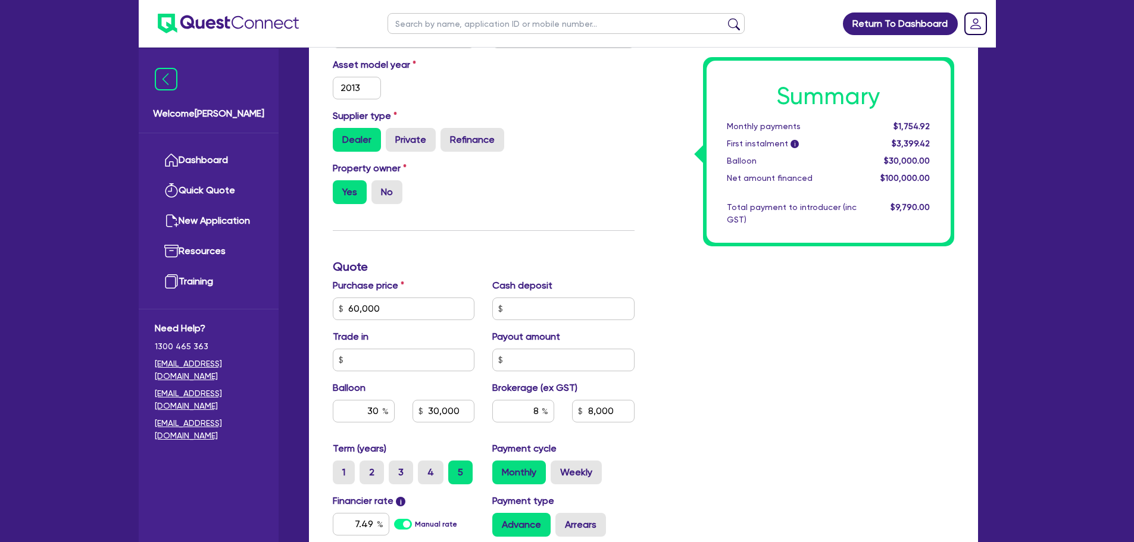
type input "18,000"
type input "4,800"
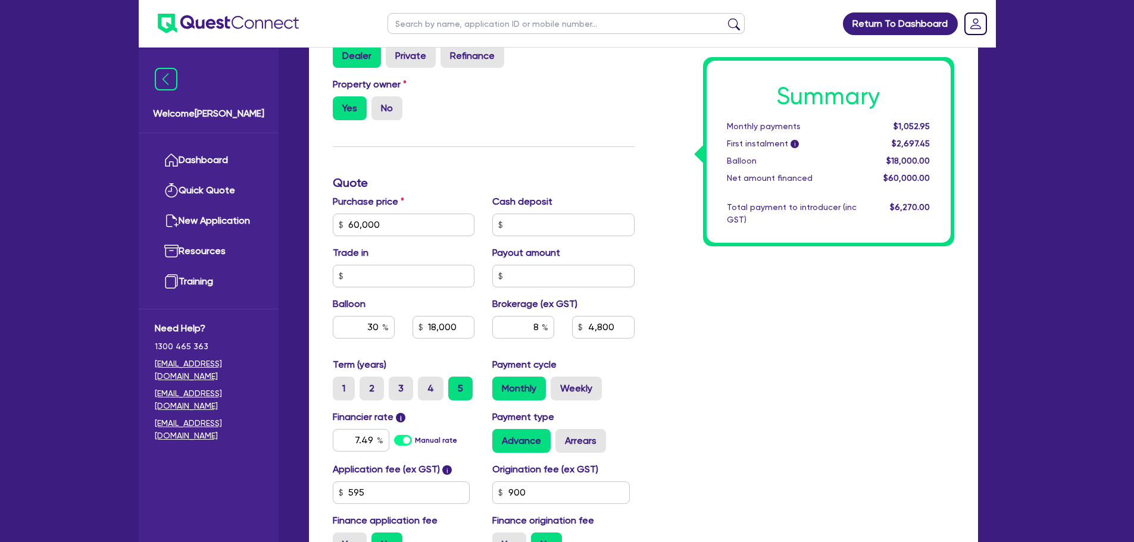
scroll to position [417, 0]
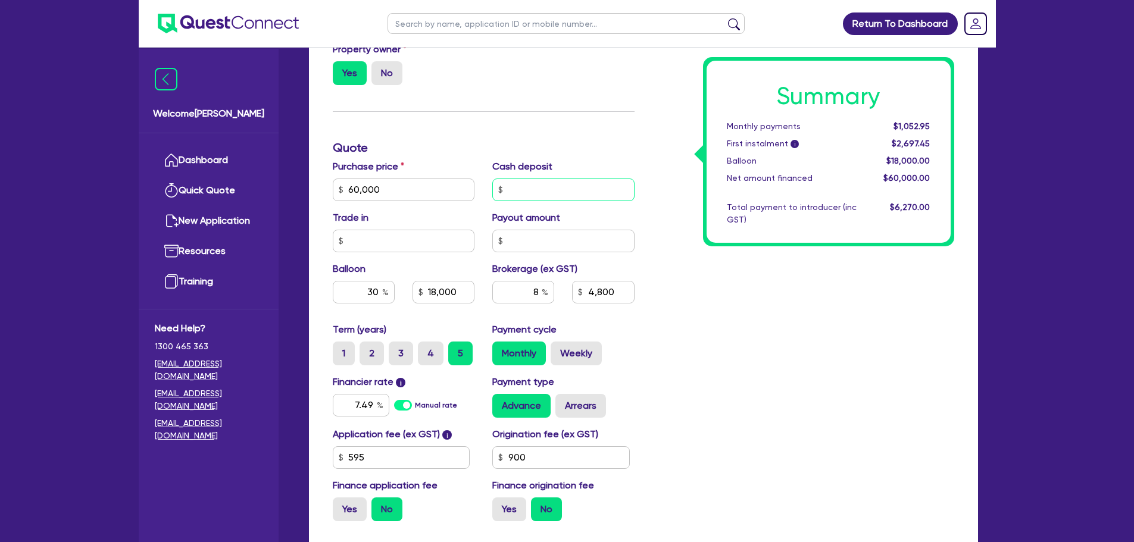
click at [521, 186] on input "text" at bounding box center [563, 190] width 142 height 23
type input "40,000"
type input "18,000"
type input "4,800"
click at [704, 356] on div "Summary Monthly payments Calculating... First instalment i Calculating... Ballo…" at bounding box center [803, 183] width 320 height 696
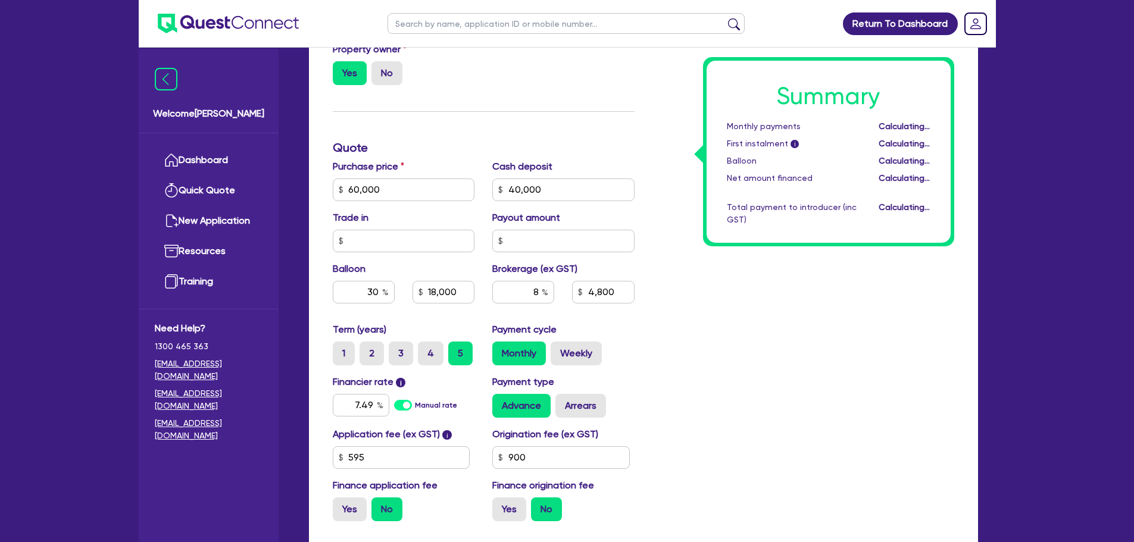
type input "18,000"
type input "1,600"
click at [559, 464] on input "900" at bounding box center [560, 457] width 137 height 23
type input "1,200"
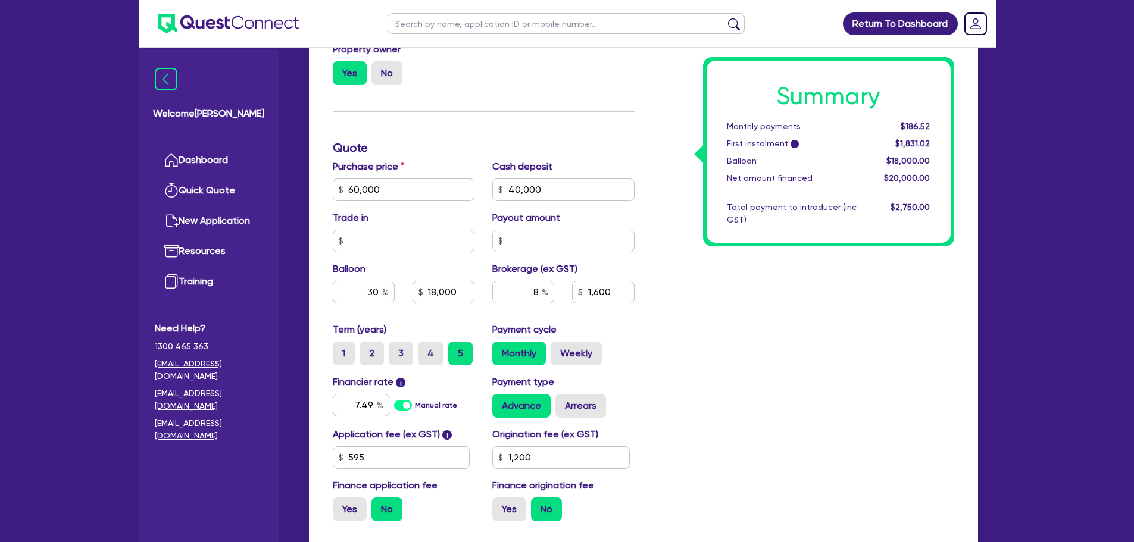
type input "18,000"
type input "1,600"
click at [840, 372] on div "Summary Monthly payments Calculating... First instalment i Calculating... Ballo…" at bounding box center [803, 183] width 320 height 696
type input "18,000"
type input "1,600"
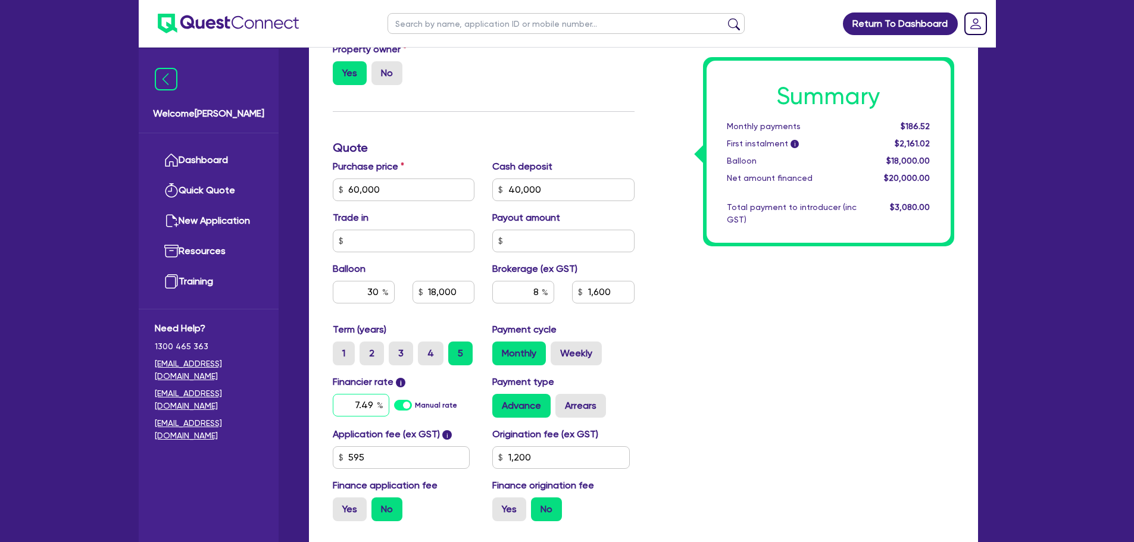
click at [367, 408] on input "7.49" at bounding box center [361, 405] width 57 height 23
type input "10.75"
type input "18,000"
type input "1,600"
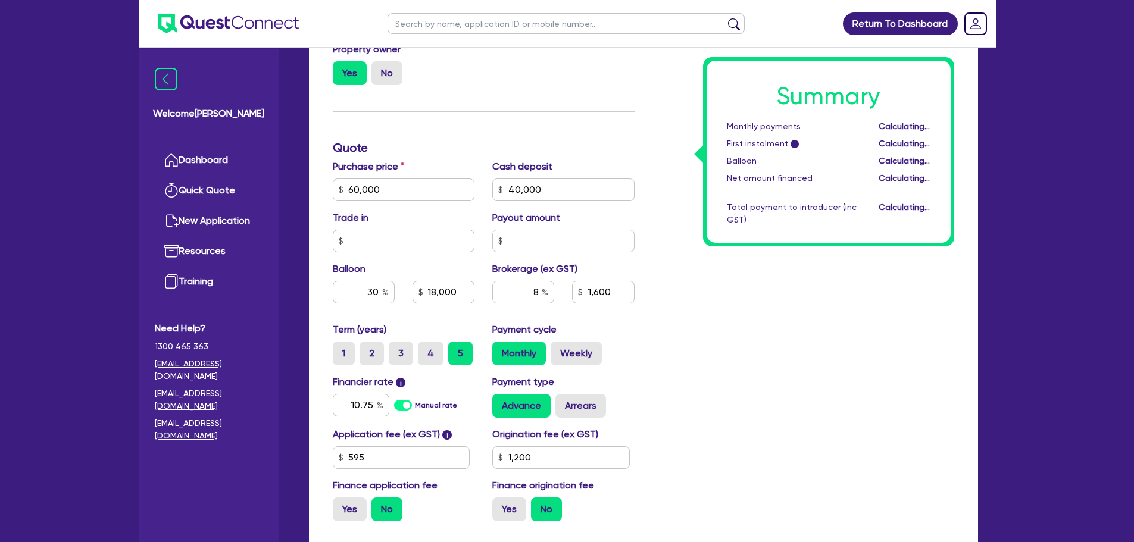
click at [681, 340] on div "Summary Monthly payments Calculating... First instalment i Calculating... Ballo…" at bounding box center [803, 183] width 320 height 696
type input "18,000"
type input "1,600"
click at [373, 295] on input "30" at bounding box center [364, 292] width 62 height 23
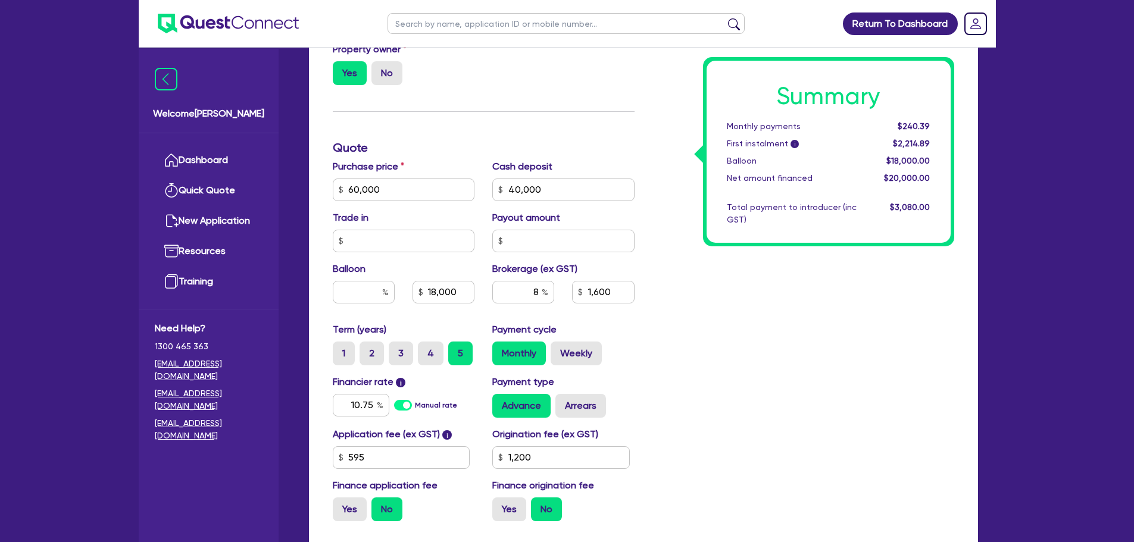
type input "18,000"
type input "1,600"
click at [839, 352] on div "Summary Monthly payments $240.39 First instalment i $2,214.89 Balloon $18,000.0…" at bounding box center [803, 183] width 320 height 696
type input "1,600"
click at [569, 406] on label "Arrears" at bounding box center [580, 406] width 51 height 24
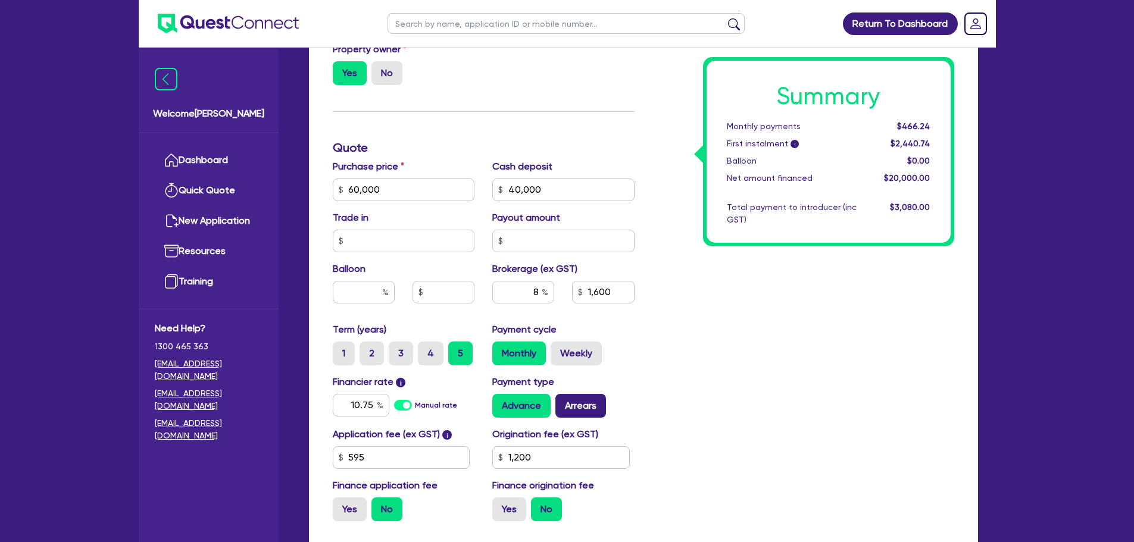
click at [563, 402] on input "Arrears" at bounding box center [559, 398] width 8 height 8
radio input "true"
type input "1,600"
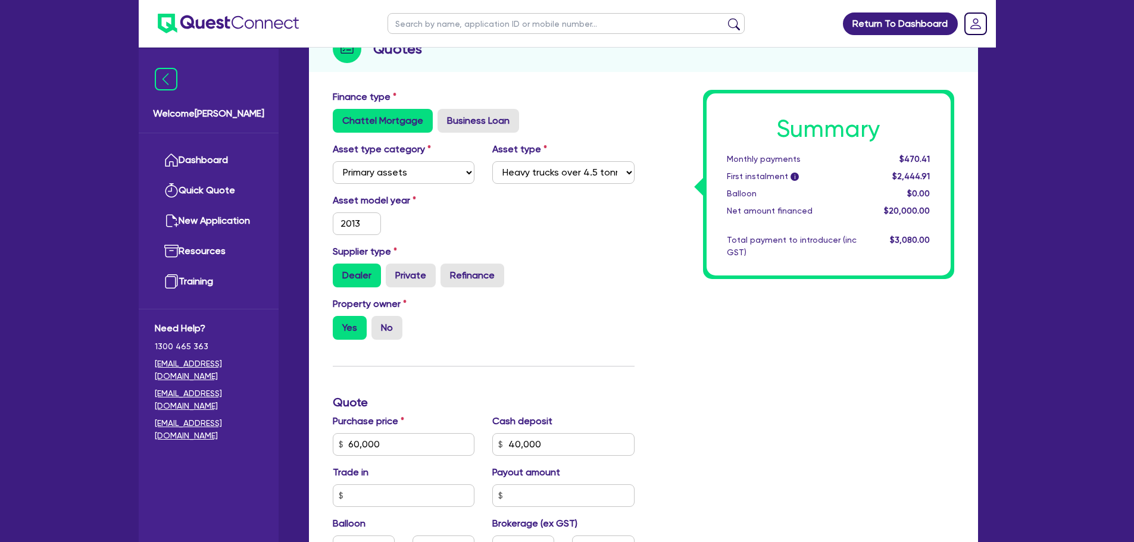
scroll to position [0, 0]
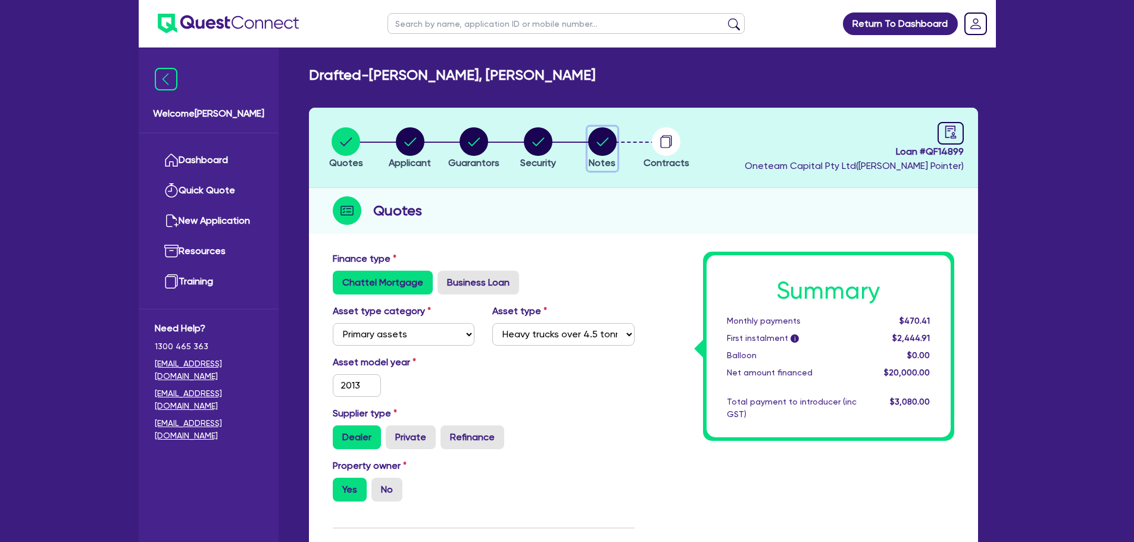
click at [606, 140] on icon "button" at bounding box center [602, 141] width 12 height 8
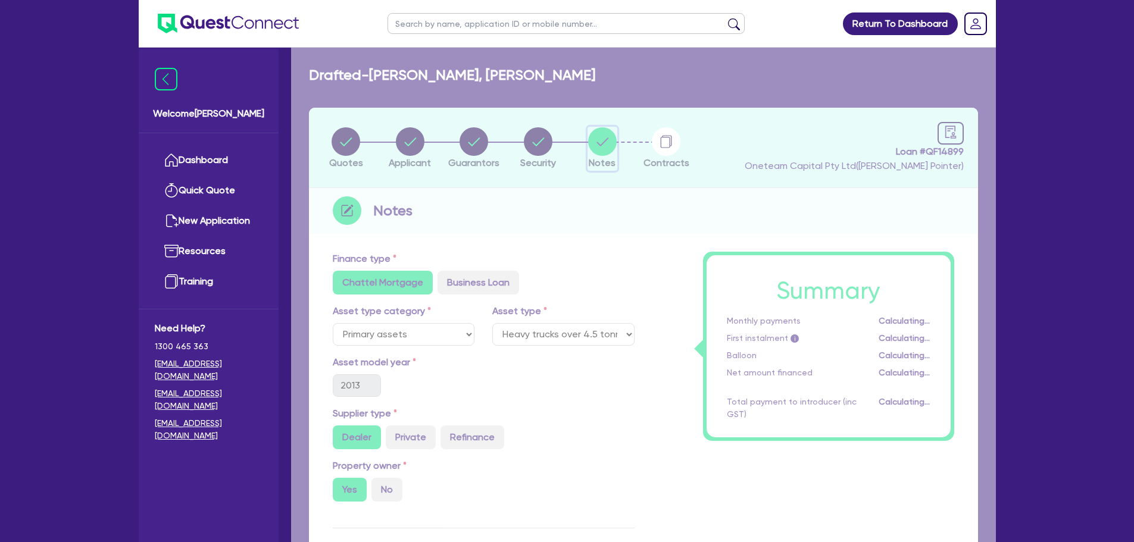
select select "Other"
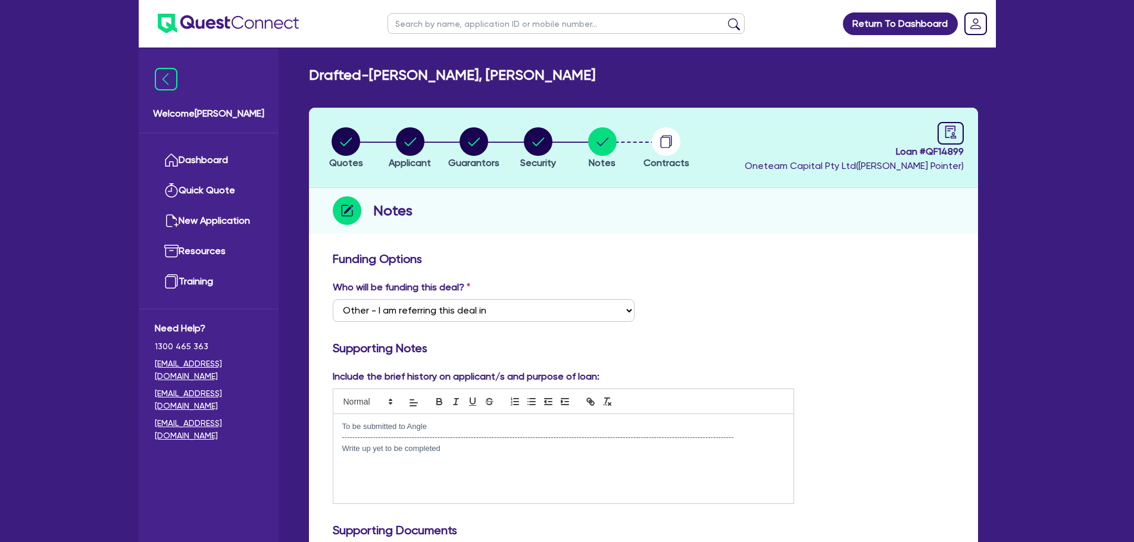
click at [440, 427] on p "To be submitted to Angle" at bounding box center [563, 426] width 443 height 11
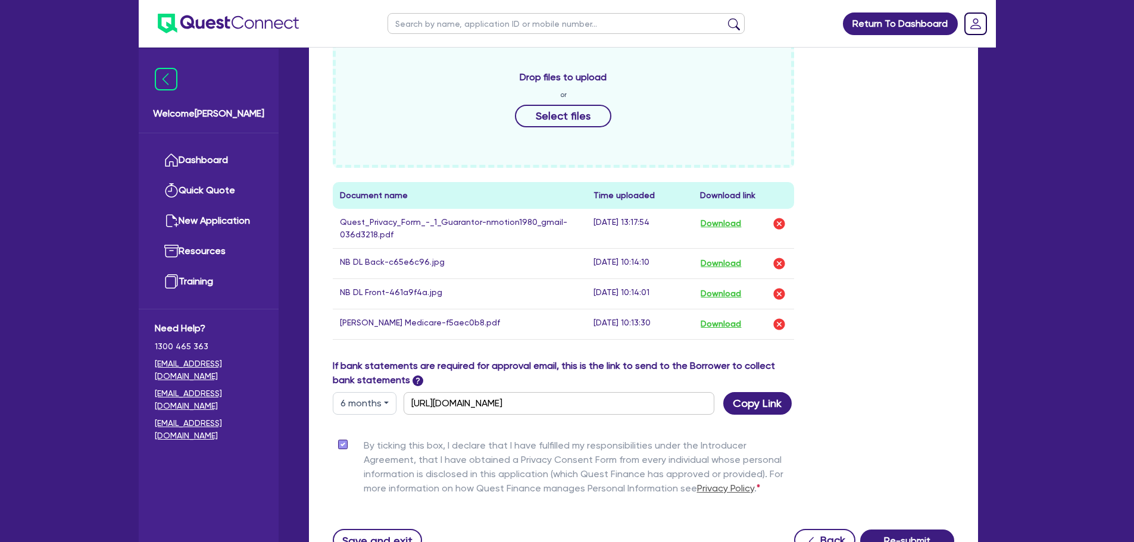
scroll to position [633, 0]
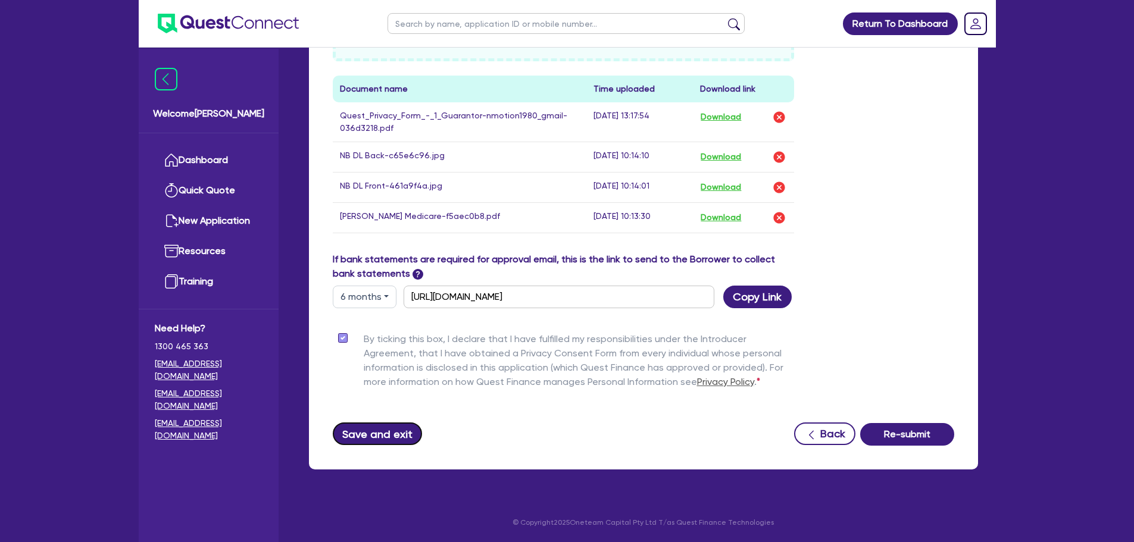
click at [383, 439] on button "Save and exit" at bounding box center [378, 434] width 90 height 23
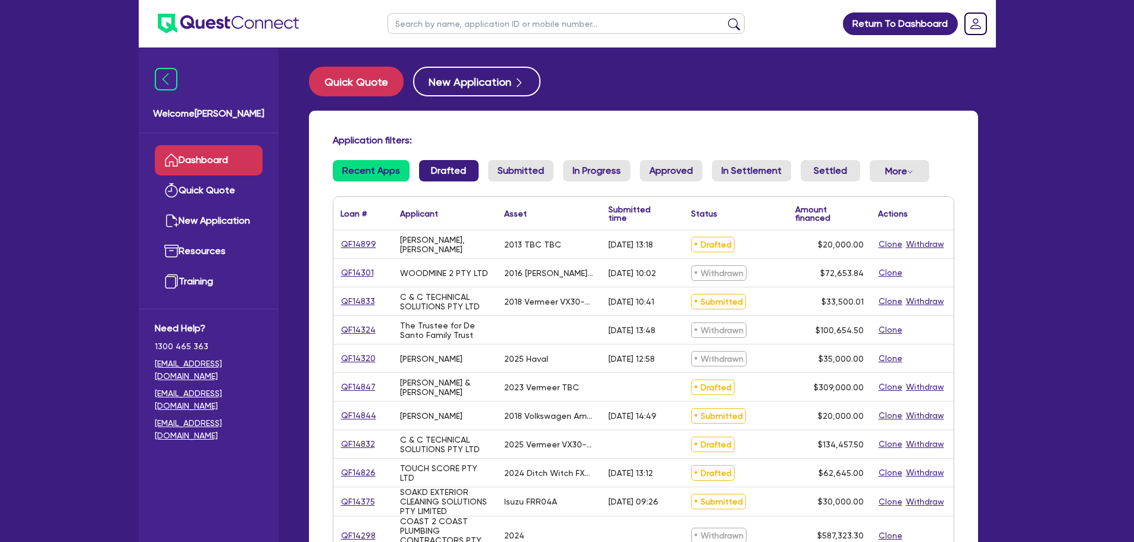
click at [436, 171] on link "Drafted" at bounding box center [449, 170] width 60 height 21
